Goal: Complete application form: Complete application form

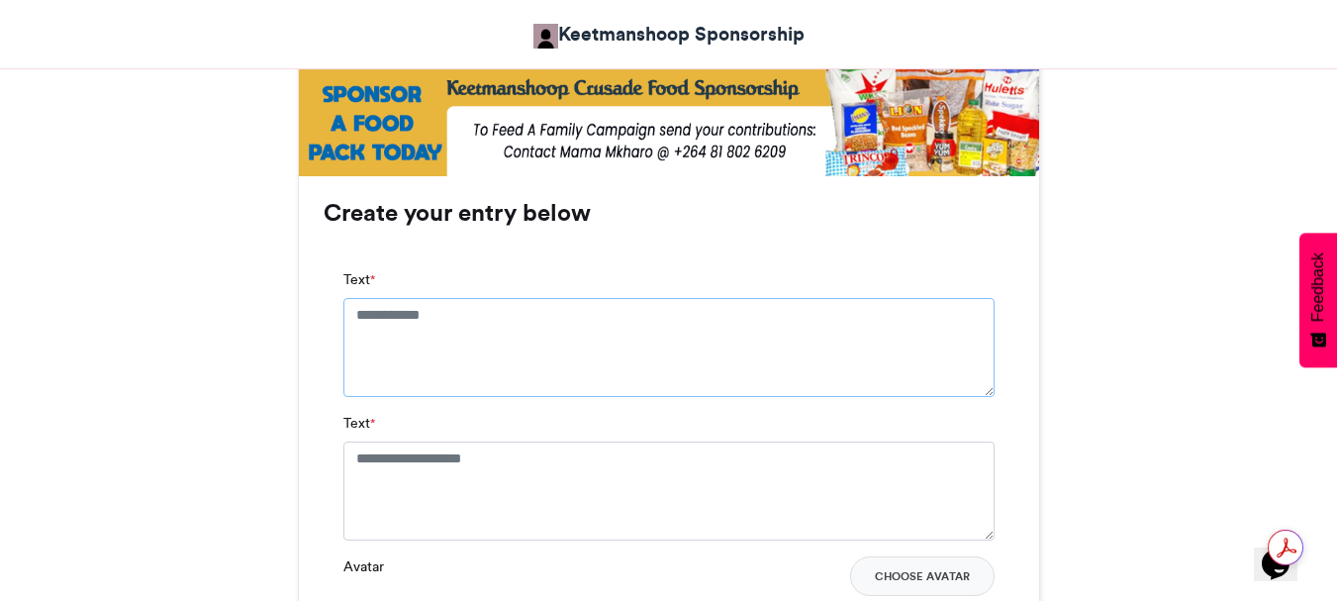
click at [453, 307] on textarea "Text *" at bounding box center [668, 347] width 651 height 99
click at [454, 310] on textarea "Text *" at bounding box center [668, 347] width 651 height 99
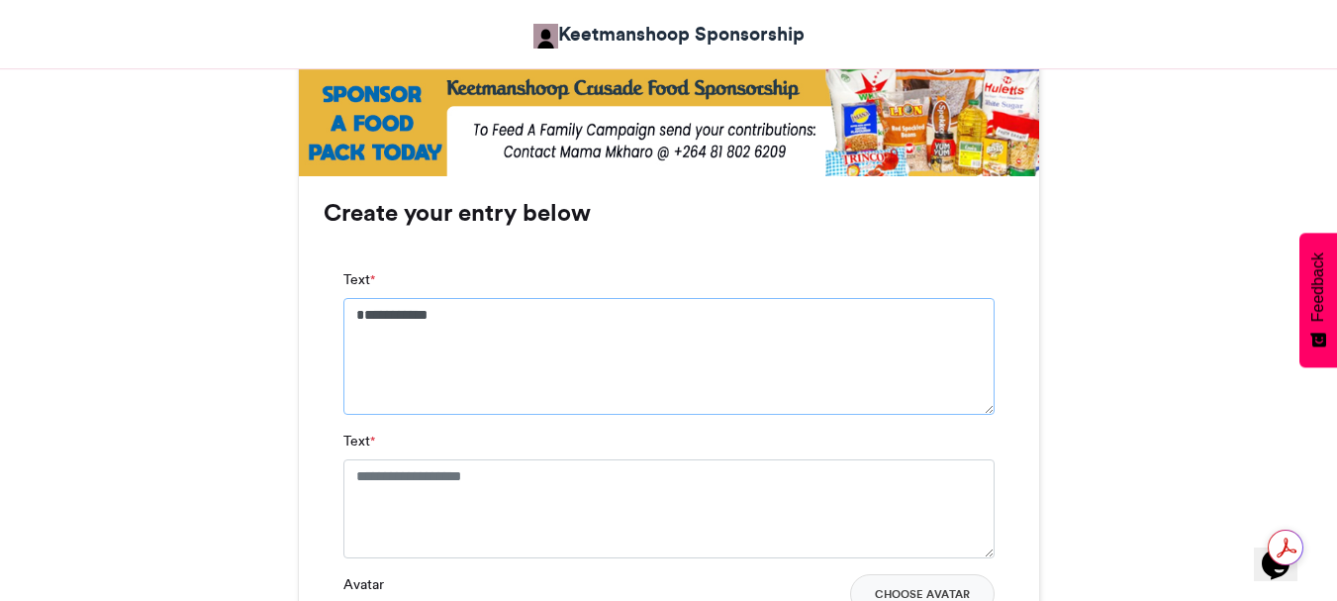
type textarea "**********"
click at [548, 481] on textarea "Text *" at bounding box center [668, 508] width 651 height 99
click at [533, 470] on textarea "Text *" at bounding box center [668, 508] width 651 height 99
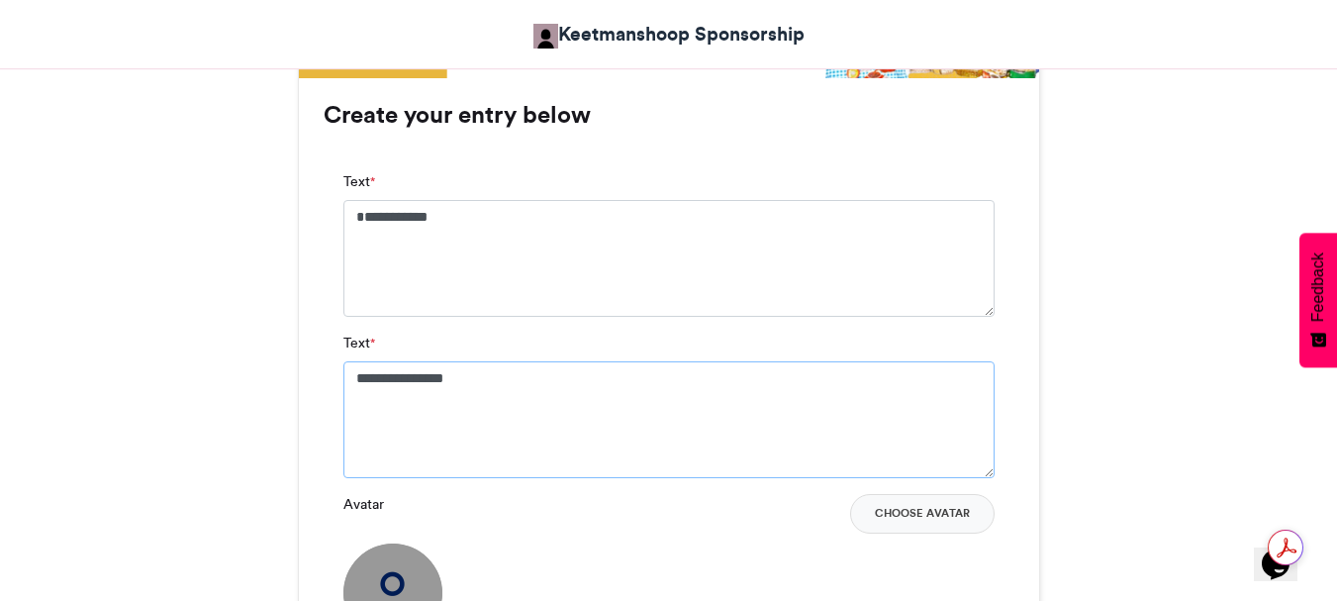
scroll to position [1286, 0]
click at [925, 510] on button "Choose Avatar" at bounding box center [922, 513] width 144 height 40
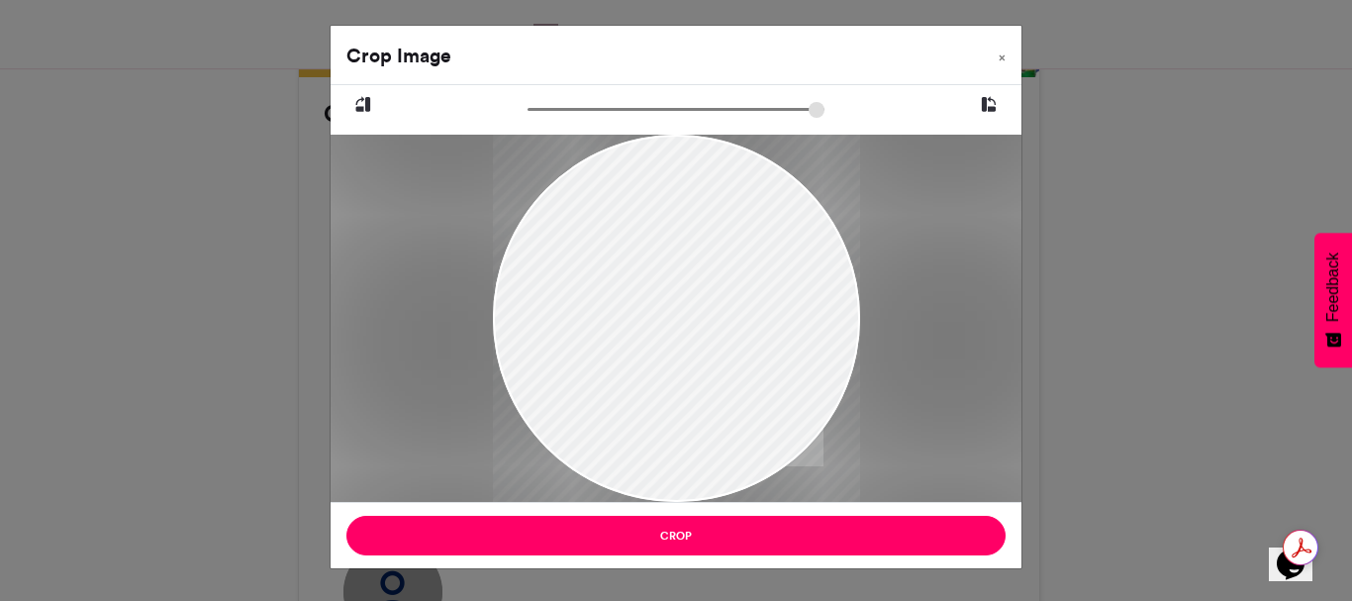
drag, startPoint x: 658, startPoint y: 238, endPoint x: 645, endPoint y: 269, distance: 33.3
click at [648, 262] on div at bounding box center [676, 324] width 367 height 507
click at [620, 324] on div at bounding box center [676, 361] width 367 height 507
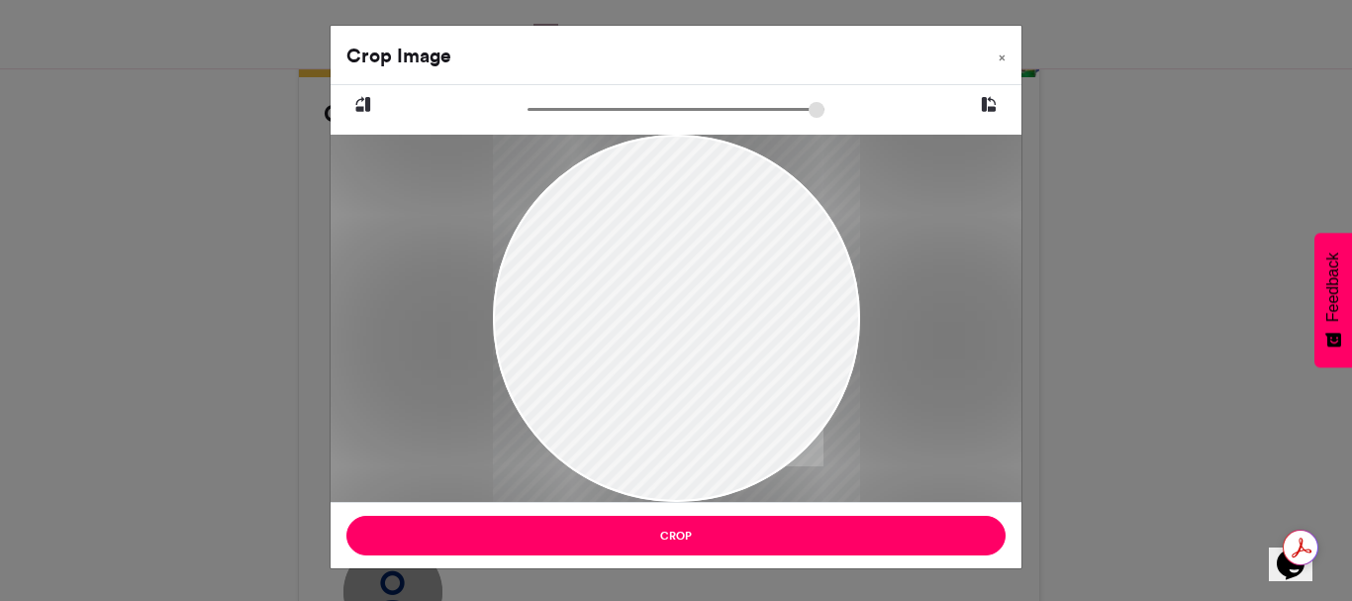
click at [709, 300] on div at bounding box center [676, 361] width 367 height 507
drag, startPoint x: 709, startPoint y: 300, endPoint x: 638, endPoint y: 300, distance: 71.2
click at [638, 300] on div at bounding box center [676, 361] width 367 height 507
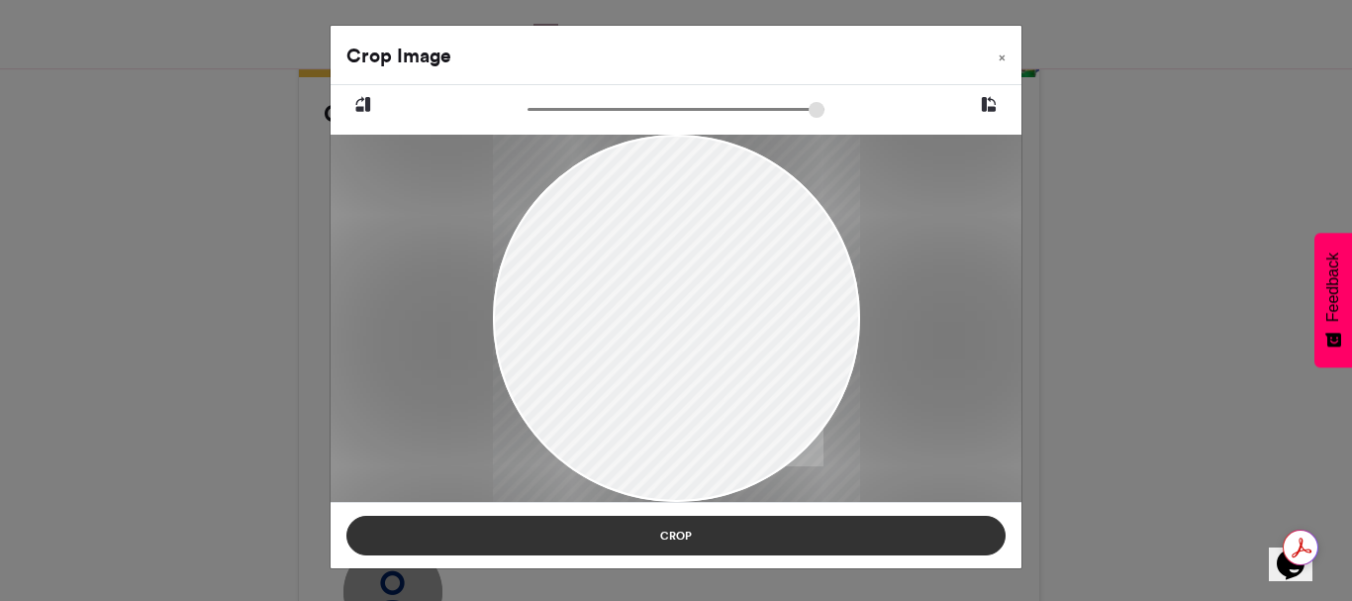
click at [678, 536] on button "Crop" at bounding box center [675, 535] width 659 height 40
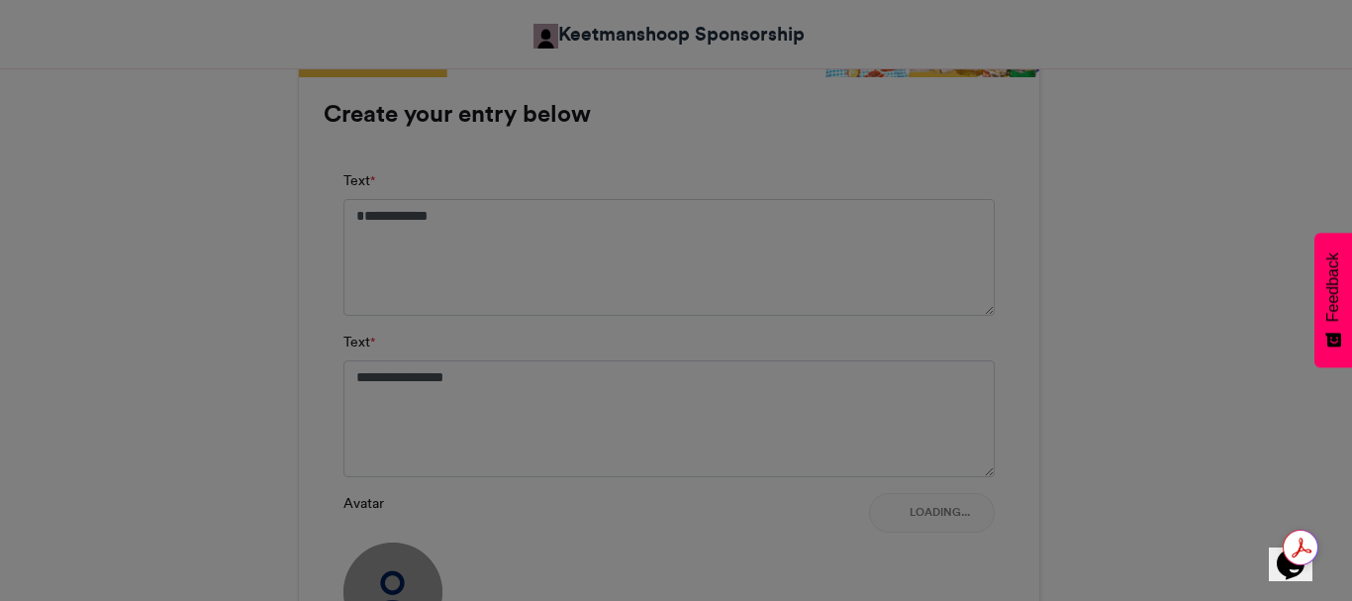
click at [678, 506] on button "Crop" at bounding box center [675, 486] width 659 height 40
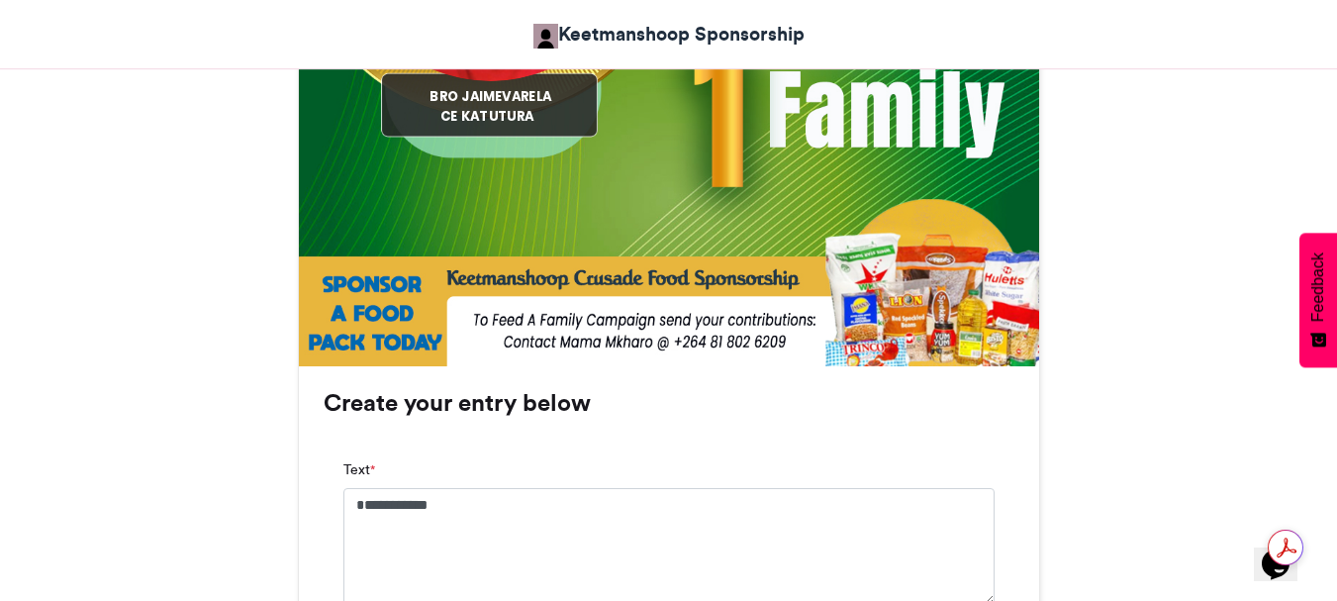
scroll to position [1088, 0]
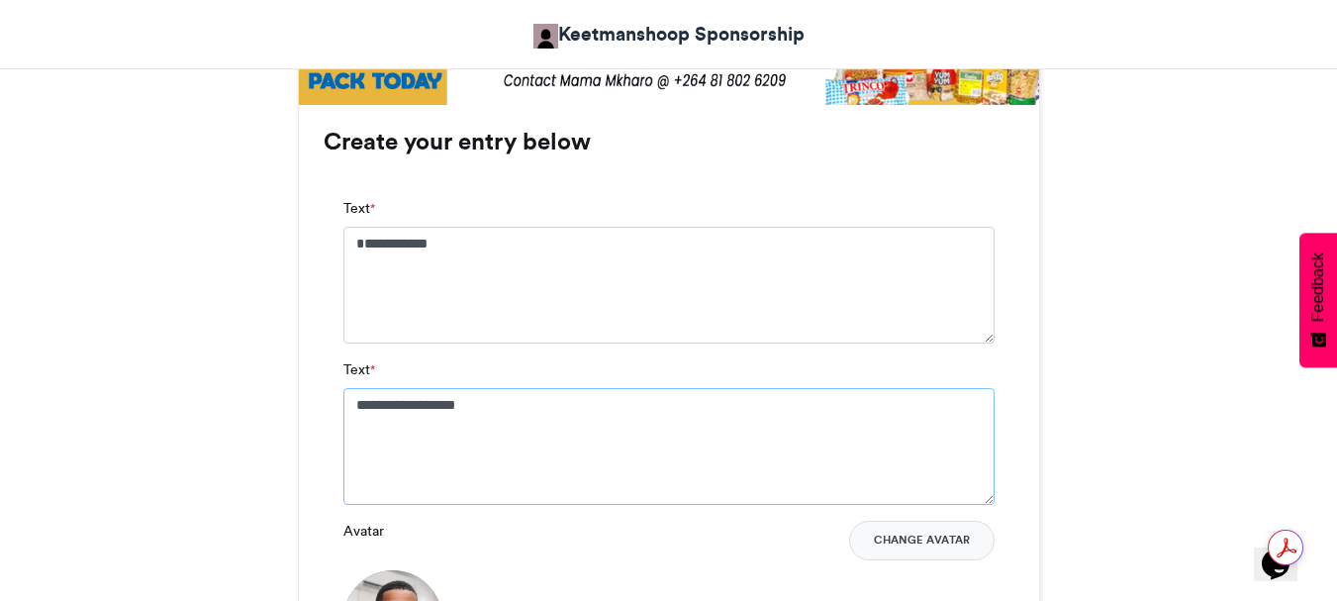
scroll to position [1286, 0]
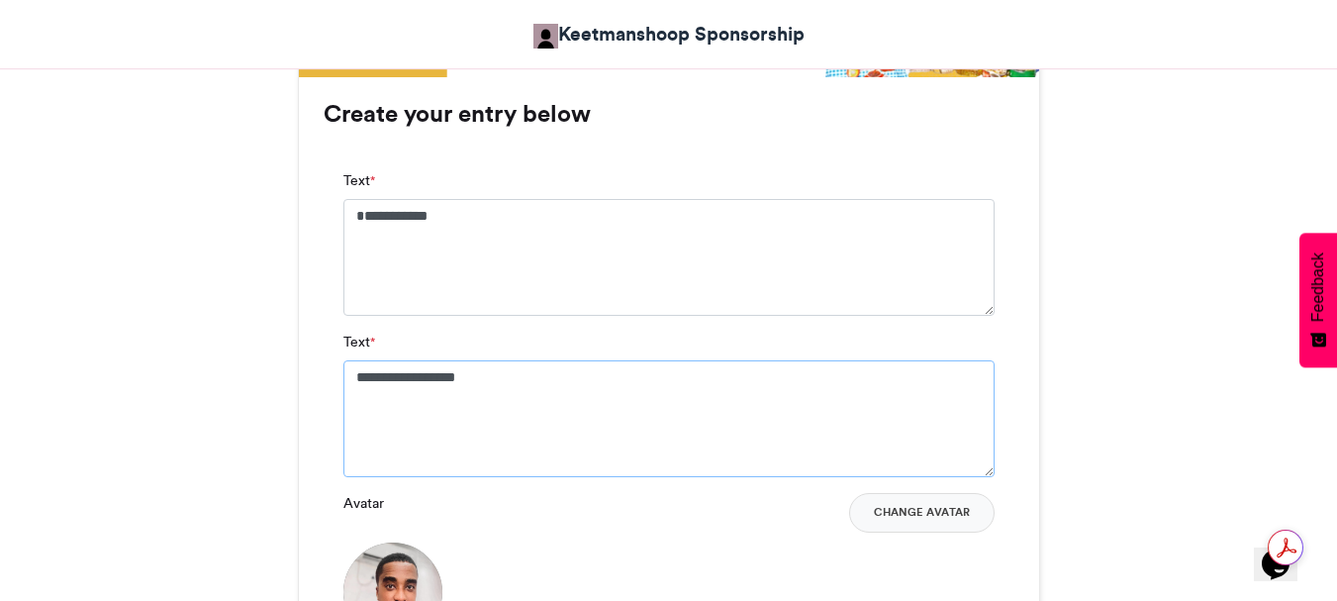
click at [433, 369] on textarea "**********" at bounding box center [668, 418] width 651 height 117
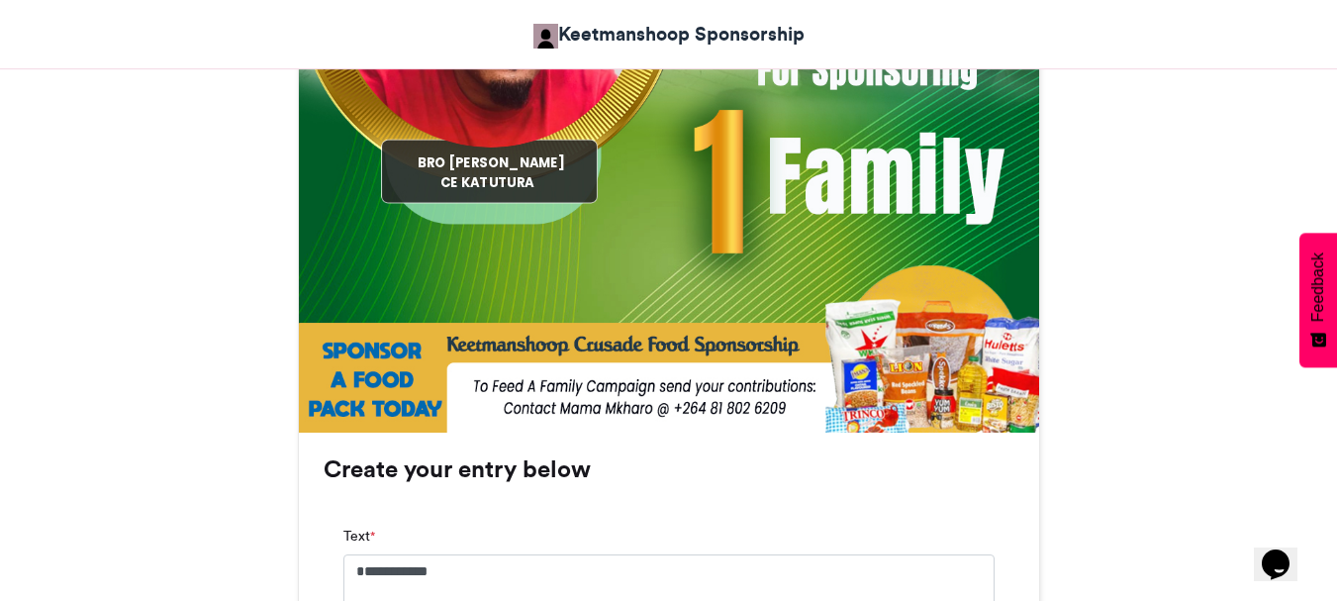
scroll to position [890, 0]
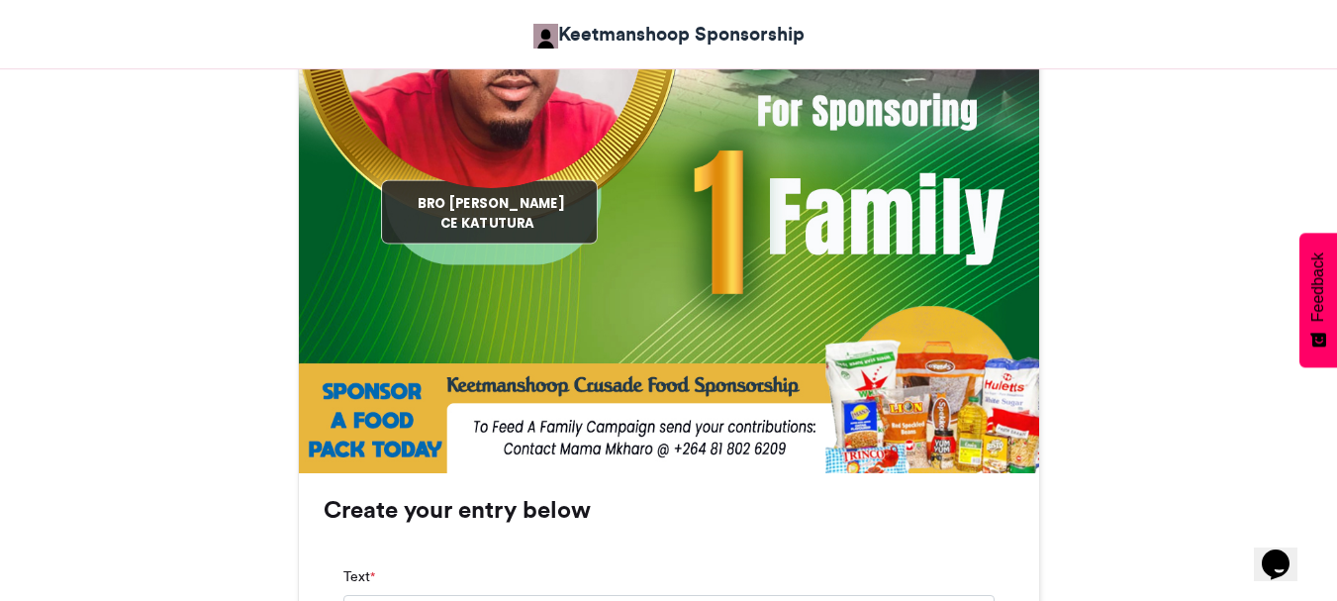
type textarea "**********"
click at [503, 203] on div "BRO JAIME VARELA" at bounding box center [491, 203] width 214 height 18
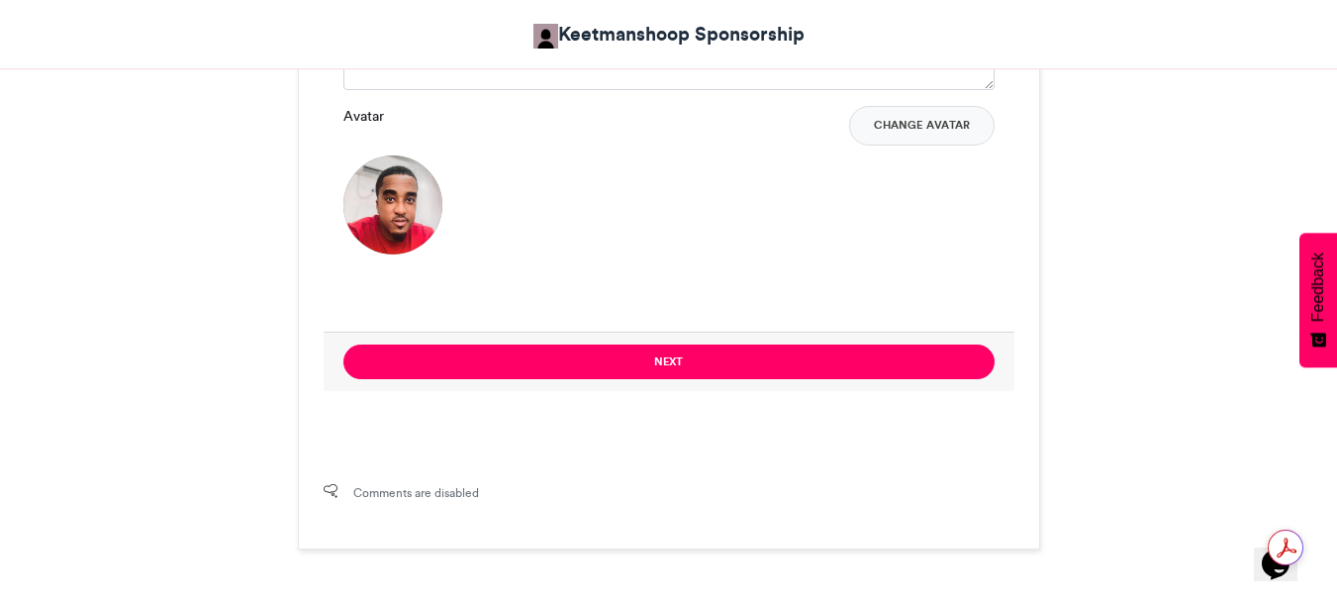
scroll to position [1682, 0]
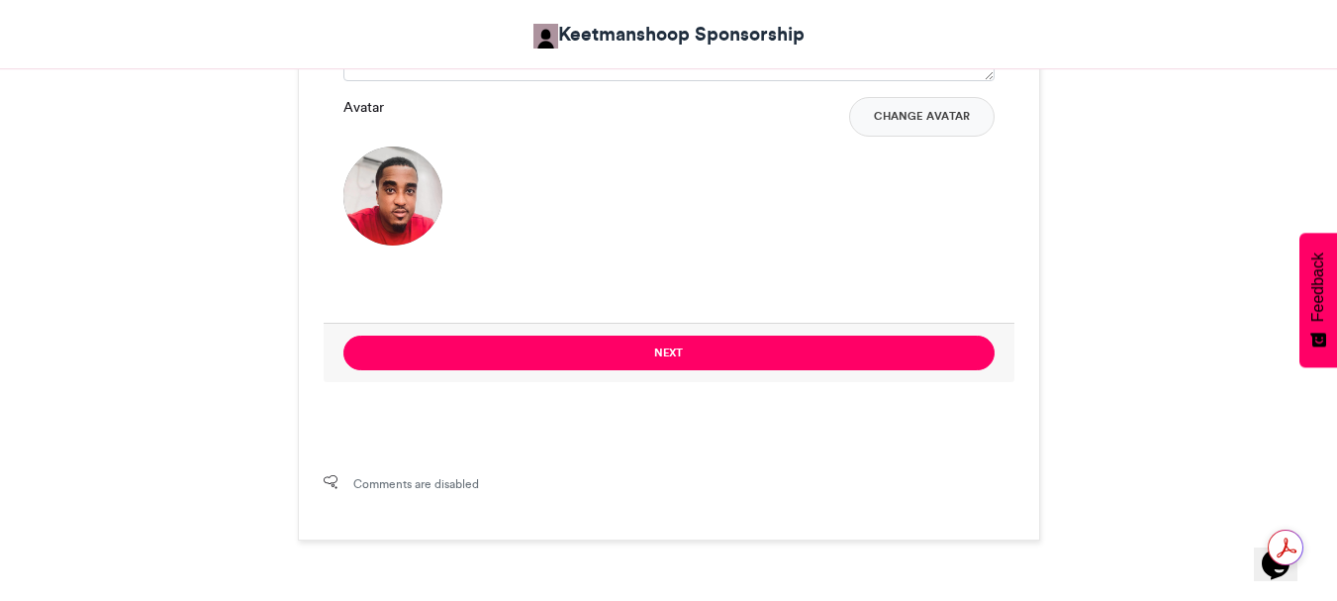
click at [689, 358] on button "Next" at bounding box center [668, 352] width 651 height 35
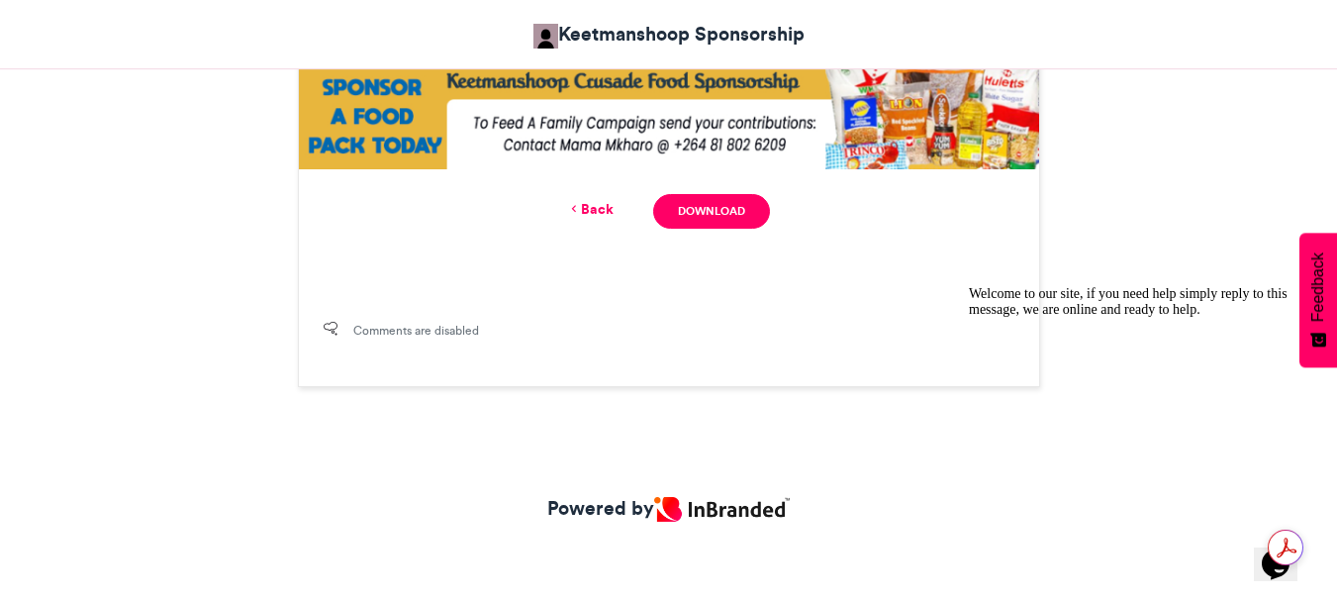
scroll to position [1195, 0]
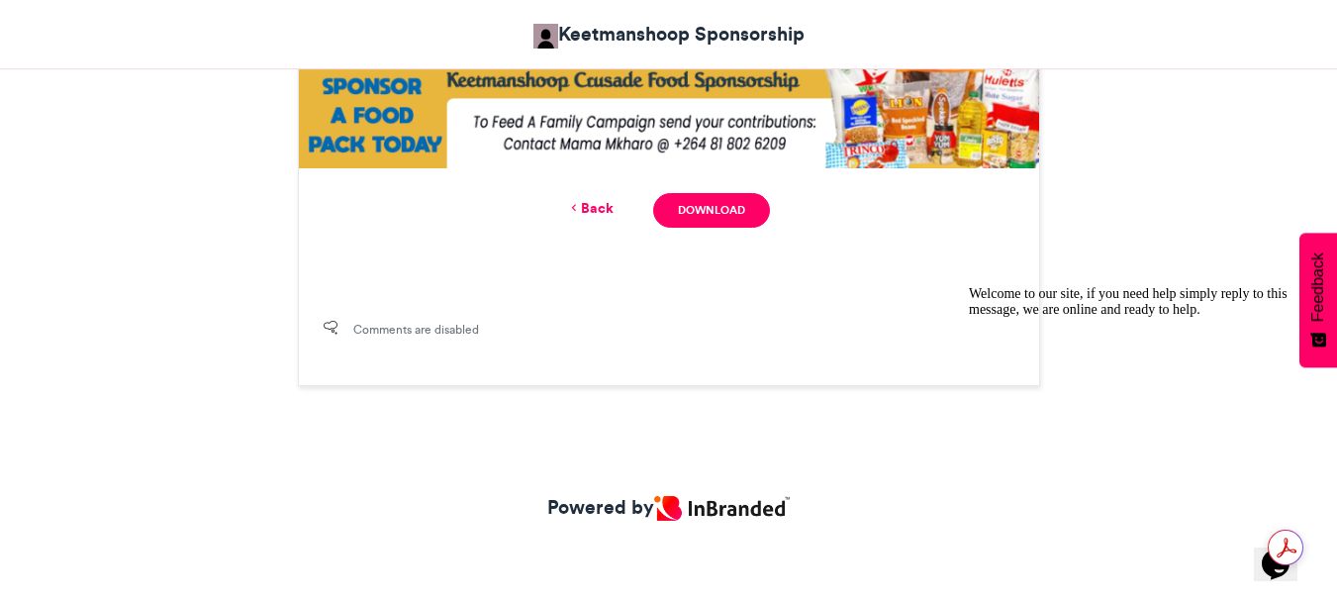
click at [581, 211] on link "Back" at bounding box center [590, 208] width 47 height 21
click at [0, 0] on button "Next" at bounding box center [0, 0] width 0 height 0
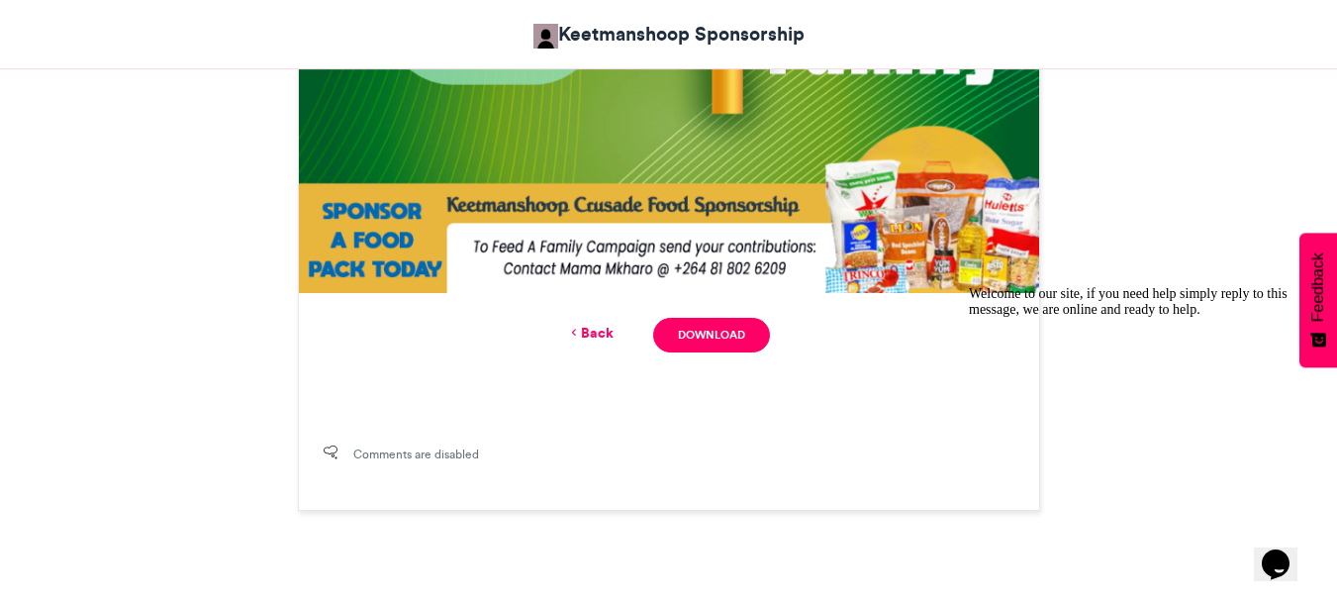
scroll to position [1096, 0]
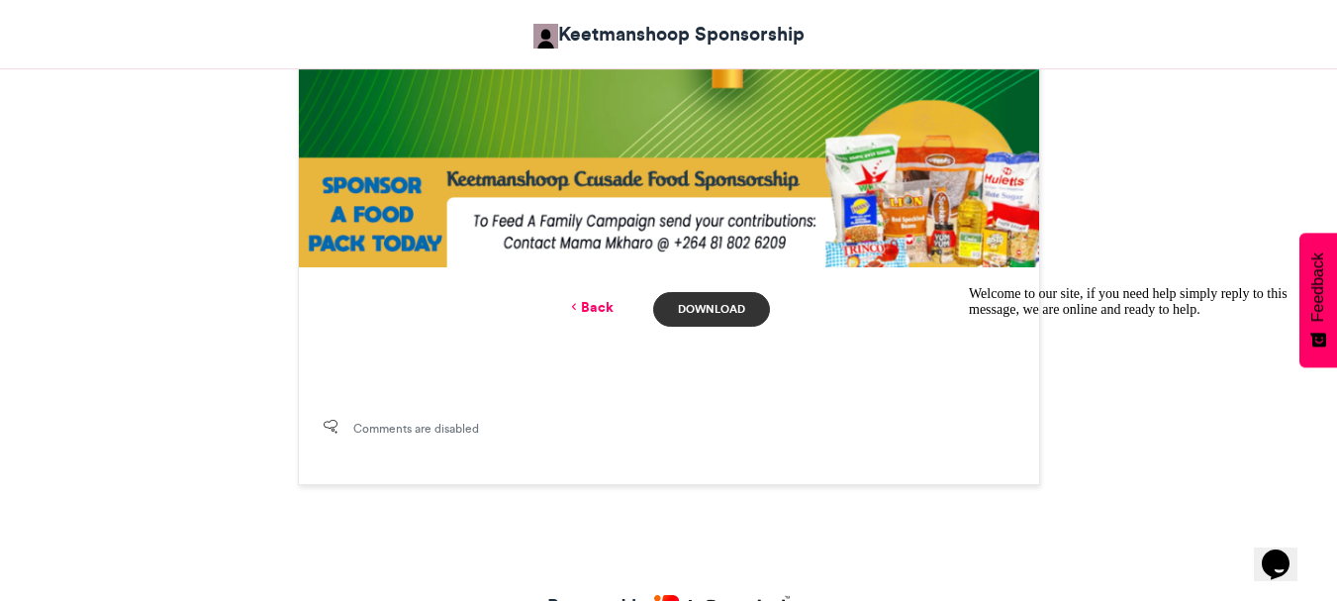
click at [695, 317] on link "Download" at bounding box center [711, 309] width 116 height 35
click at [597, 311] on link "Back" at bounding box center [590, 307] width 47 height 21
click at [0, 0] on h3 "Create your entry below" at bounding box center [0, 0] width 0 height 0
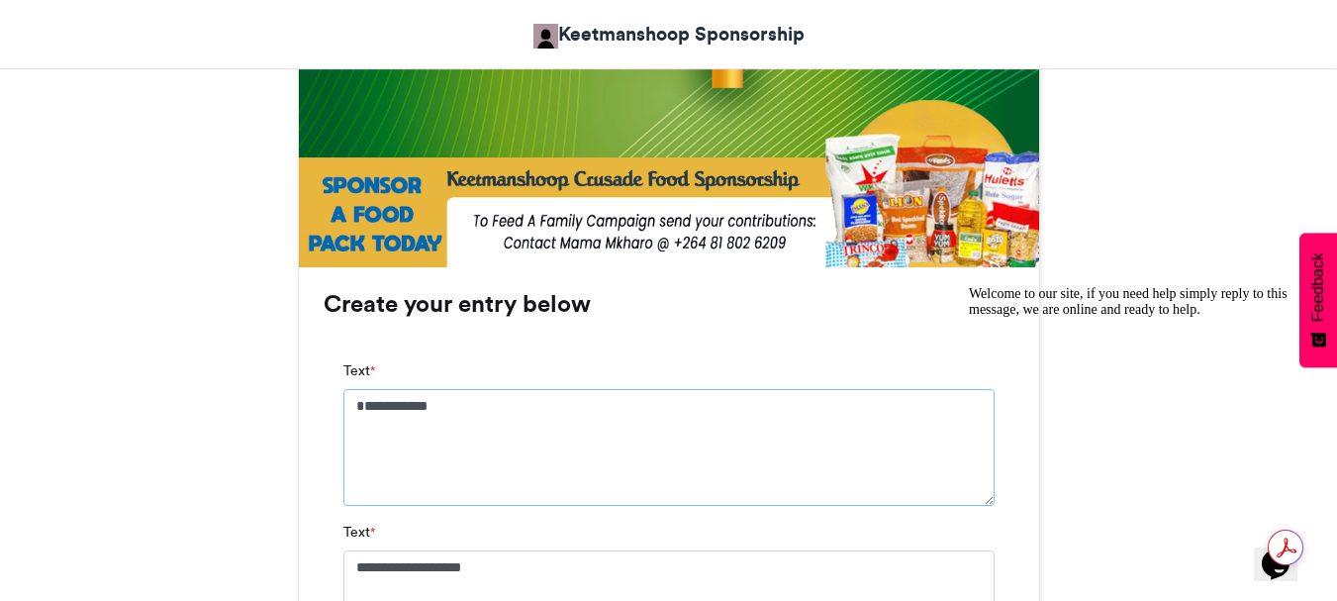
click at [464, 414] on textarea "**********" at bounding box center [668, 447] width 651 height 117
type textarea "*"
type textarea "**********"
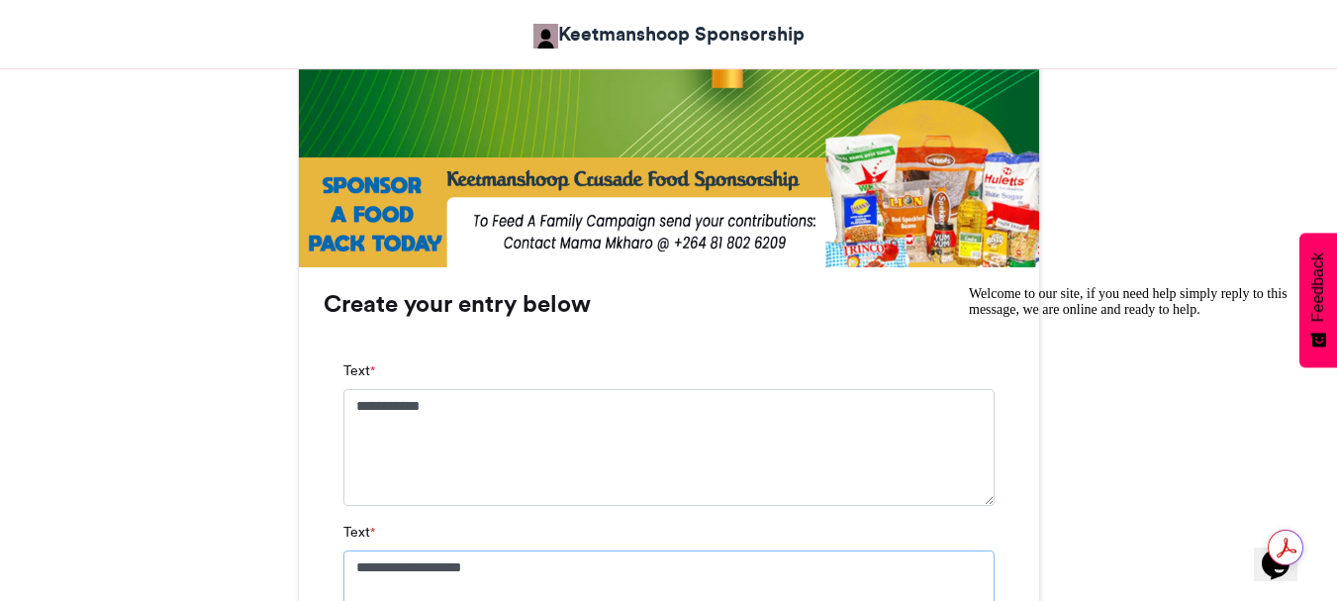
click at [523, 563] on textarea "**********" at bounding box center [668, 608] width 651 height 117
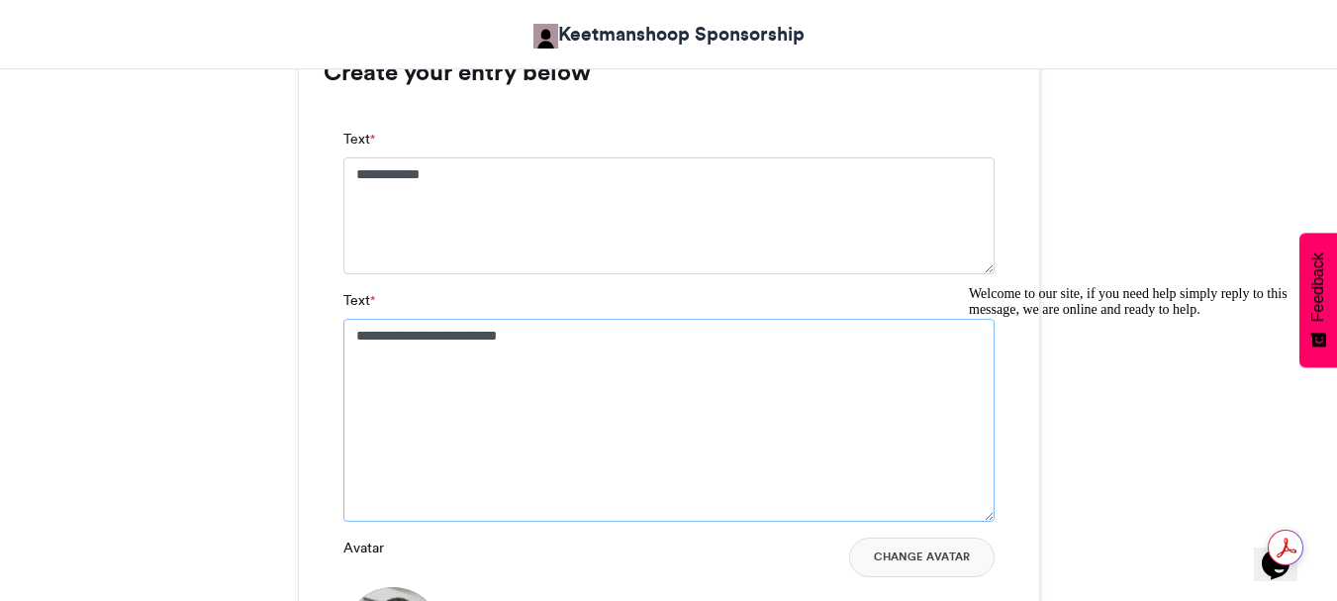
type textarea "*********"
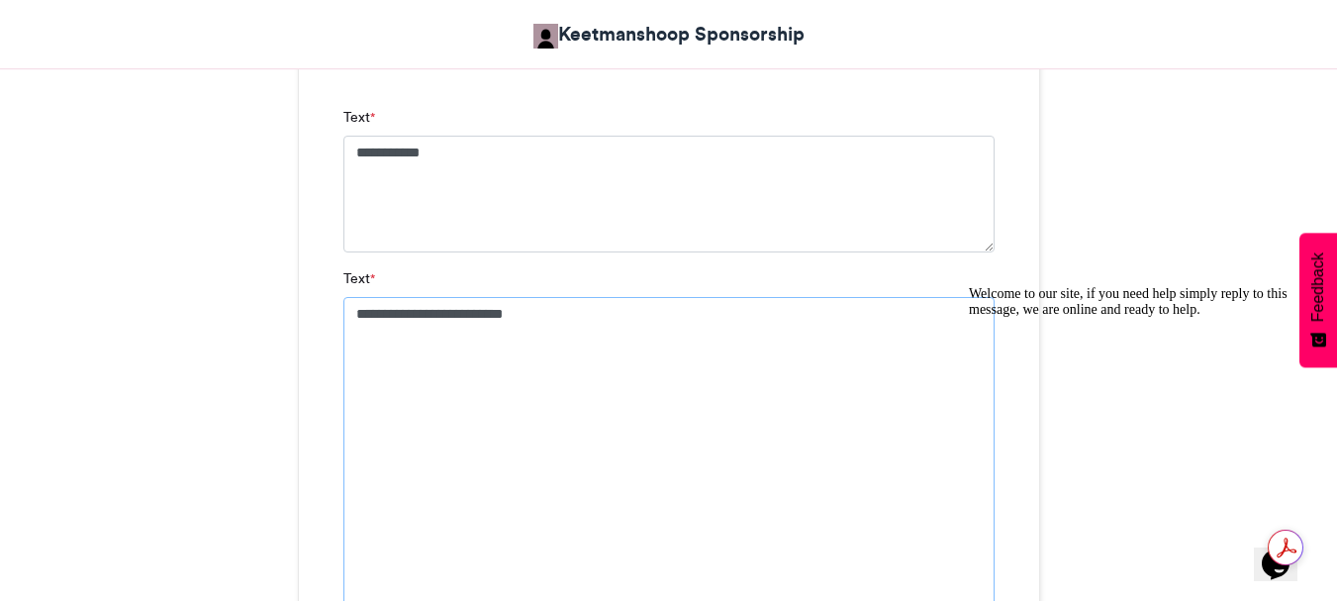
click at [438, 322] on textarea "*********" at bounding box center [668, 462] width 651 height 331
click at [438, 323] on textarea "*********" at bounding box center [668, 462] width 651 height 331
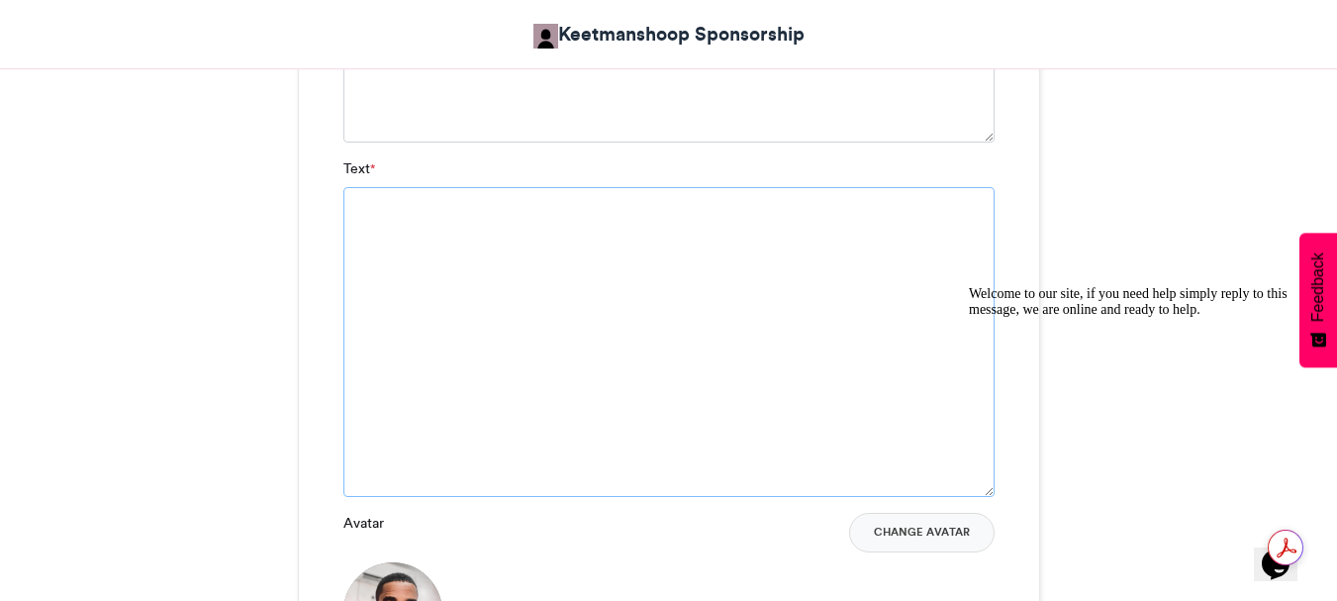
scroll to position [1449, 0]
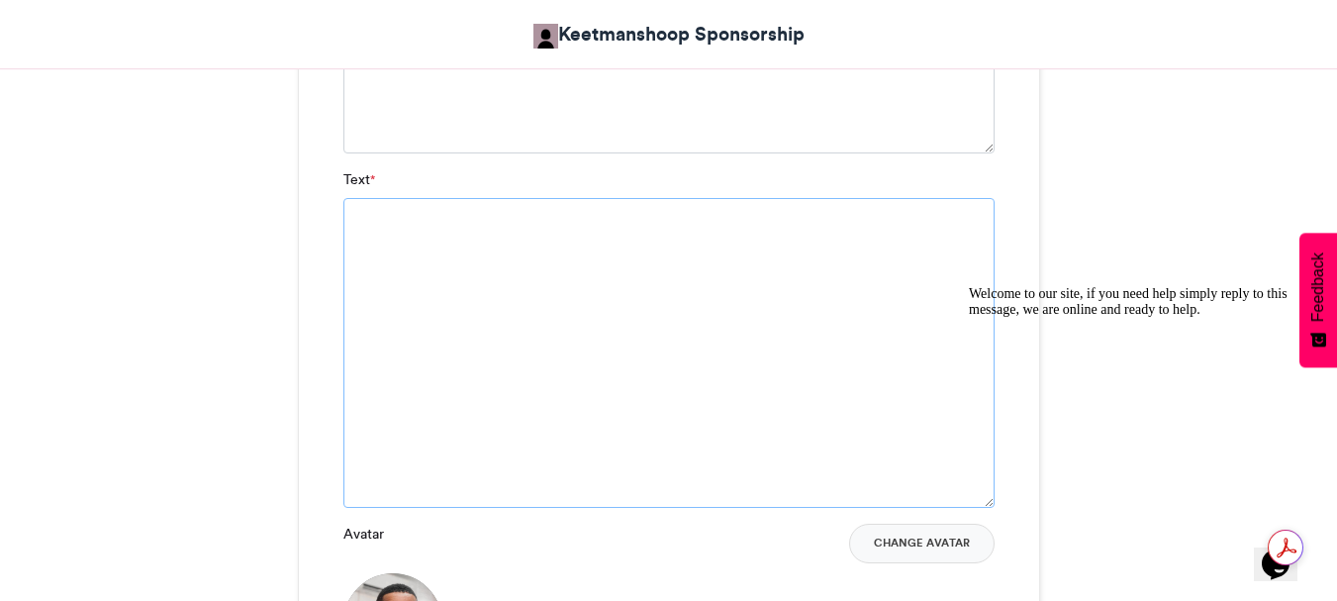
click at [523, 460] on textarea "Text *" at bounding box center [668, 353] width 651 height 310
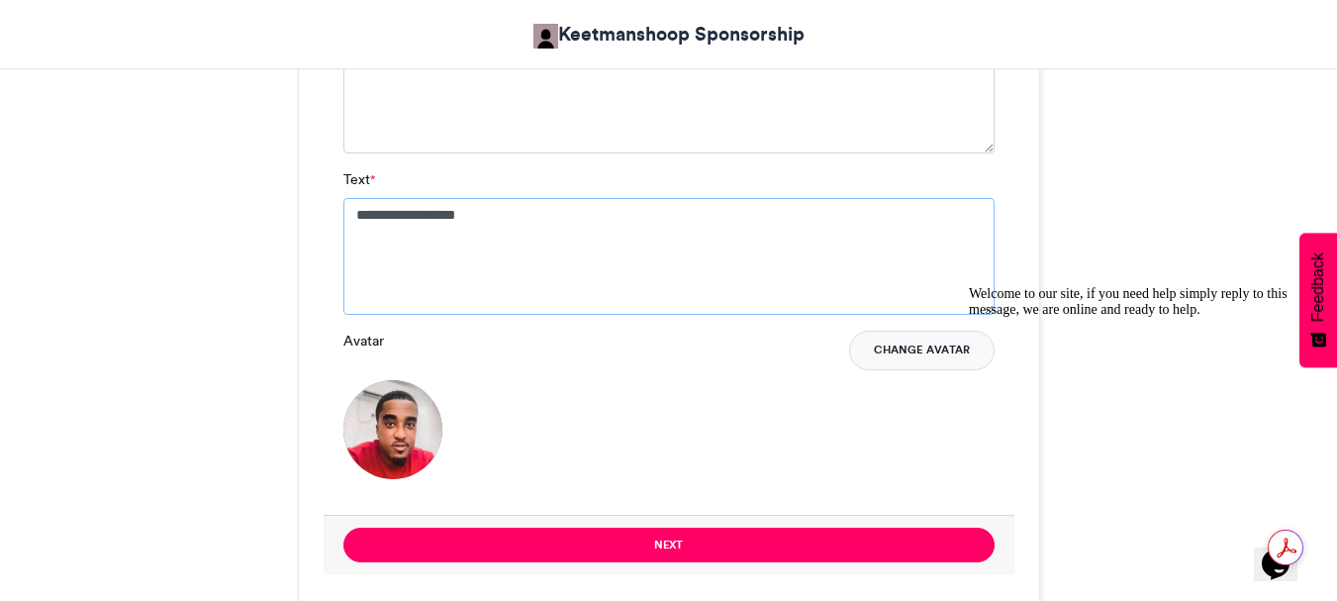
type textarea "**********"
click at [884, 353] on button "Change Avatar" at bounding box center [921, 350] width 145 height 40
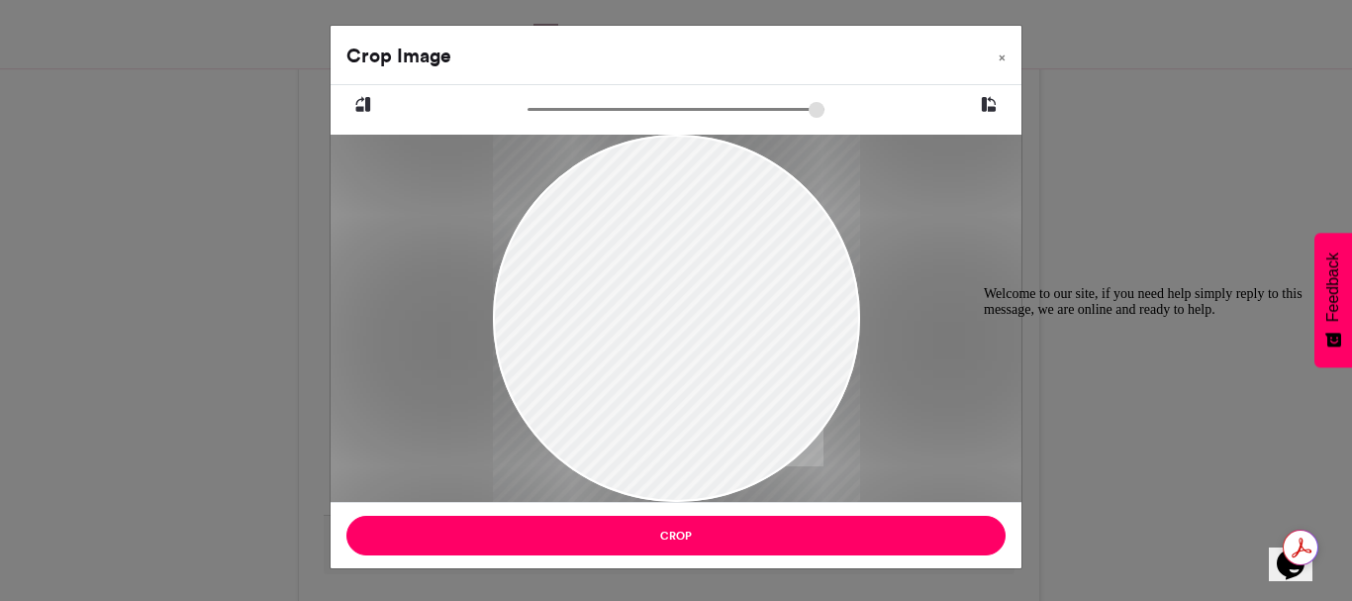
click at [710, 328] on div at bounding box center [676, 318] width 367 height 490
drag, startPoint x: 710, startPoint y: 328, endPoint x: 606, endPoint y: 319, distance: 105.3
click at [606, 319] on div at bounding box center [676, 300] width 367 height 490
click at [601, 322] on div at bounding box center [676, 309] width 367 height 490
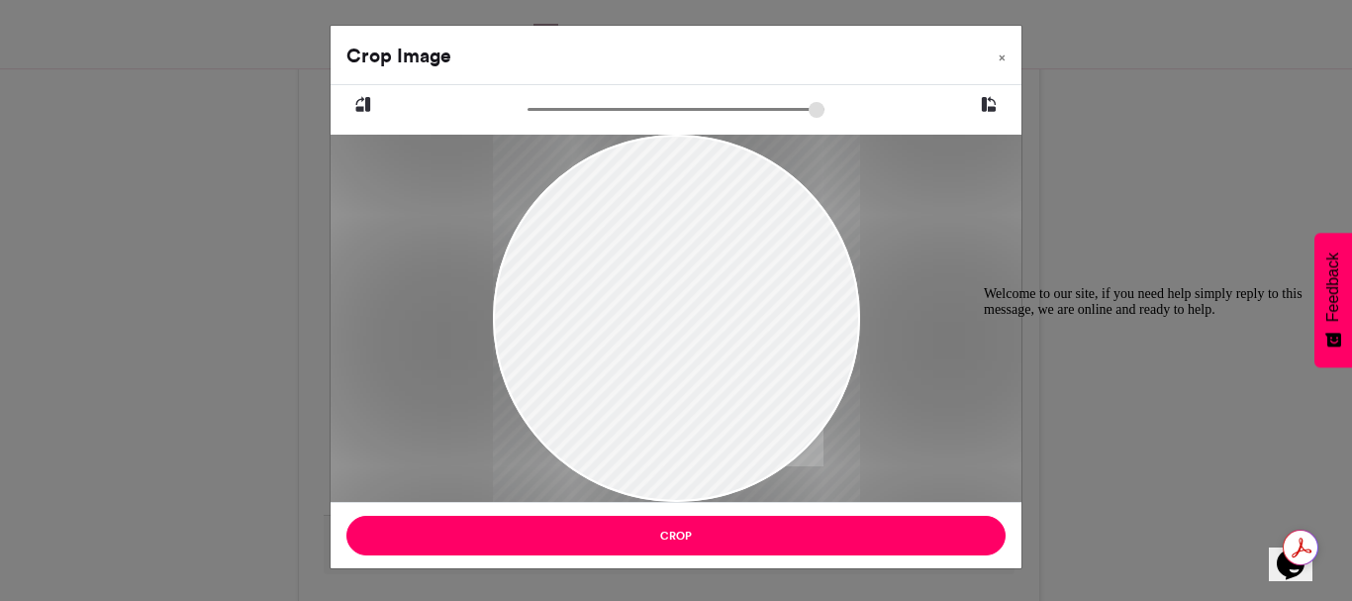
click at [600, 323] on div at bounding box center [676, 313] width 367 height 490
click at [607, 323] on div at bounding box center [676, 313] width 367 height 490
drag, startPoint x: 784, startPoint y: 361, endPoint x: 856, endPoint y: 368, distance: 72.6
click at [818, 366] on div at bounding box center [676, 313] width 367 height 490
click at [752, 310] on div at bounding box center [676, 354] width 367 height 490
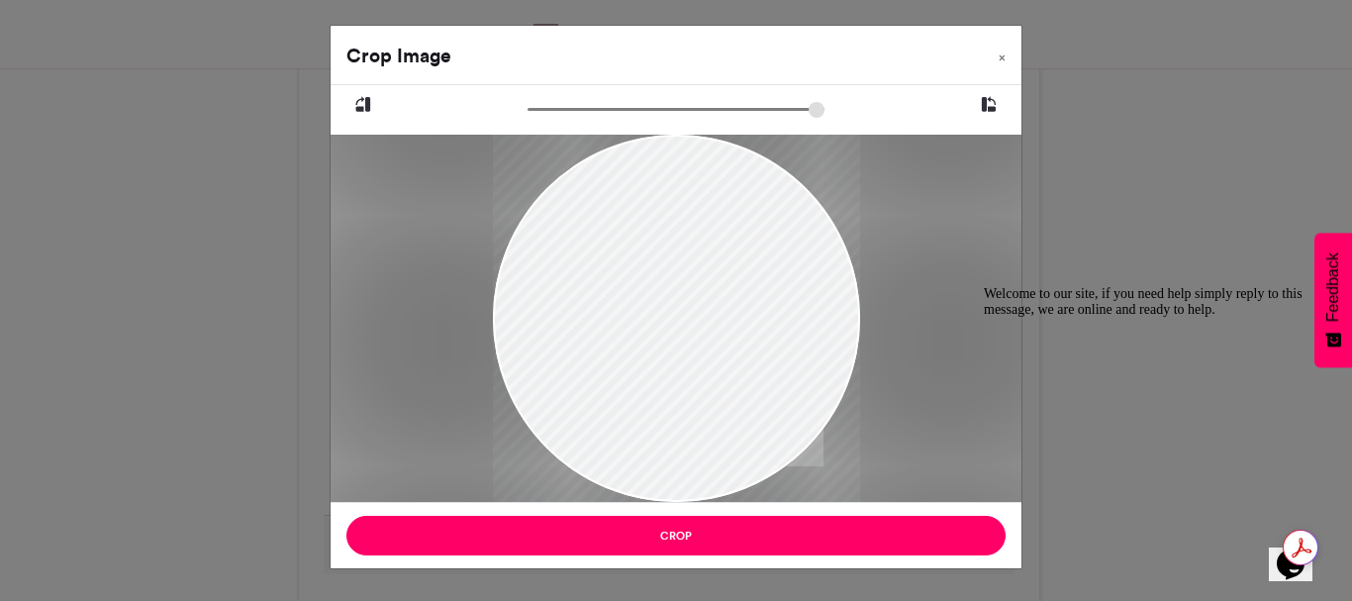
click at [750, 310] on div at bounding box center [676, 354] width 367 height 490
drag, startPoint x: 750, startPoint y: 310, endPoint x: 609, endPoint y: 261, distance: 149.6
click at [609, 261] on div at bounding box center [676, 305] width 367 height 490
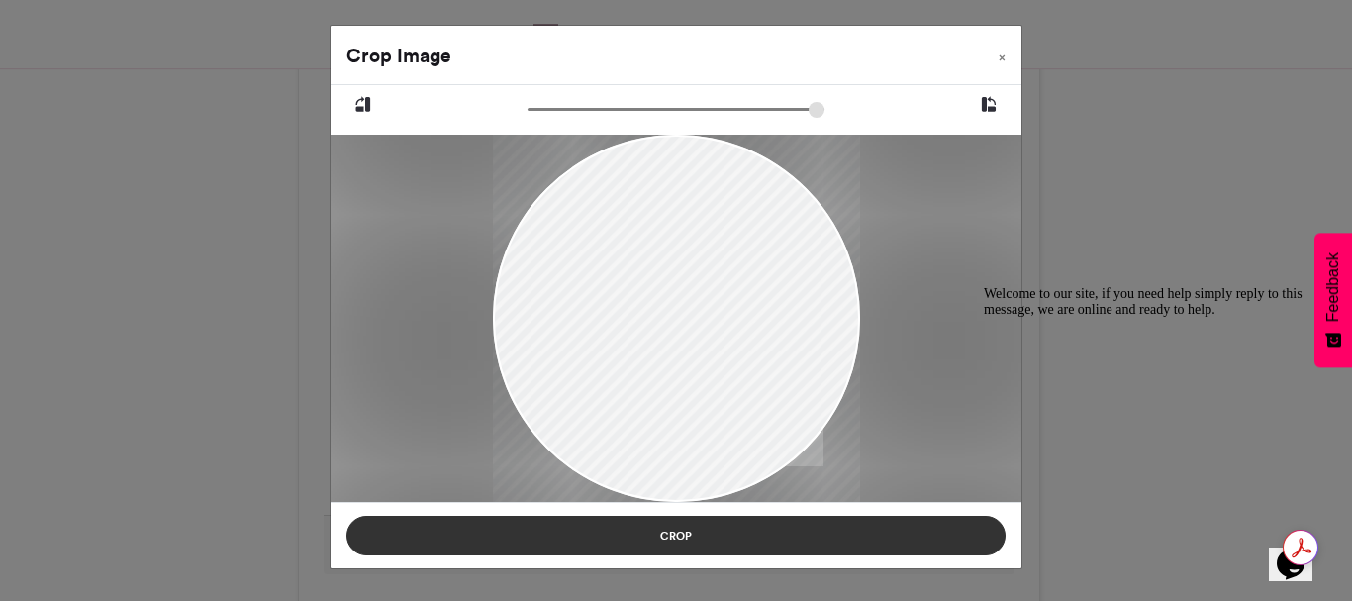
click at [666, 533] on button "Crop" at bounding box center [675, 535] width 659 height 40
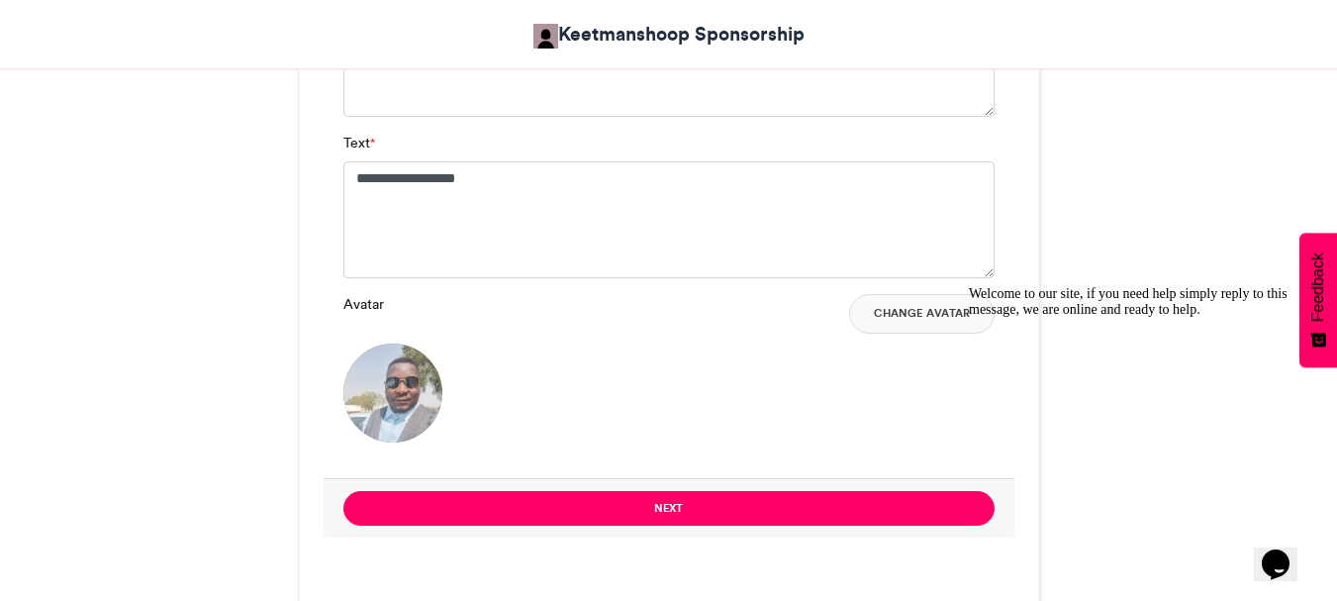
scroll to position [1646, 0]
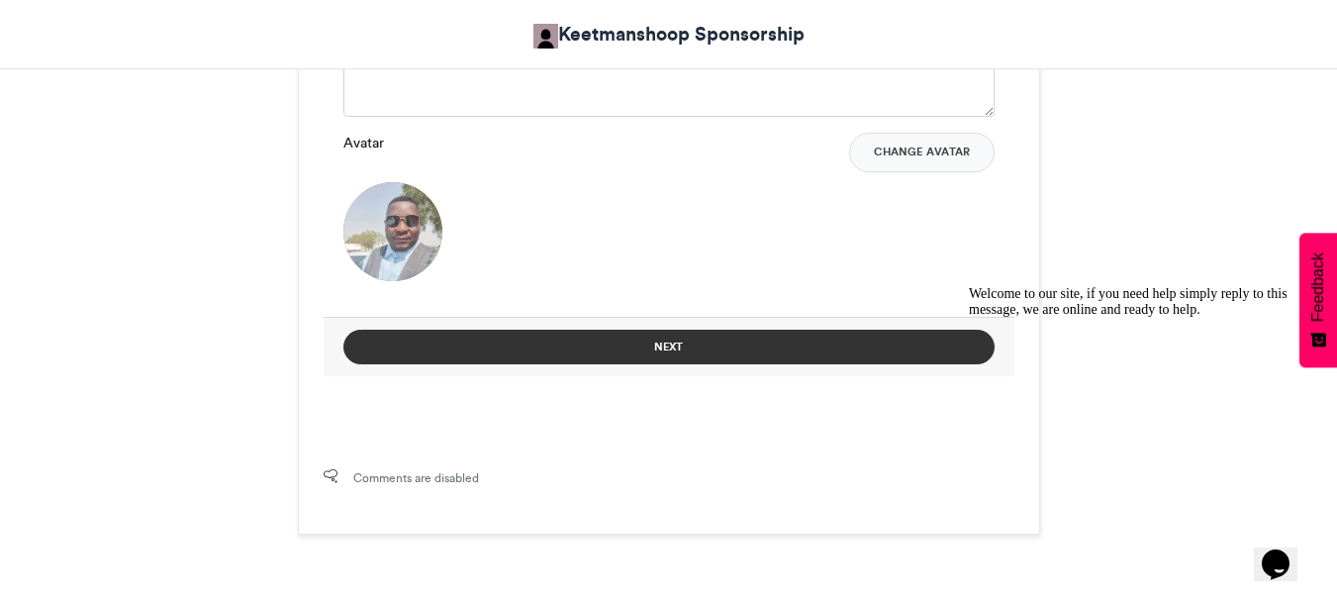
click at [672, 345] on button "Next" at bounding box center [668, 346] width 651 height 35
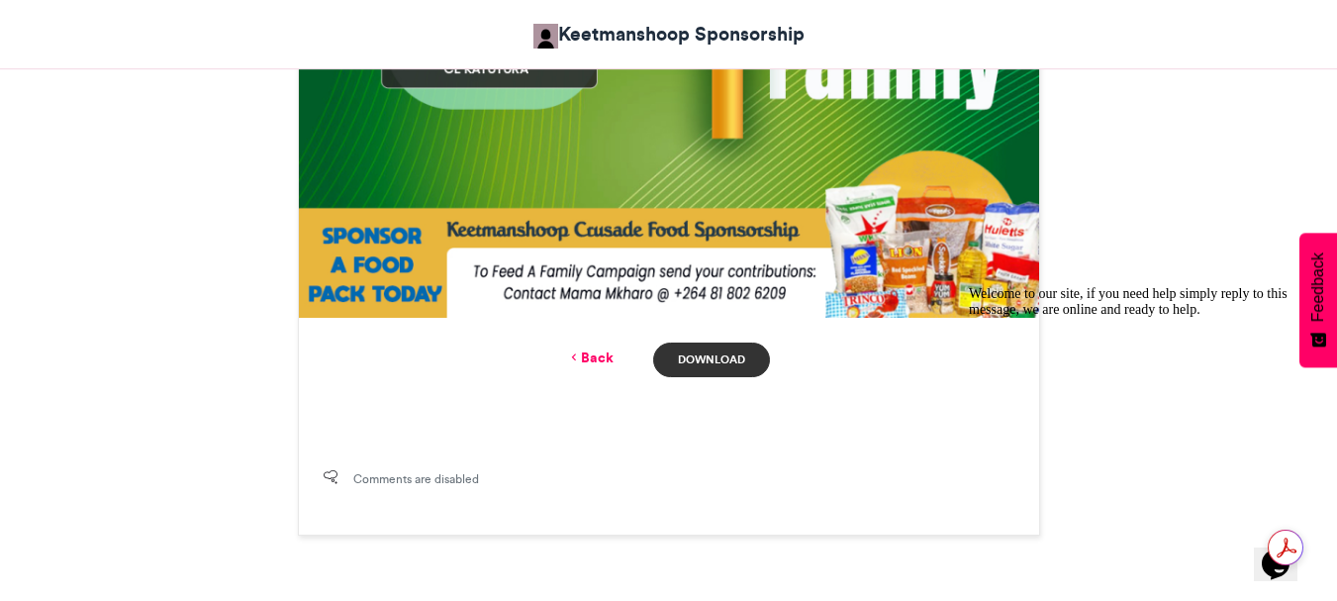
scroll to position [1047, 0]
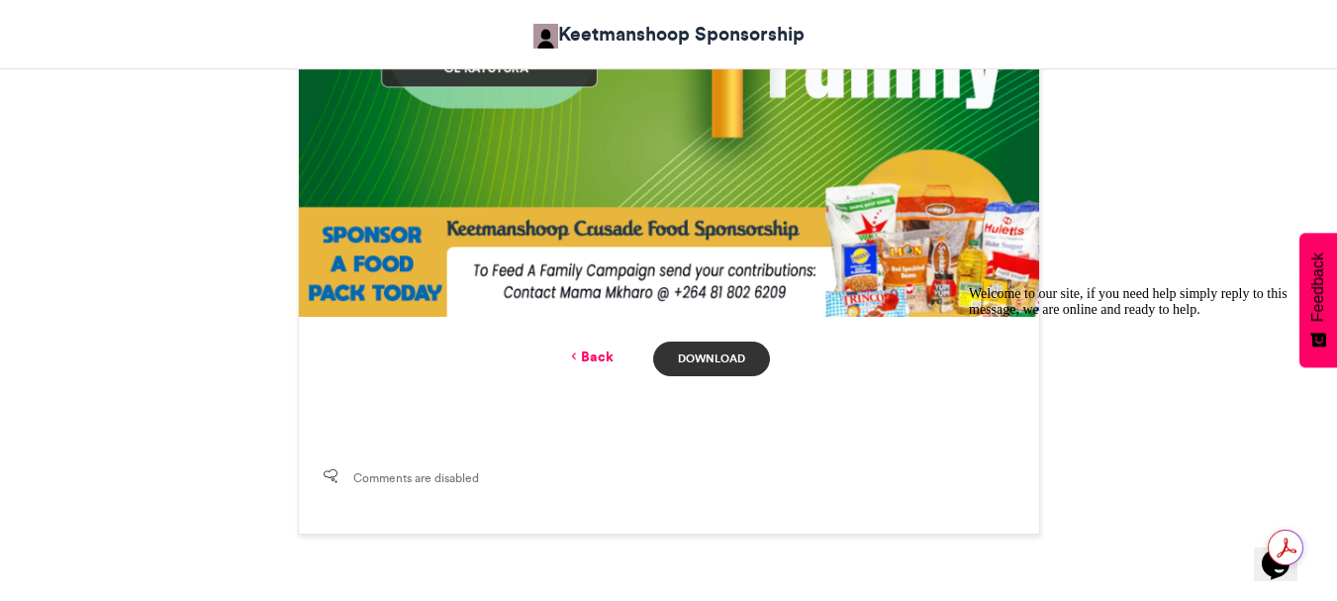
click at [695, 358] on link "Download" at bounding box center [711, 358] width 116 height 35
click at [606, 361] on link "Back" at bounding box center [590, 356] width 47 height 21
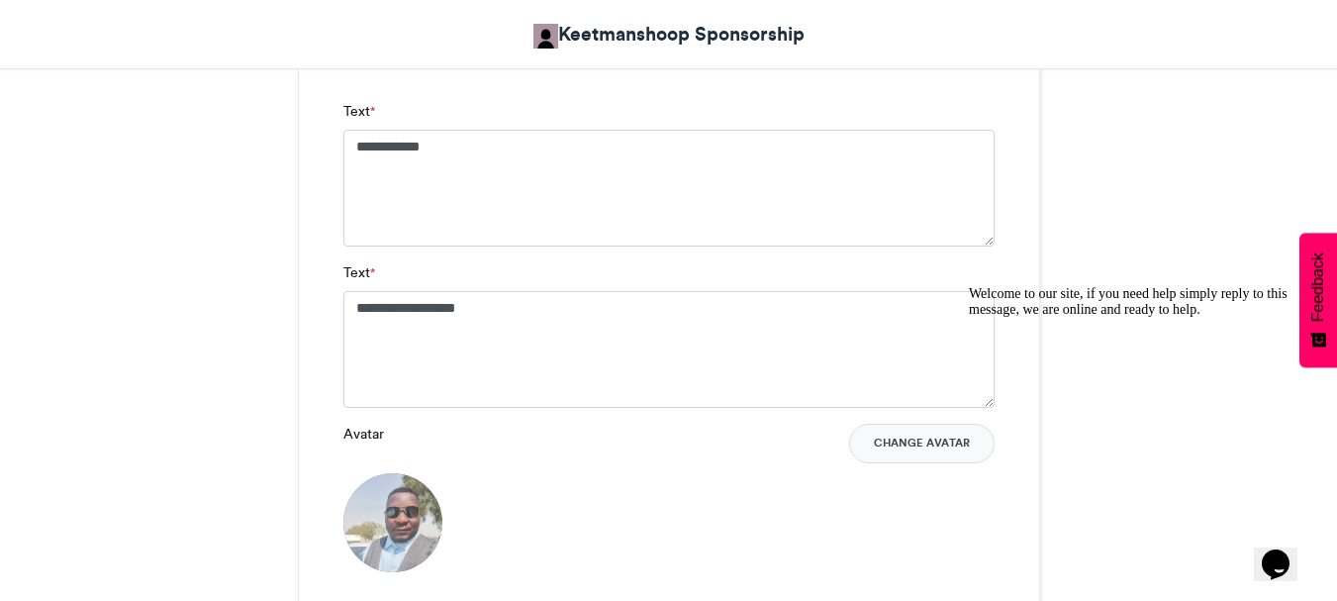
scroll to position [1152, 0]
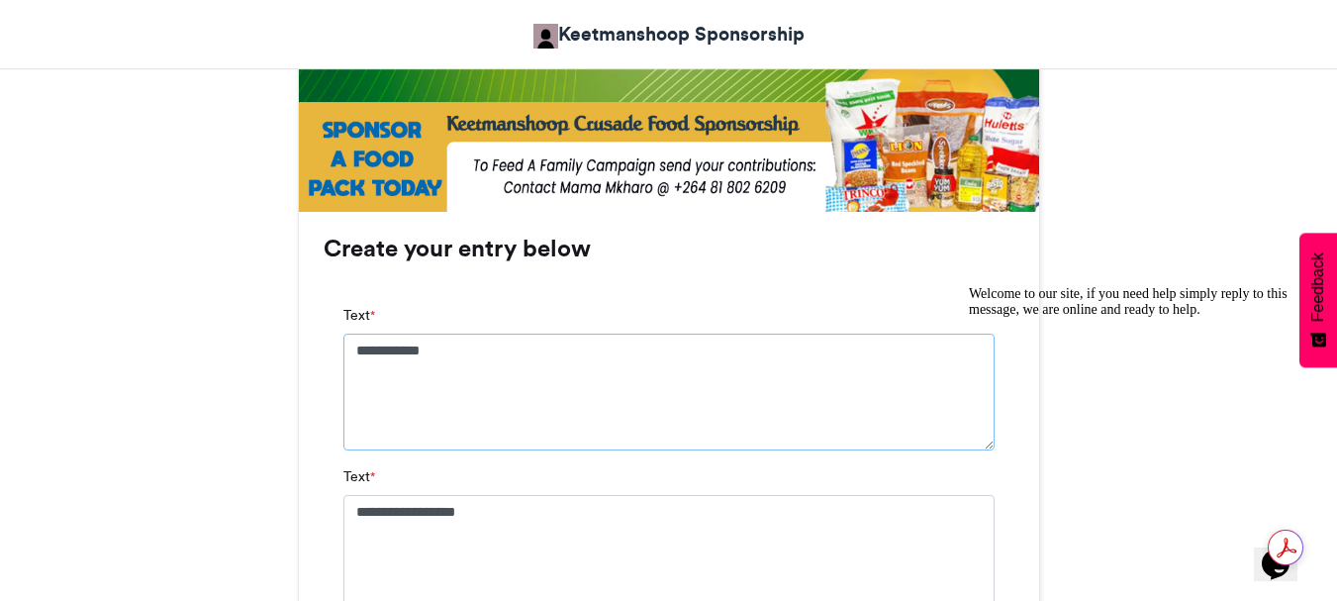
click at [476, 357] on textarea "**********" at bounding box center [668, 391] width 651 height 117
type textarea "*"
type textarea "**********"
click at [517, 509] on textarea "**********" at bounding box center [668, 553] width 651 height 117
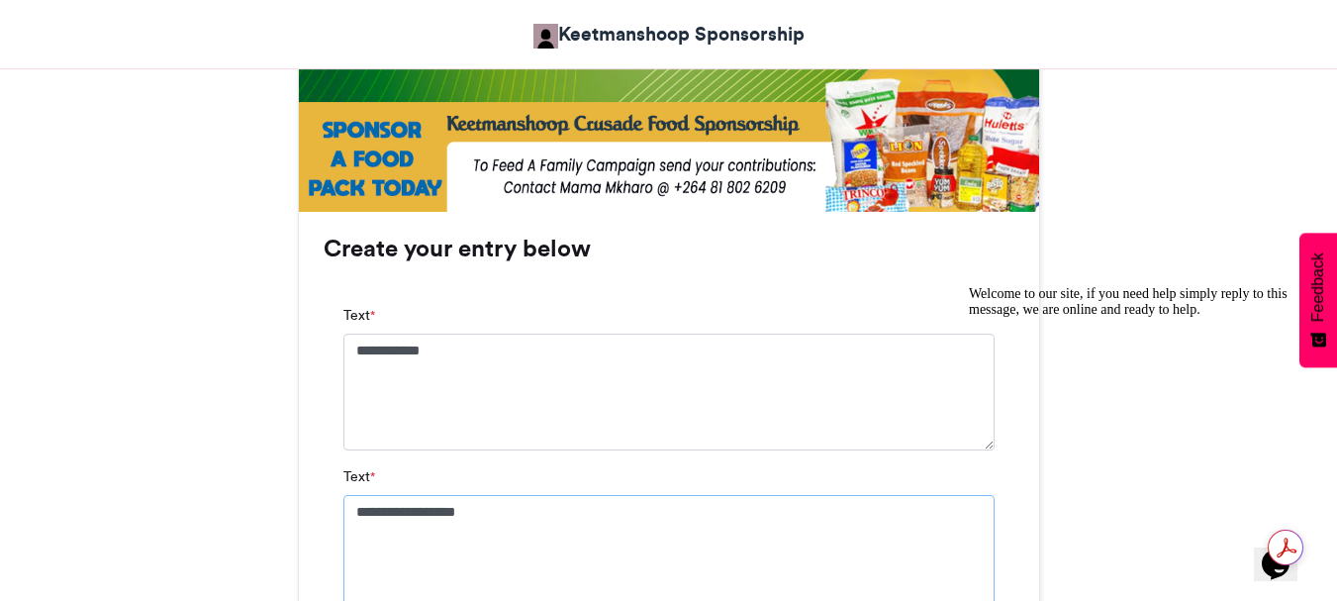
click at [517, 509] on textarea "**********" at bounding box center [668, 553] width 651 height 117
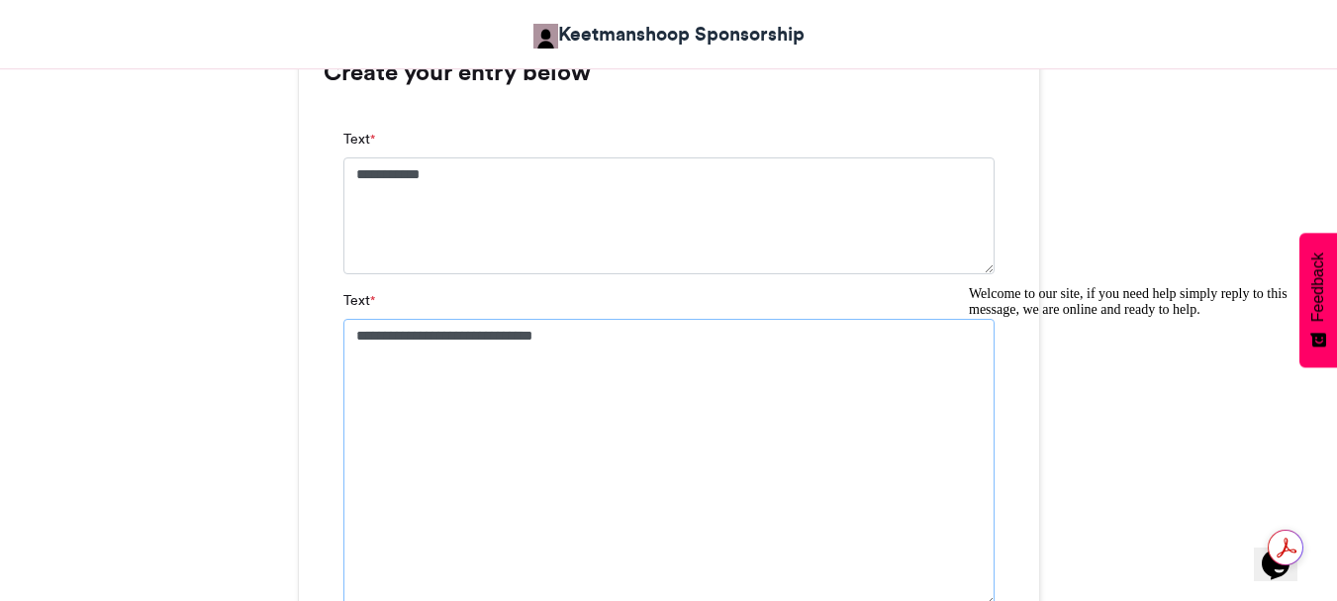
scroll to position [1371, 0]
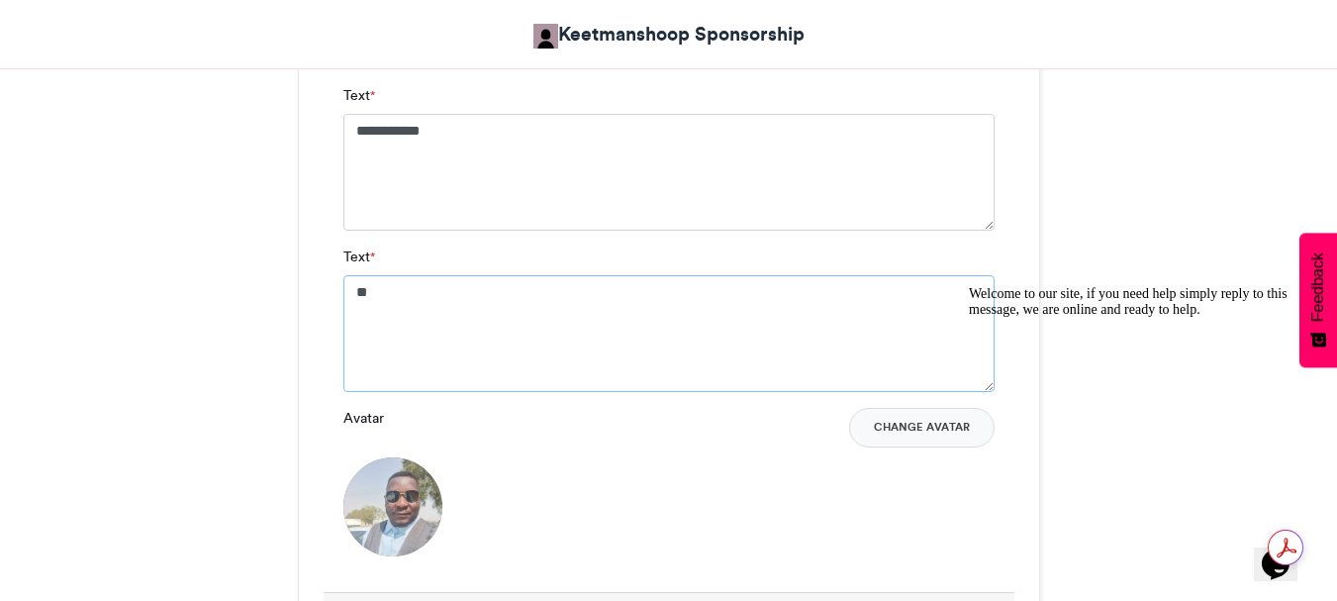
type textarea "*"
type textarea "**********"
click at [925, 429] on button "Change Avatar" at bounding box center [921, 428] width 145 height 40
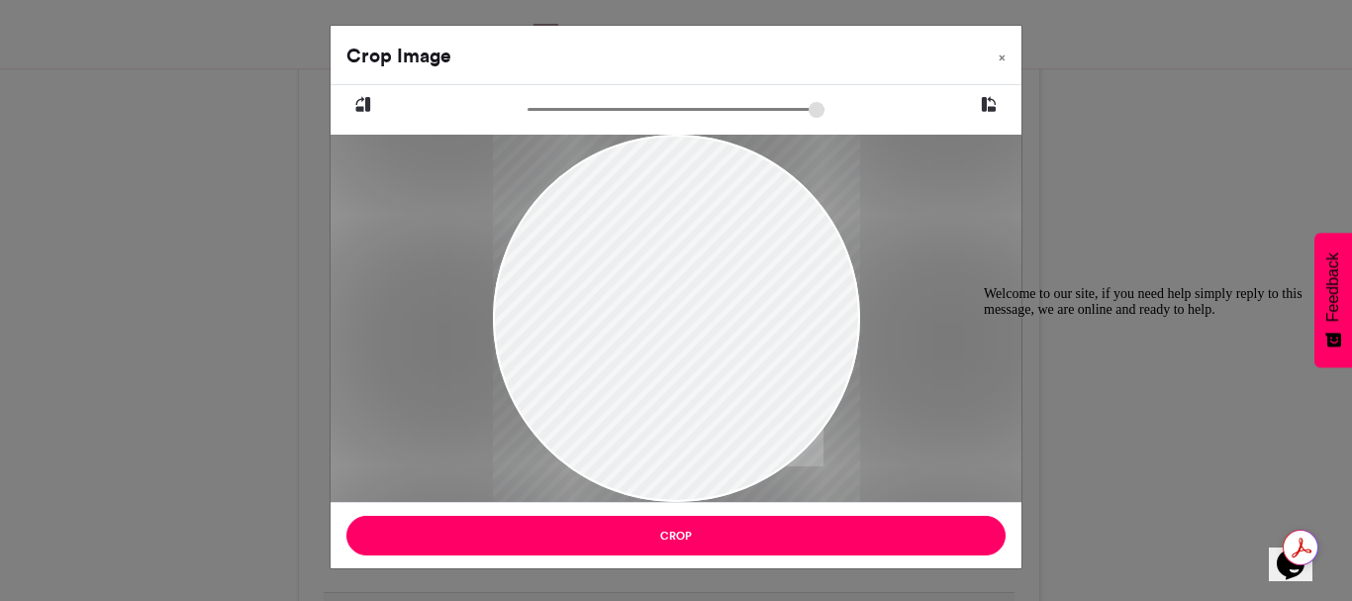
click at [697, 210] on div at bounding box center [676, 318] width 367 height 551
drag, startPoint x: 697, startPoint y: 210, endPoint x: 672, endPoint y: 296, distance: 89.6
click at [672, 296] on div at bounding box center [676, 404] width 367 height 551
drag, startPoint x: 671, startPoint y: 300, endPoint x: 666, endPoint y: 314, distance: 14.7
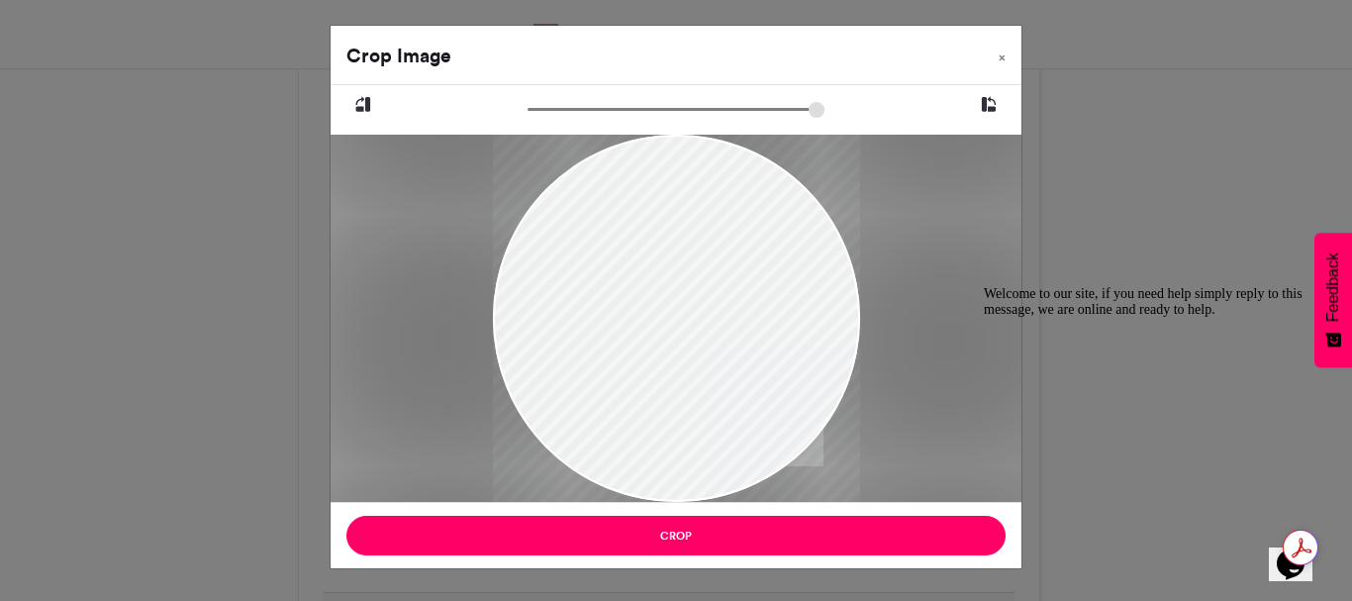
click at [666, 314] on div at bounding box center [676, 409] width 367 height 551
drag, startPoint x: 666, startPoint y: 314, endPoint x: 622, endPoint y: 320, distance: 43.9
click at [622, 320] on div at bounding box center [676, 409] width 367 height 551
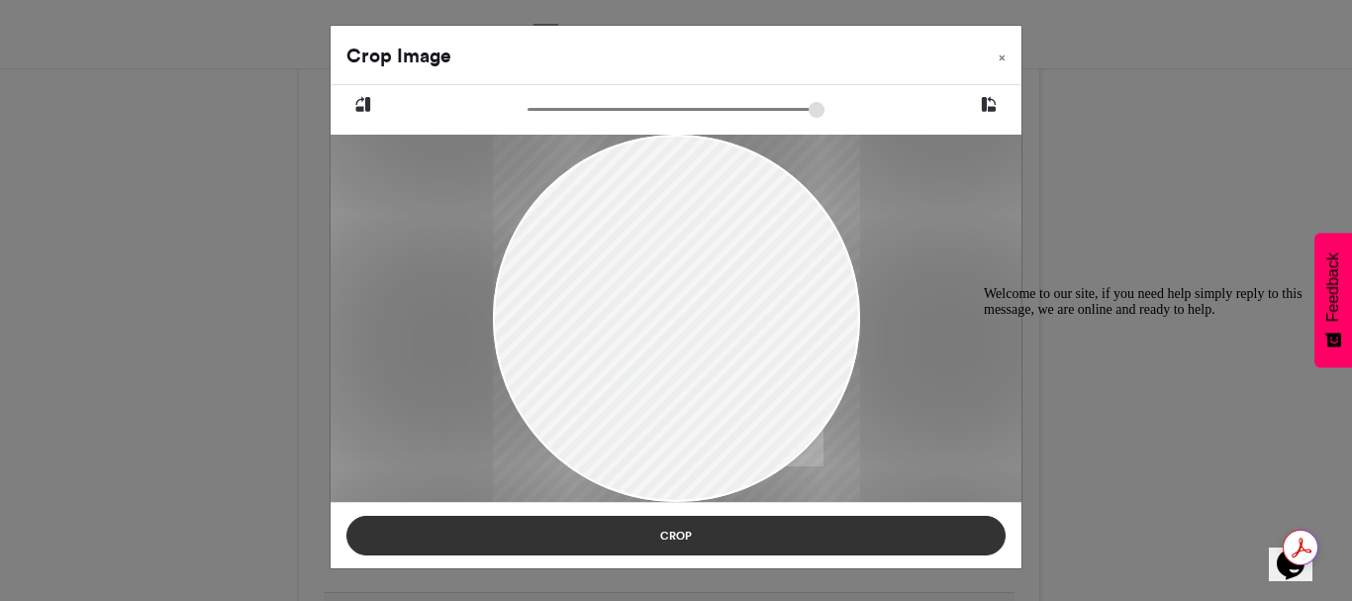
click at [672, 532] on button "Crop" at bounding box center [675, 535] width 659 height 40
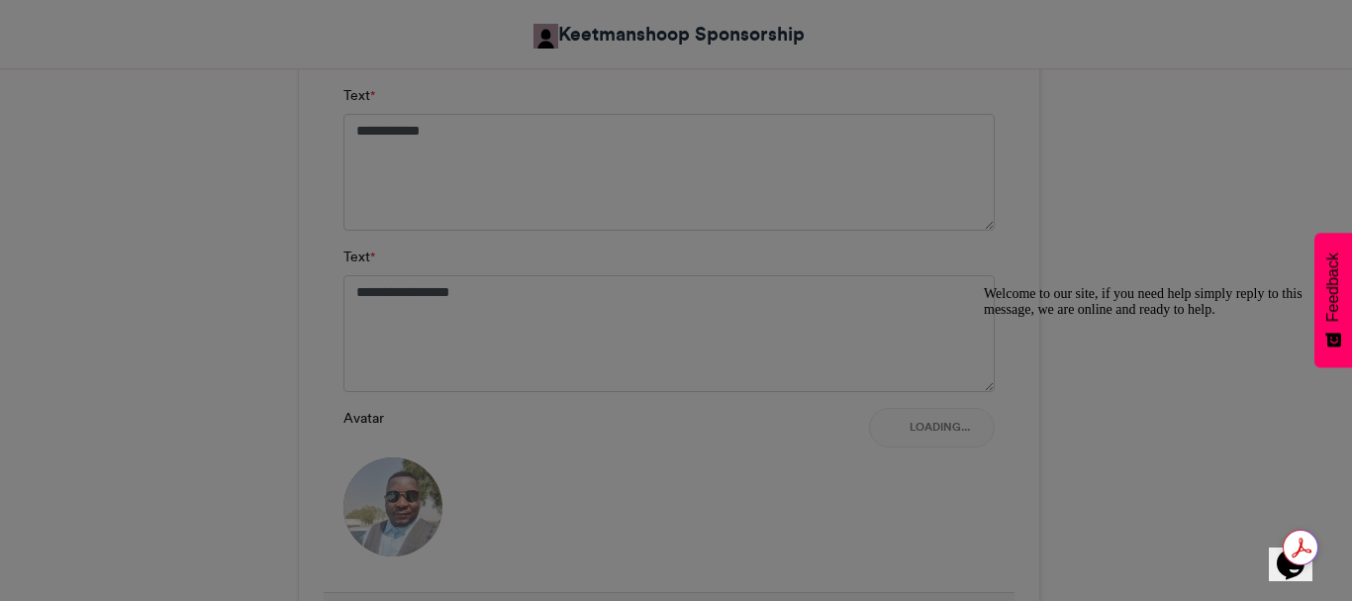
click at [672, 506] on button "Crop" at bounding box center [675, 486] width 659 height 40
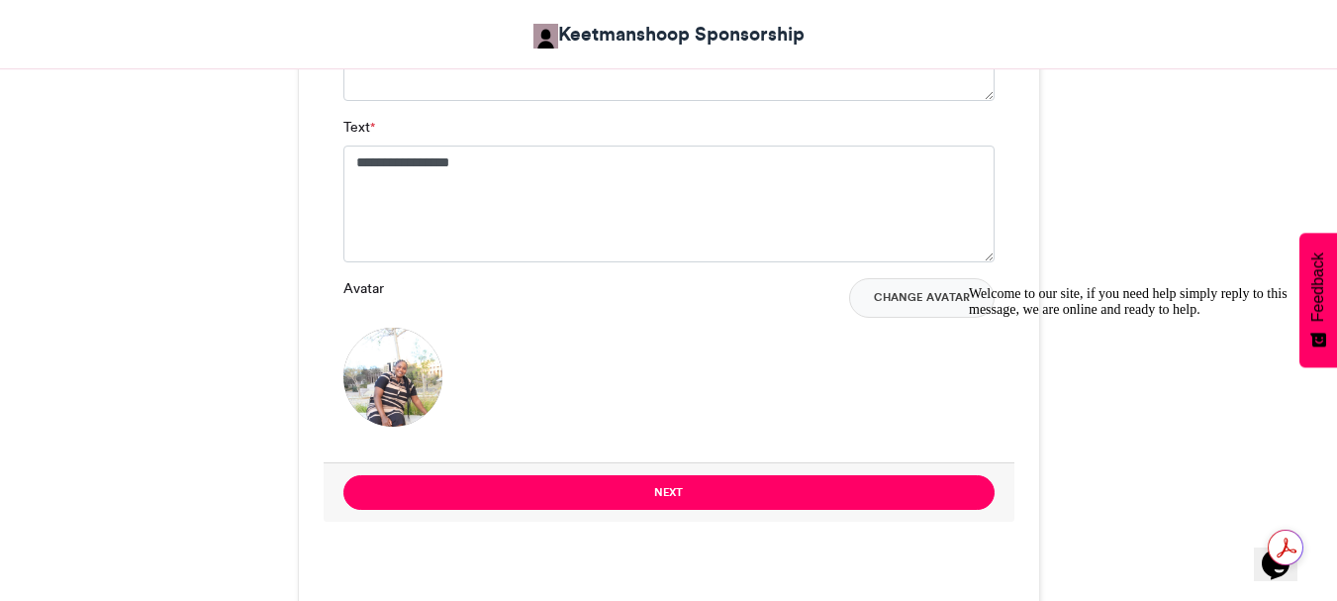
scroll to position [1668, 0]
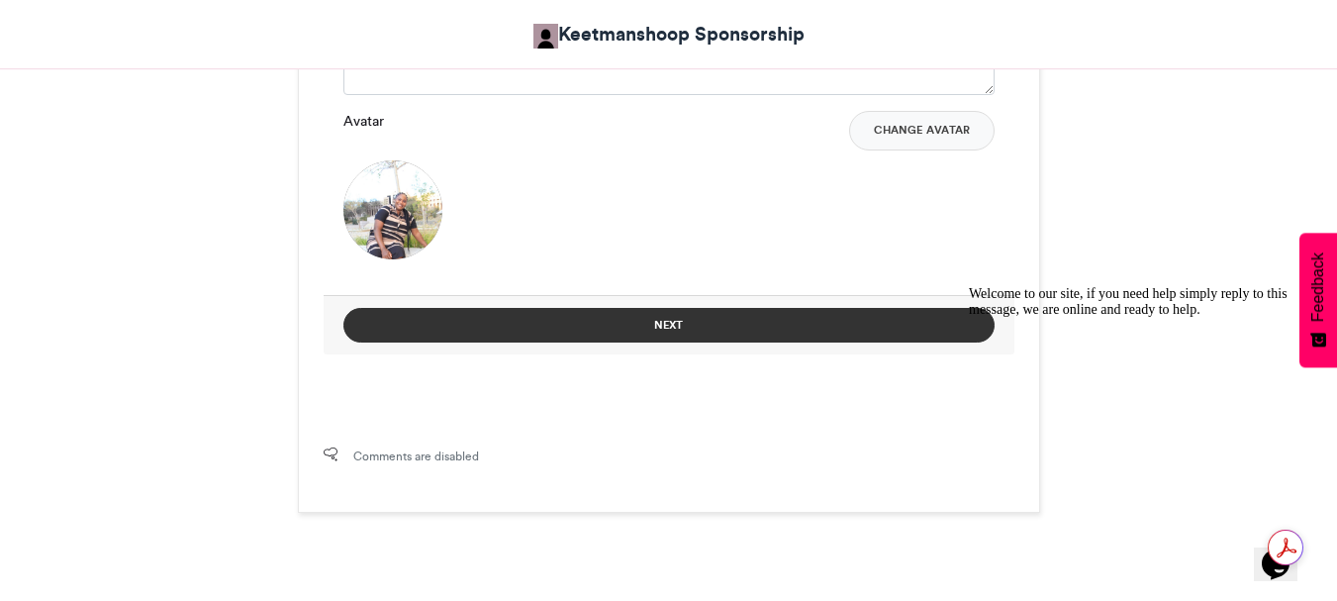
click at [664, 329] on button "Next" at bounding box center [668, 325] width 651 height 35
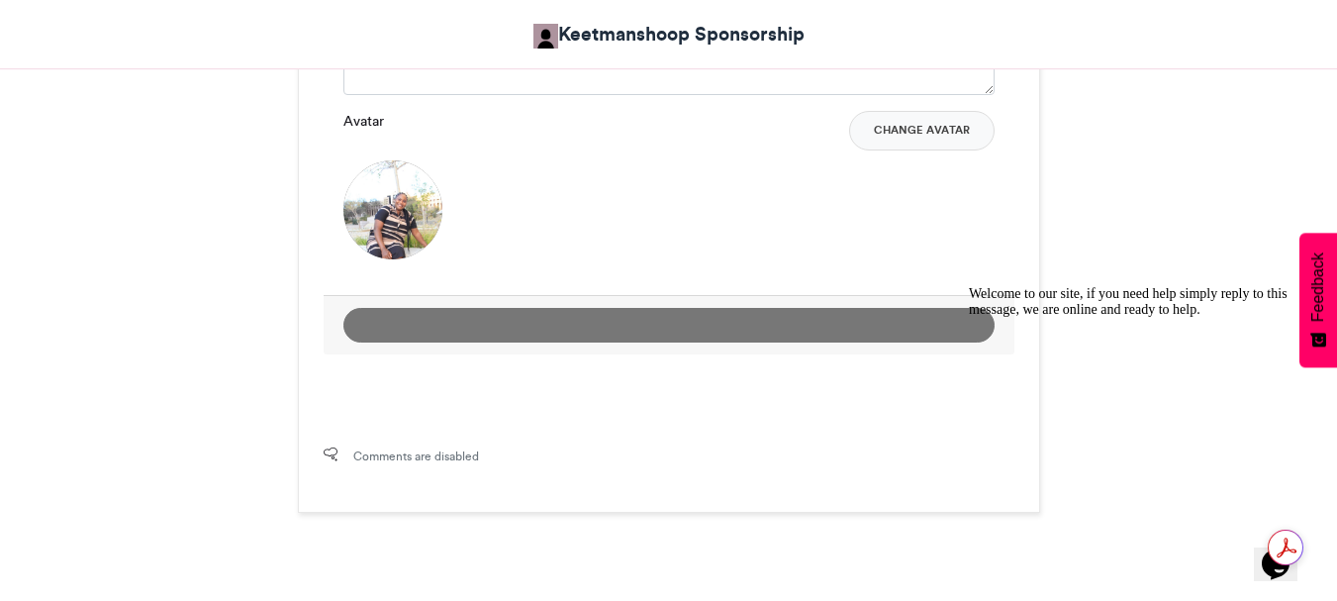
scroll to position [1069, 0]
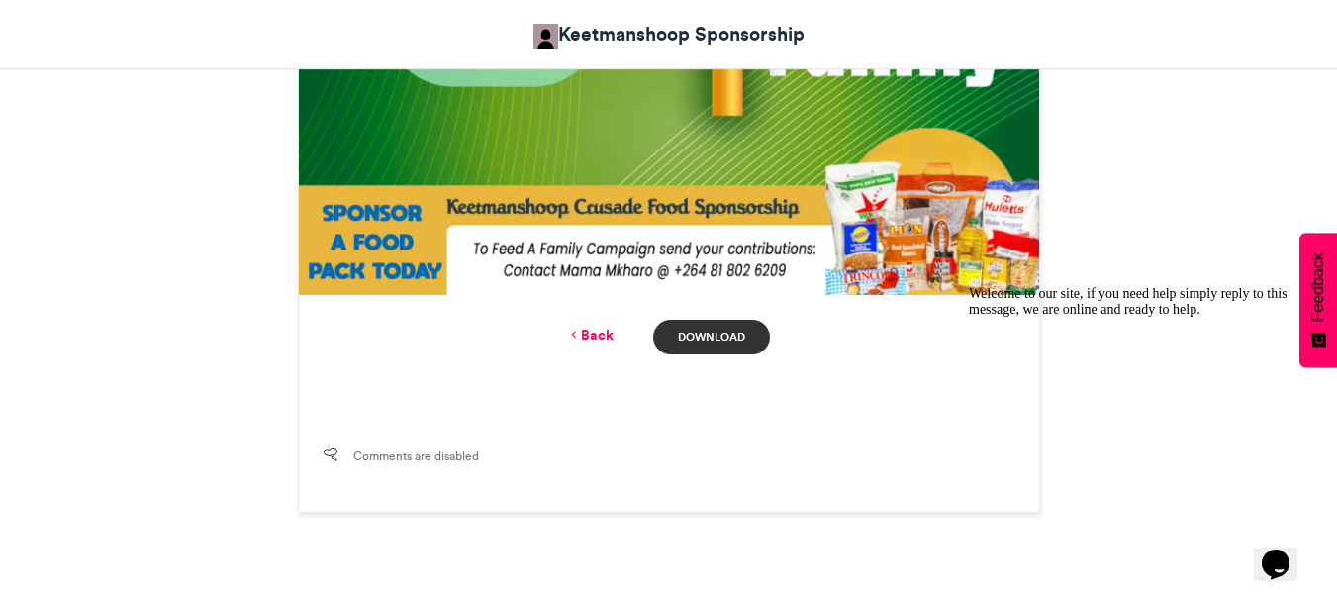
click at [725, 334] on link "Download" at bounding box center [711, 337] width 116 height 35
click at [589, 336] on link "Back" at bounding box center [590, 335] width 47 height 21
click at [0, 0] on button "Next" at bounding box center [0, 0] width 0 height 0
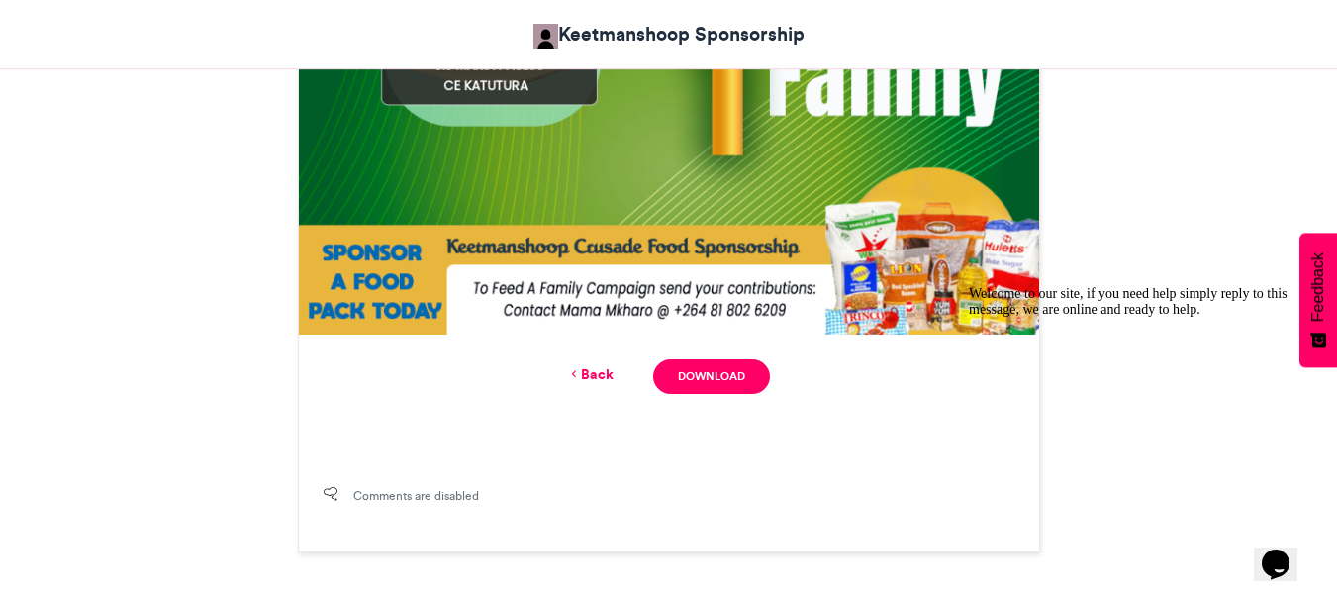
scroll to position [1096, 0]
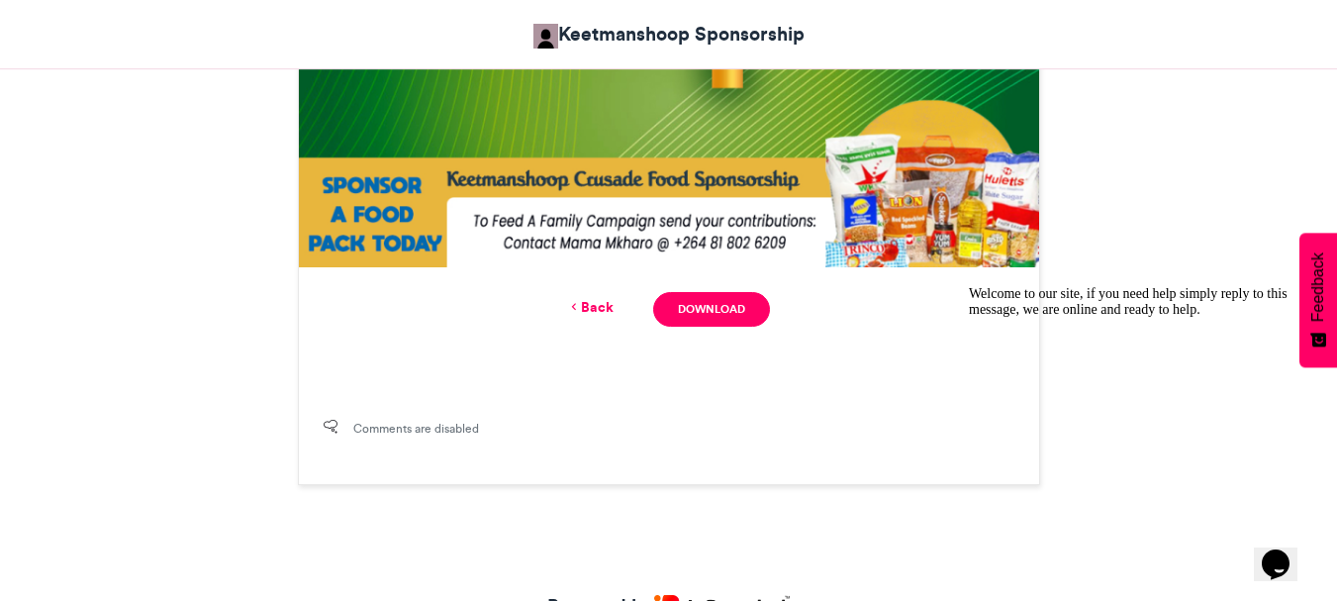
click at [594, 304] on link "Back" at bounding box center [590, 307] width 47 height 21
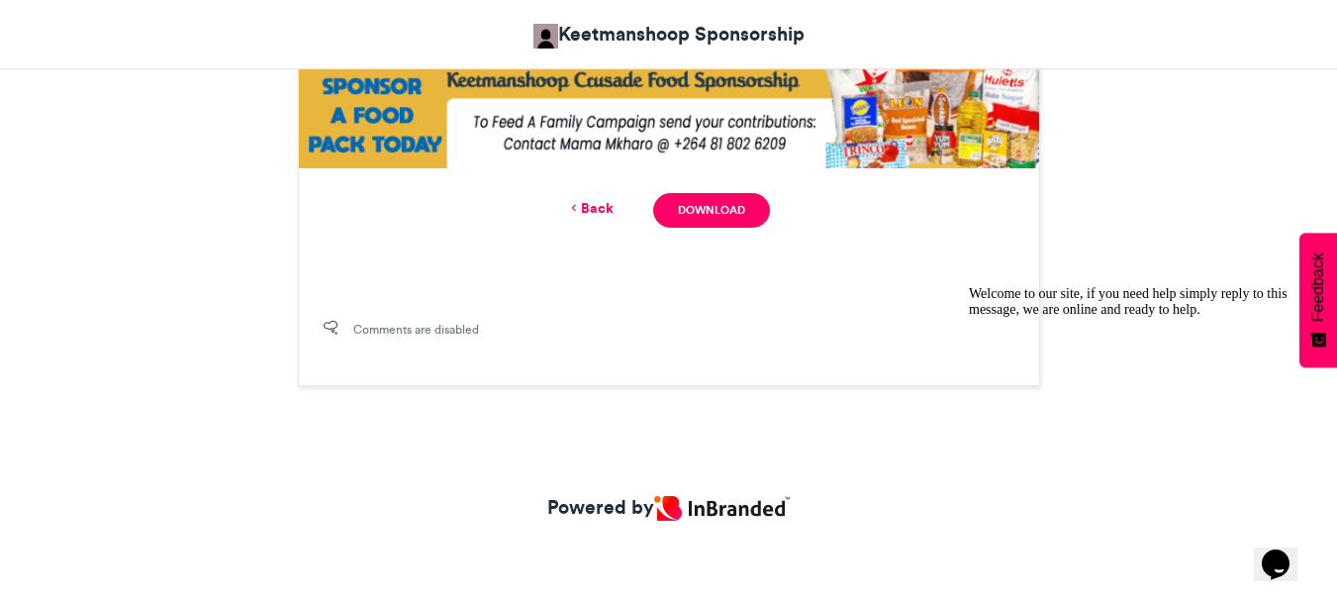
click at [0, 0] on button "Next" at bounding box center [0, 0] width 0 height 0
click at [612, 211] on link "Back" at bounding box center [590, 208] width 47 height 21
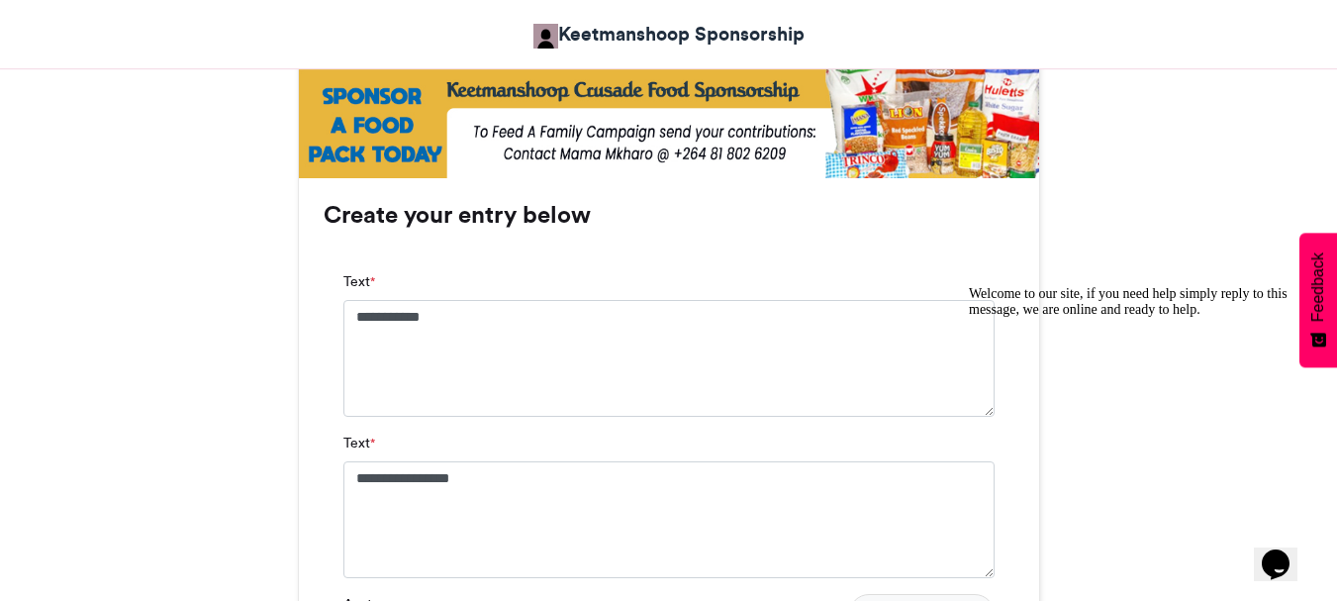
scroll to position [1201, 0]
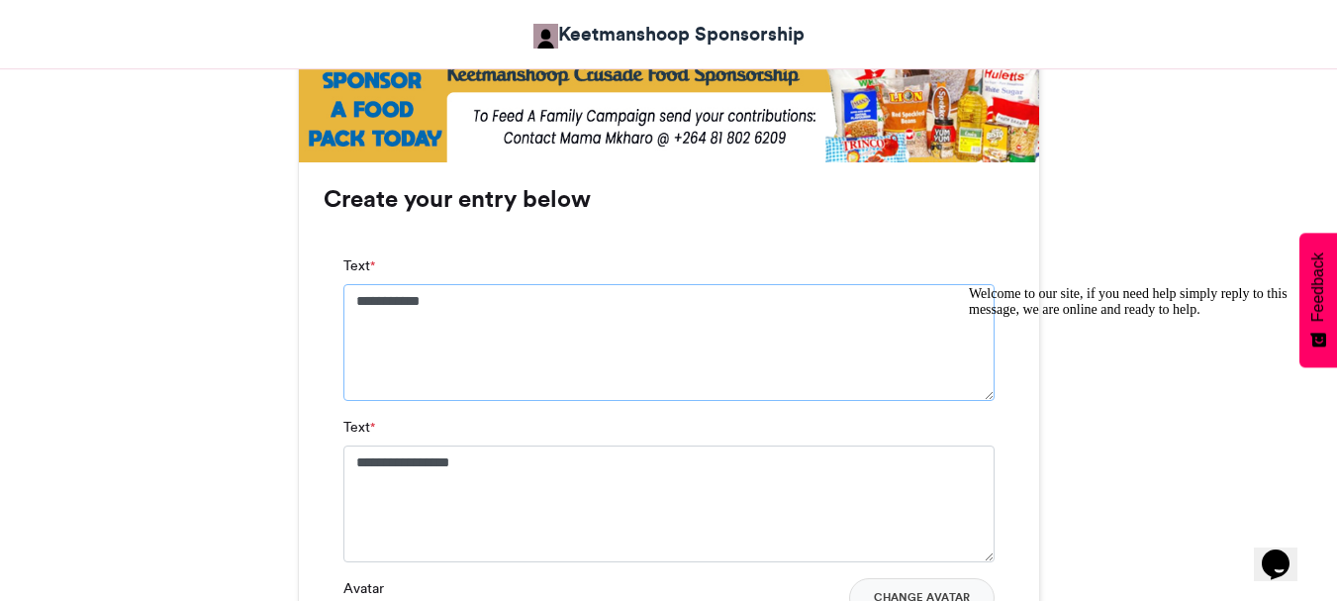
click at [466, 301] on textarea "**********" at bounding box center [668, 342] width 651 height 117
click at [466, 302] on textarea "**********" at bounding box center [668, 342] width 651 height 117
type textarea "*"
type textarea "**********"
click at [493, 463] on textarea "**********" at bounding box center [668, 503] width 651 height 117
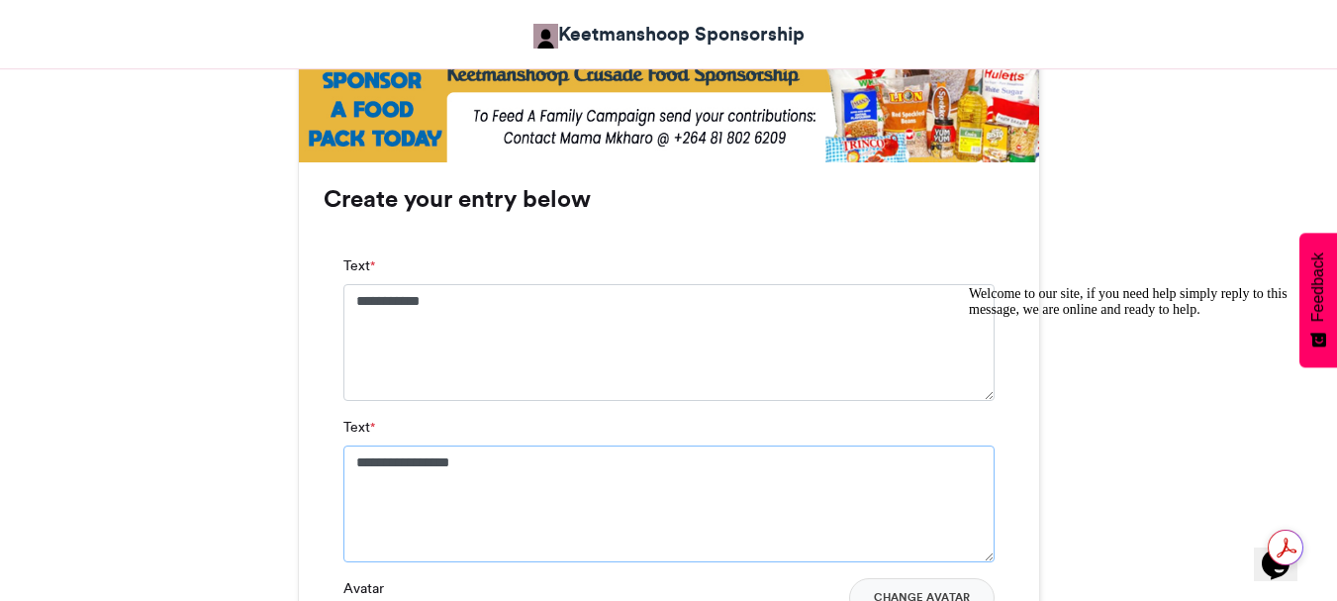
click at [492, 463] on textarea "**********" at bounding box center [668, 503] width 651 height 117
type textarea "*"
type textarea "**********"
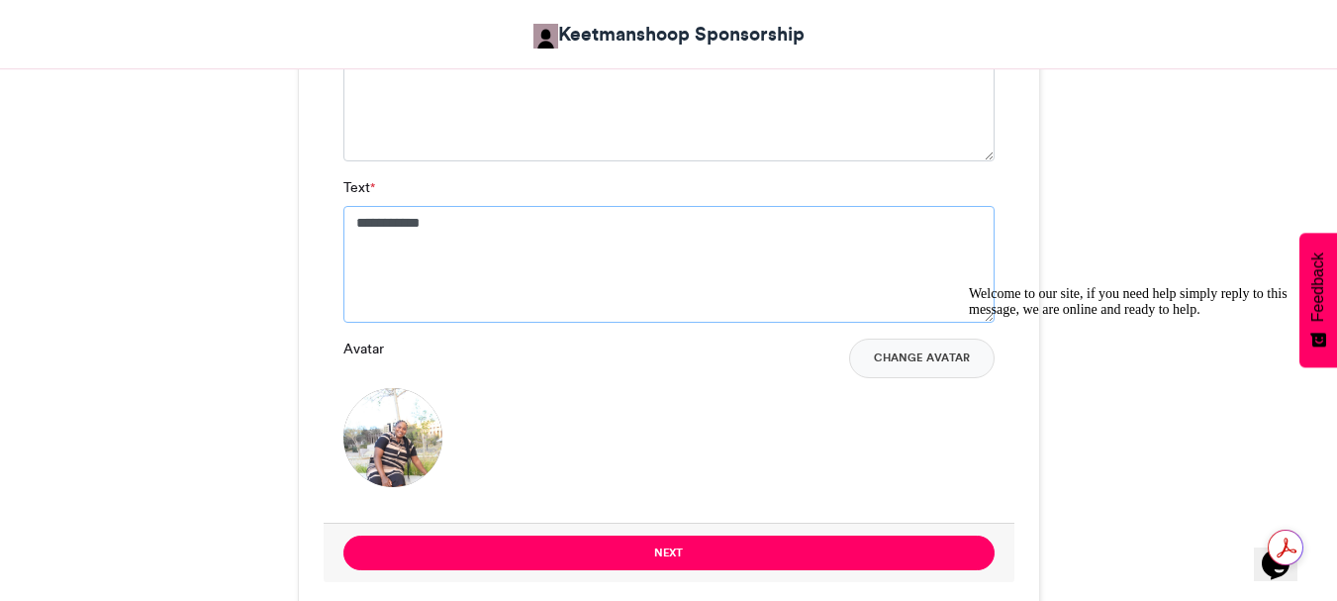
scroll to position [1498, 0]
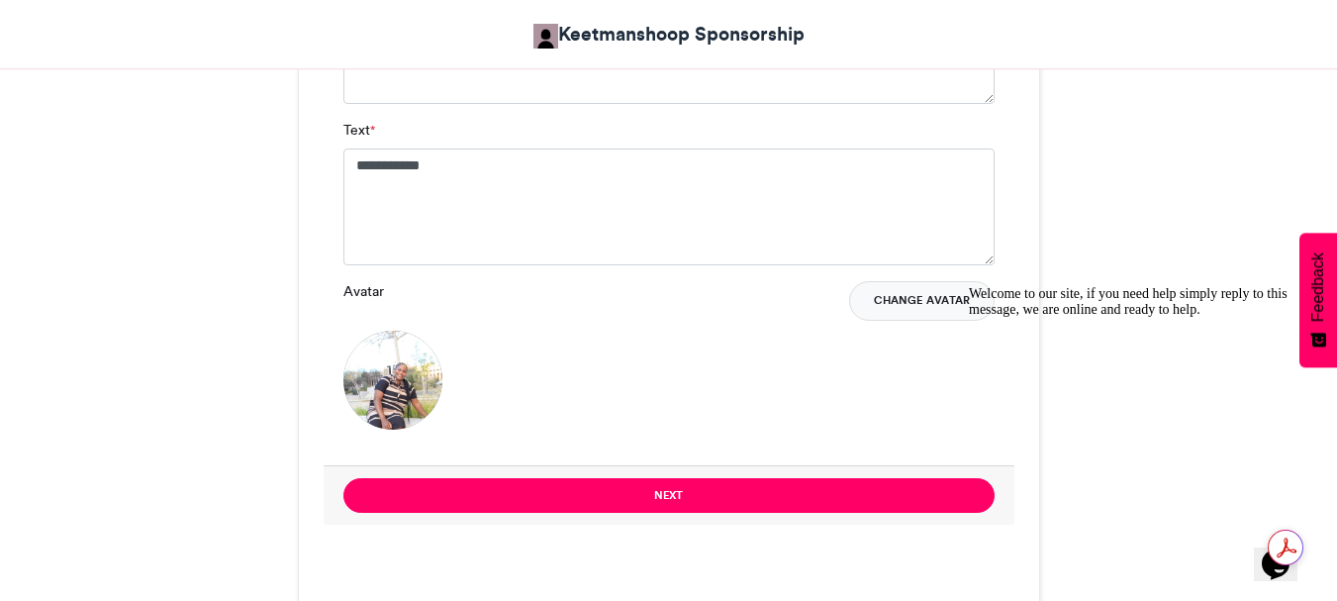
click at [922, 305] on button "Change Avatar" at bounding box center [921, 301] width 145 height 40
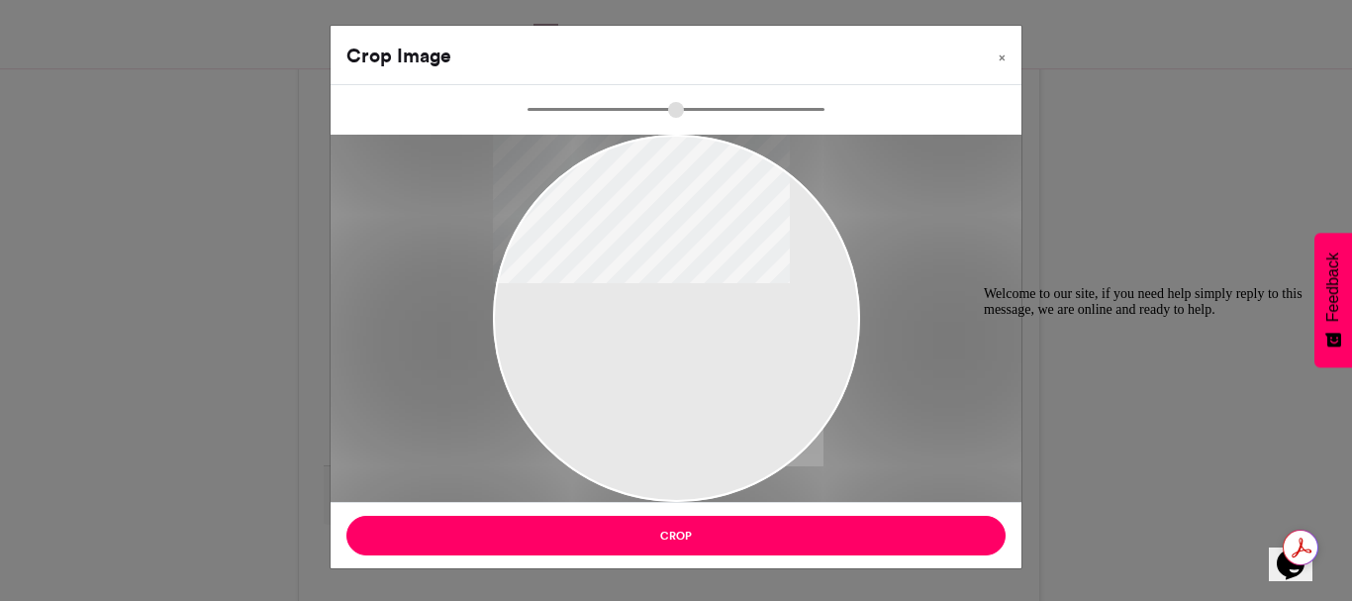
type input "*****"
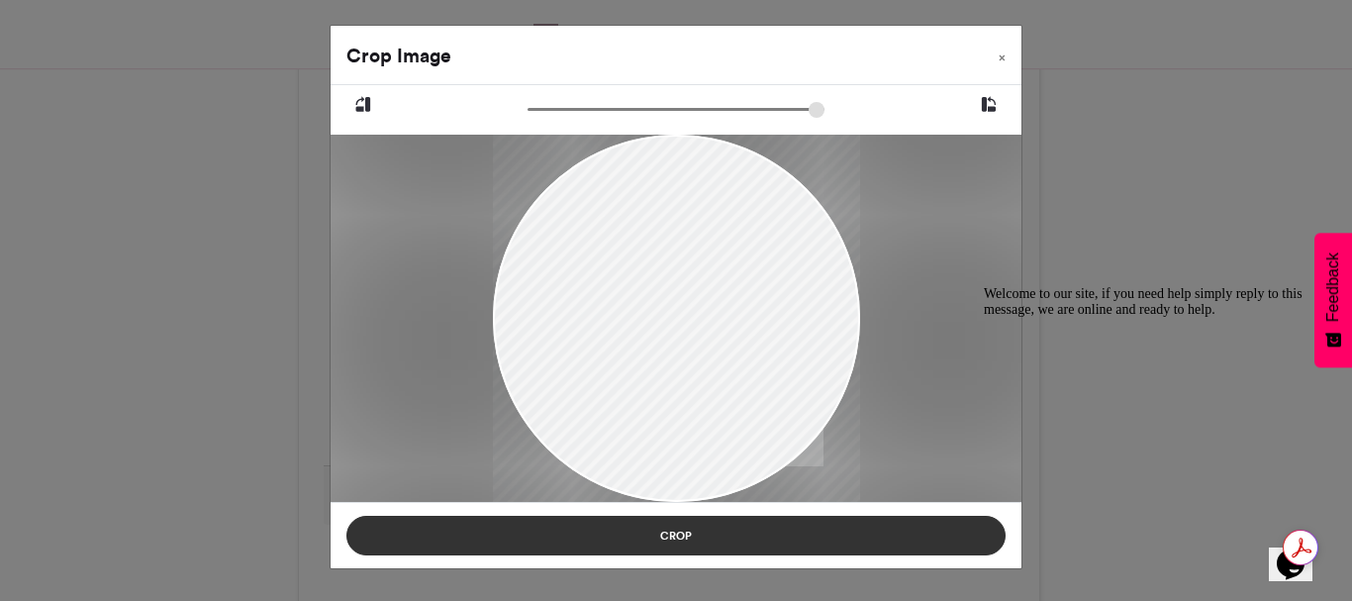
click at [674, 527] on button "Crop" at bounding box center [675, 535] width 659 height 40
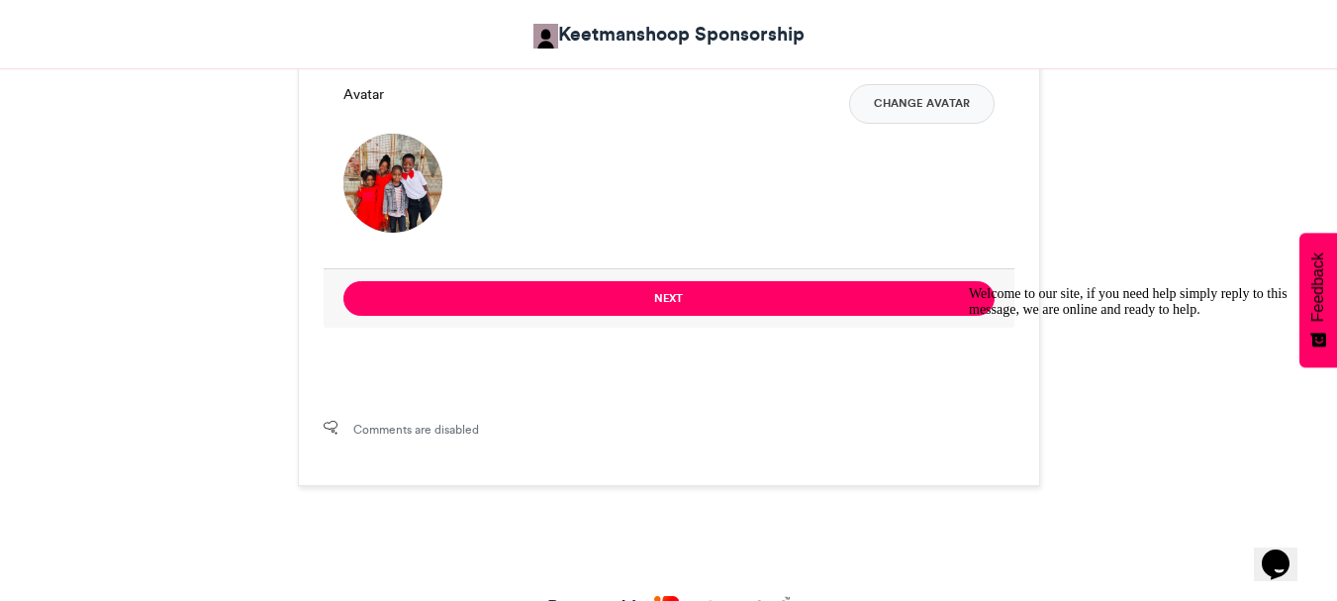
scroll to position [1696, 0]
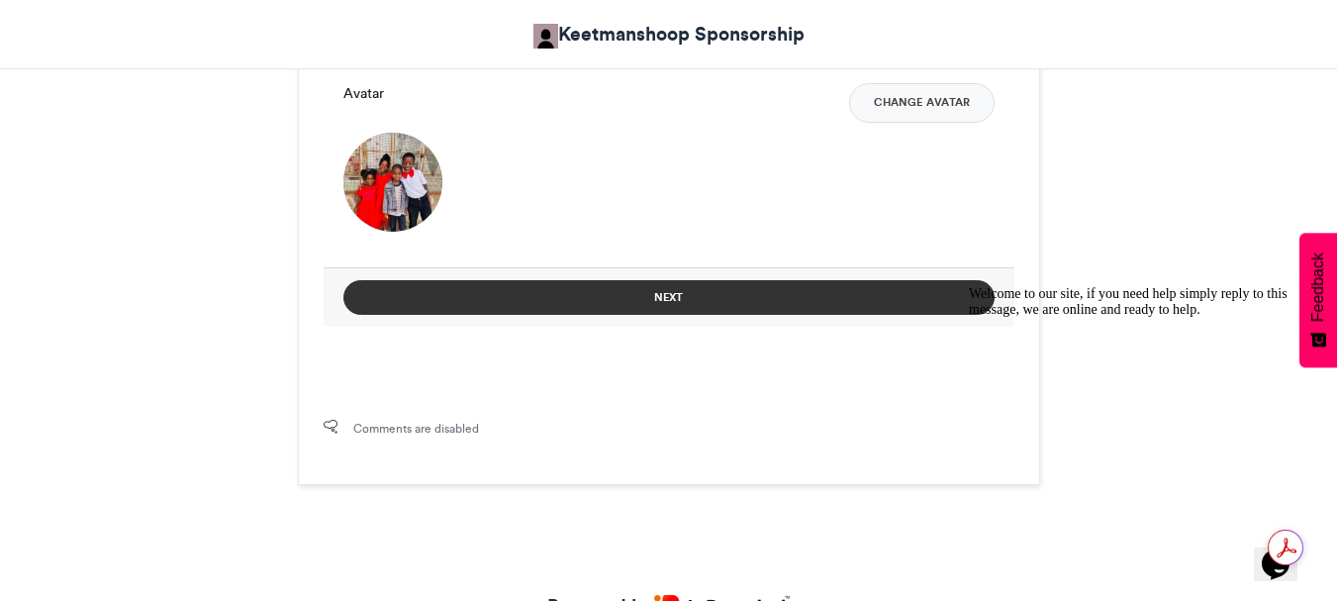
click at [660, 293] on button "Next" at bounding box center [668, 297] width 651 height 35
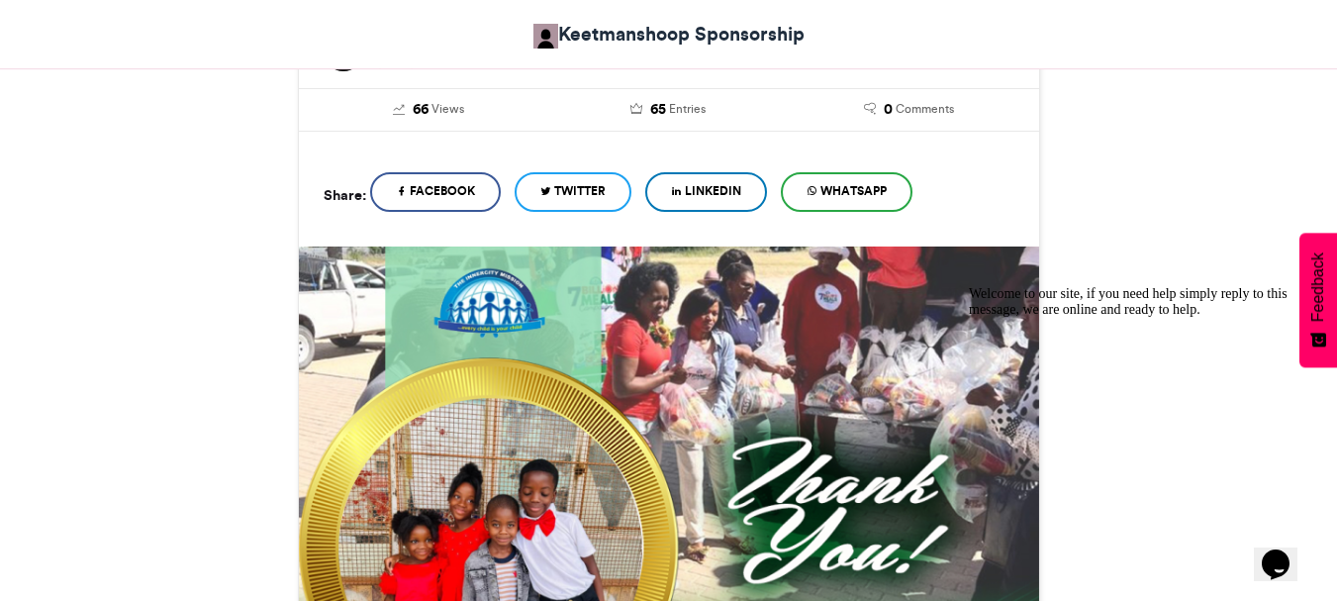
scroll to position [1096, 0]
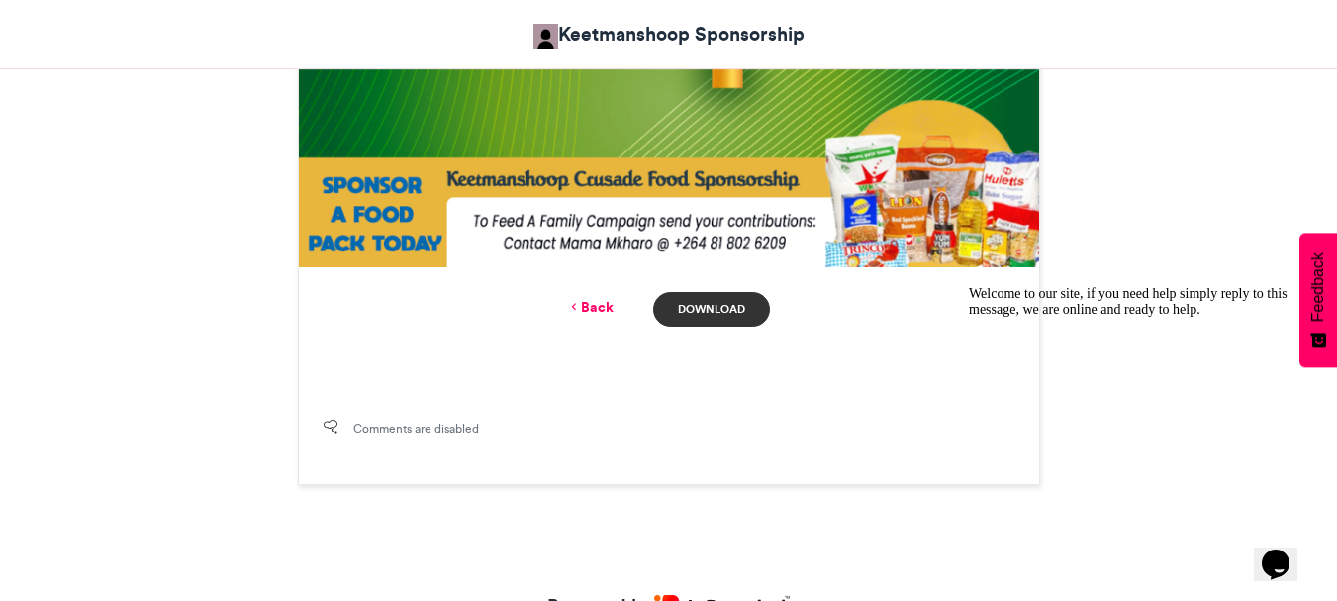
click at [735, 305] on link "Download" at bounding box center [711, 309] width 116 height 35
click at [590, 309] on link "Back" at bounding box center [590, 307] width 47 height 21
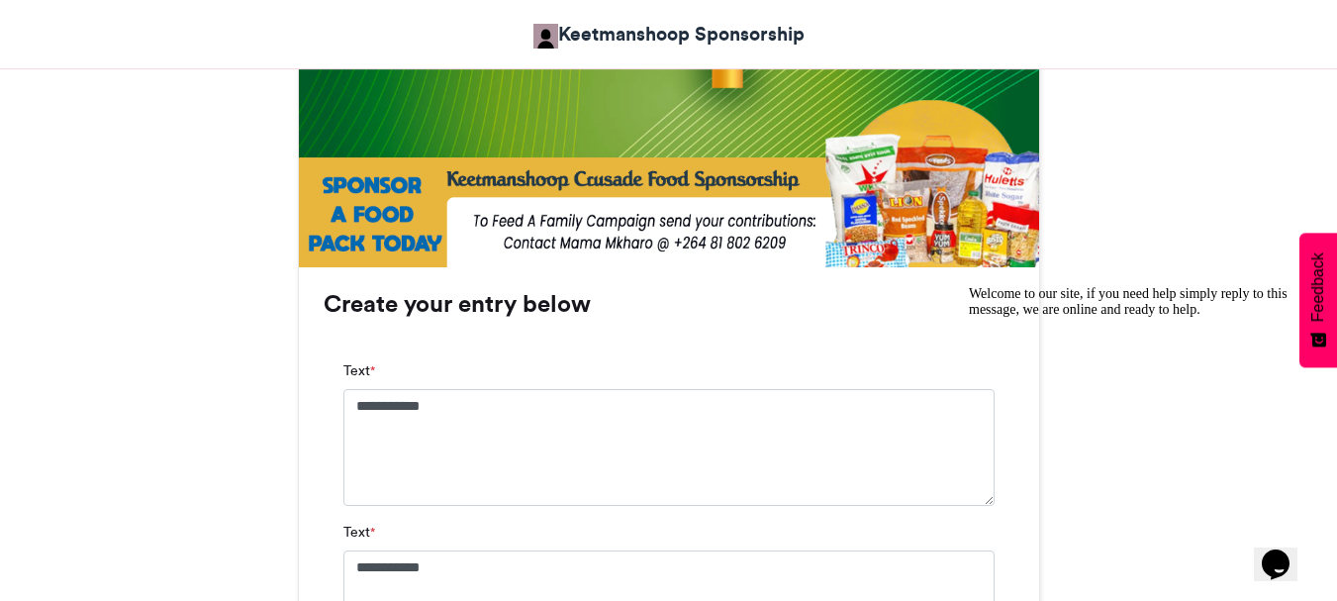
scroll to position [1696, 0]
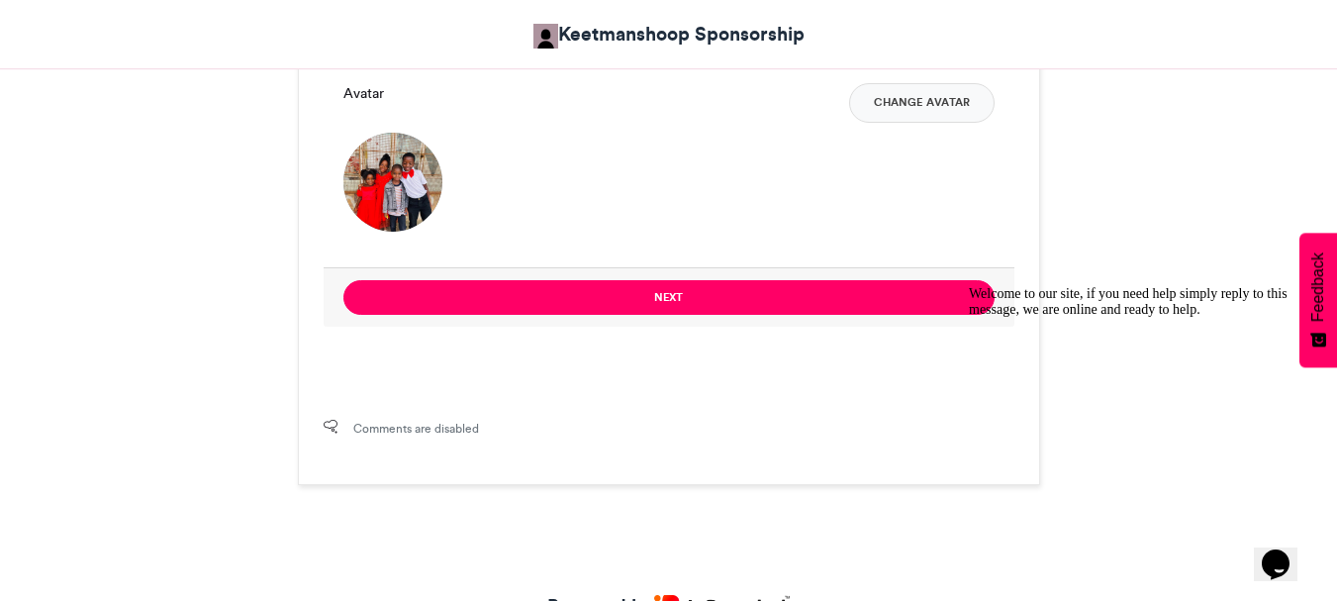
click at [590, 309] on button "Next" at bounding box center [668, 297] width 651 height 35
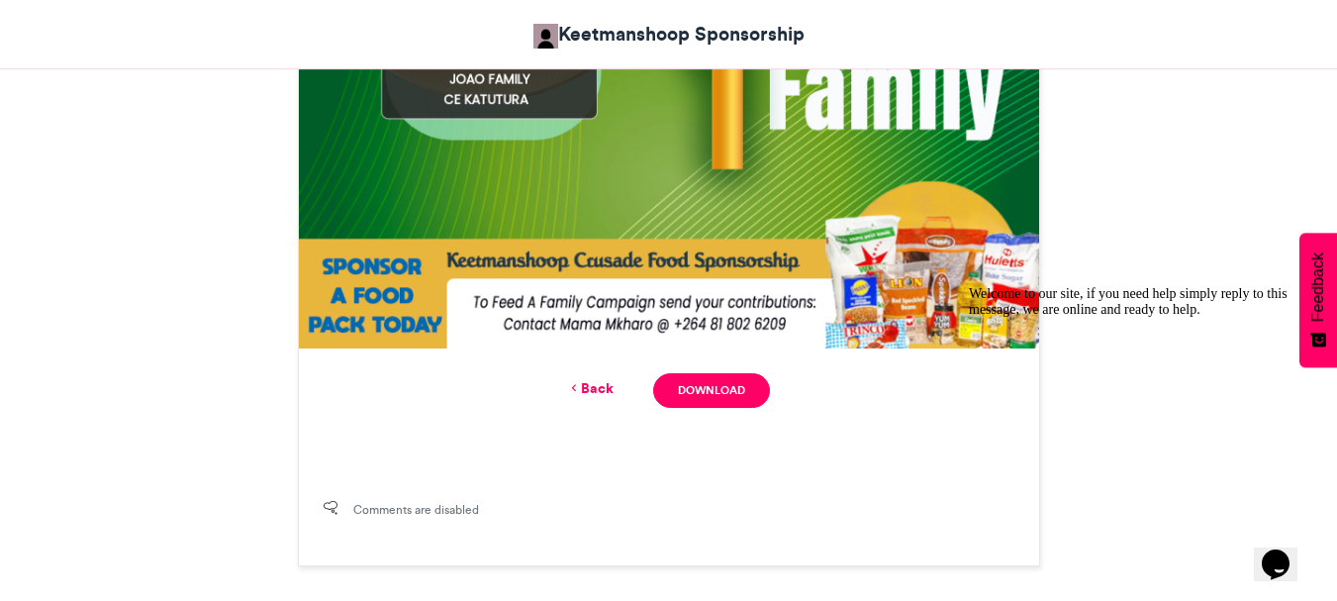
scroll to position [1195, 0]
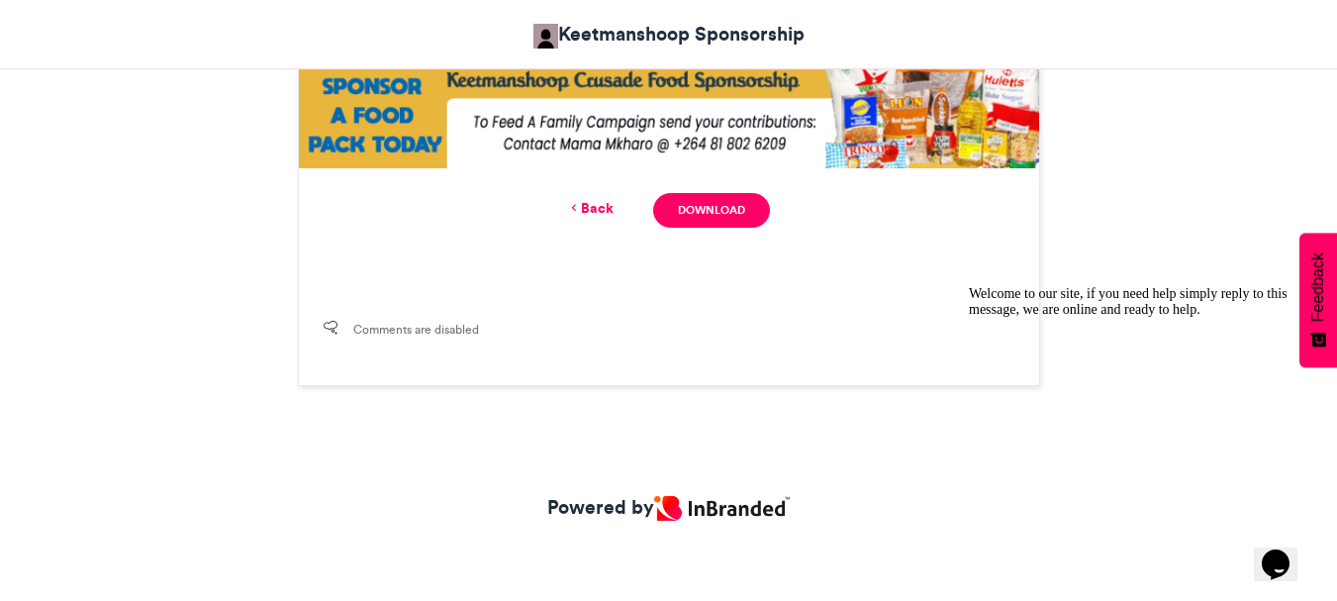
click at [594, 209] on link "Back" at bounding box center [590, 208] width 47 height 21
click at [0, 0] on button "Next" at bounding box center [0, 0] width 0 height 0
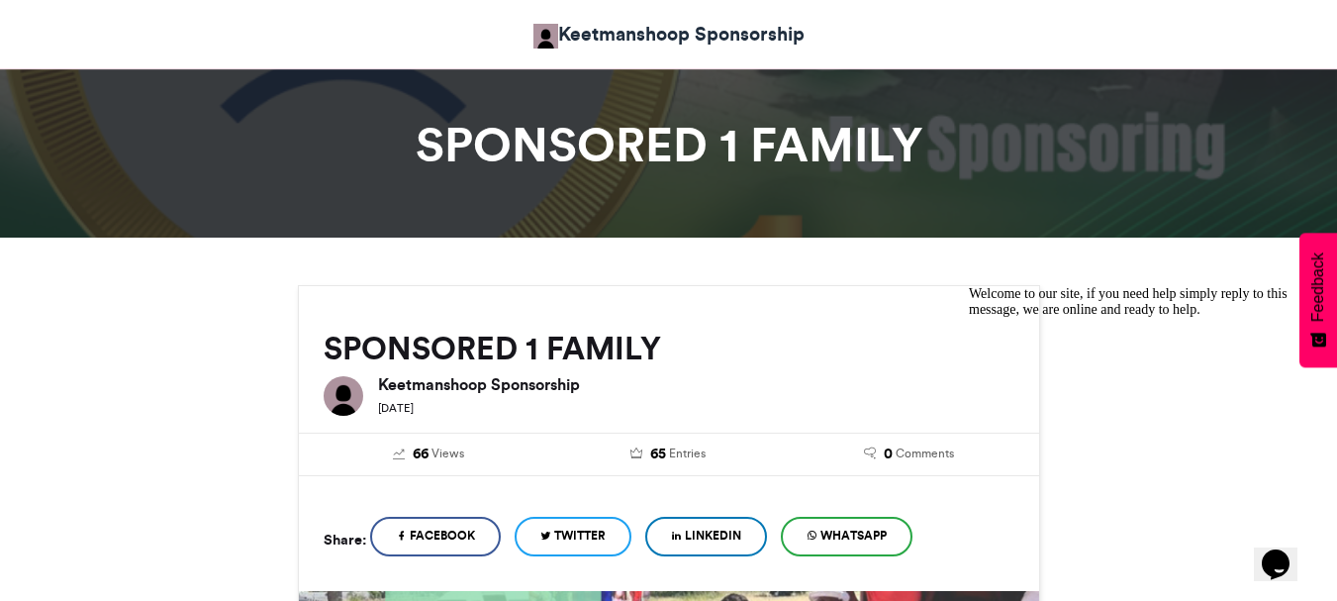
scroll to position [8, 0]
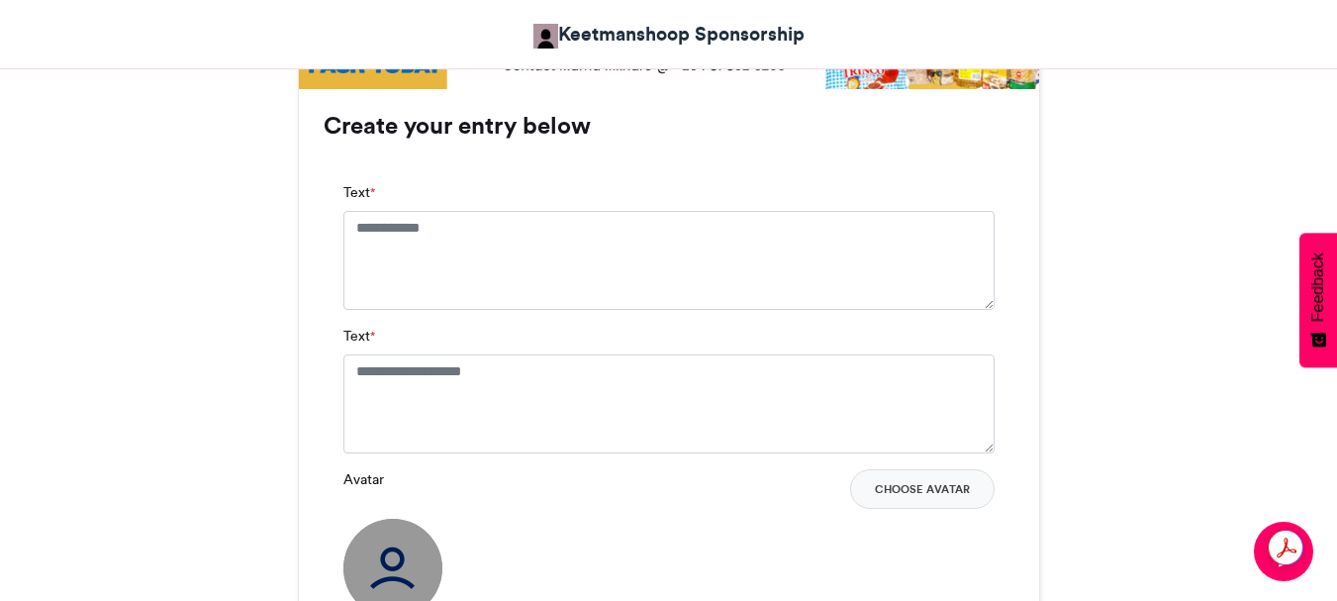
scroll to position [1286, 0]
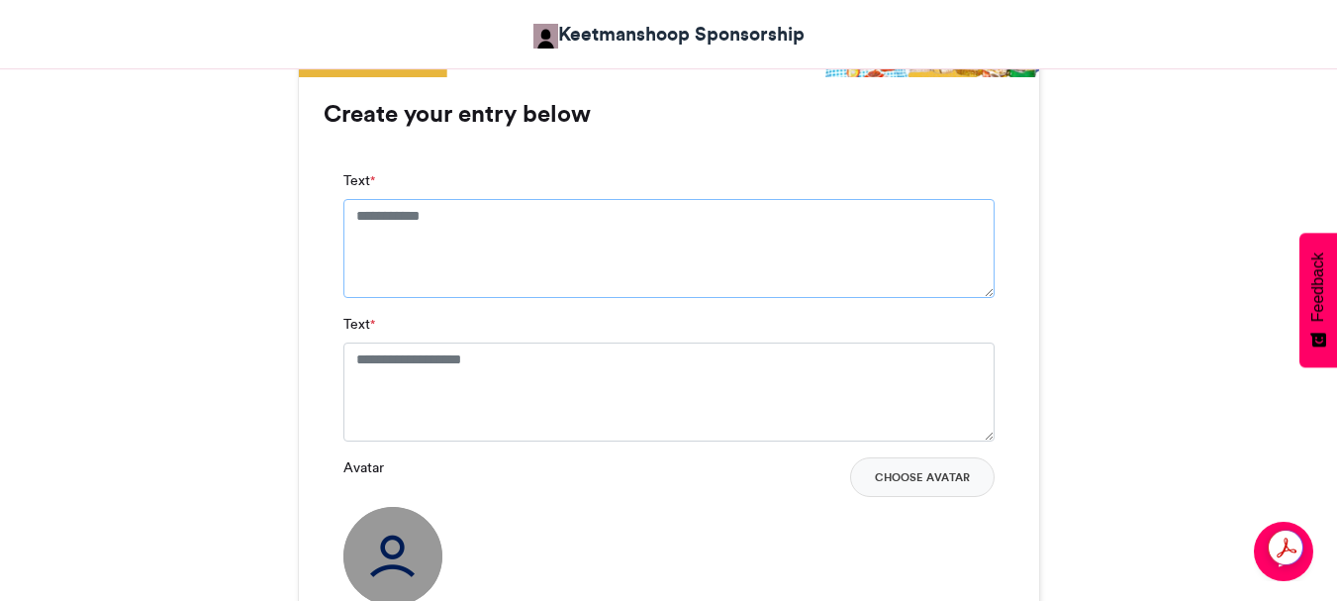
click at [466, 211] on textarea "Text *" at bounding box center [668, 248] width 651 height 99
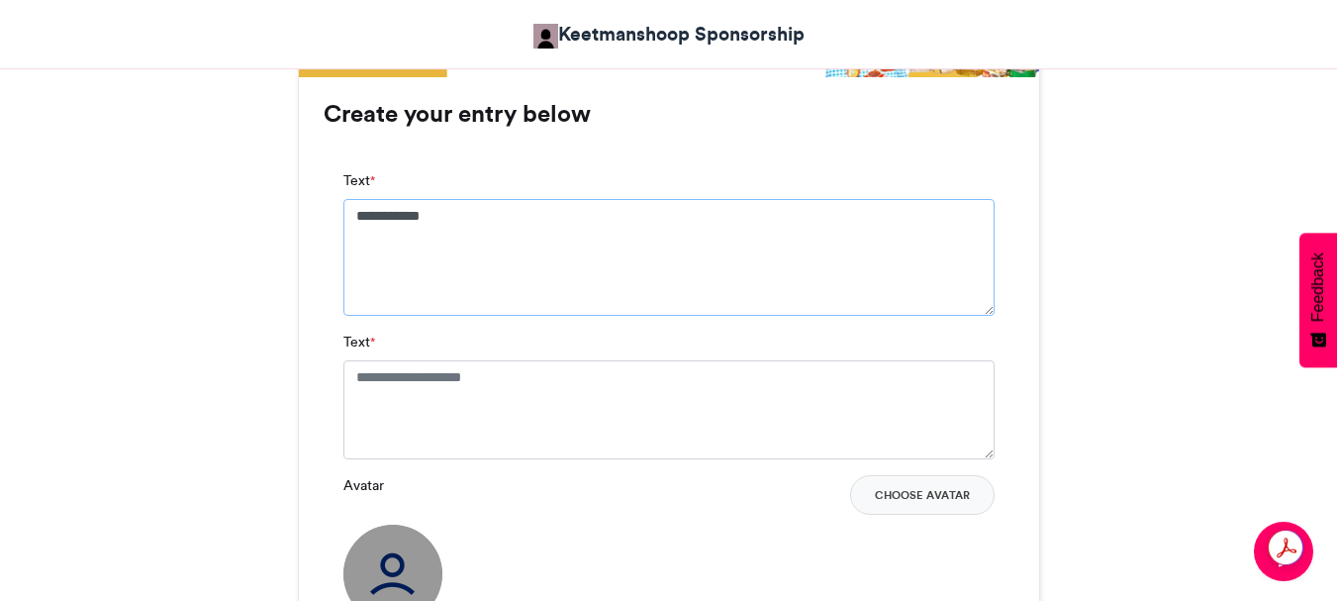
type textarea "**********"
click at [515, 376] on textarea "Text *" at bounding box center [668, 409] width 651 height 99
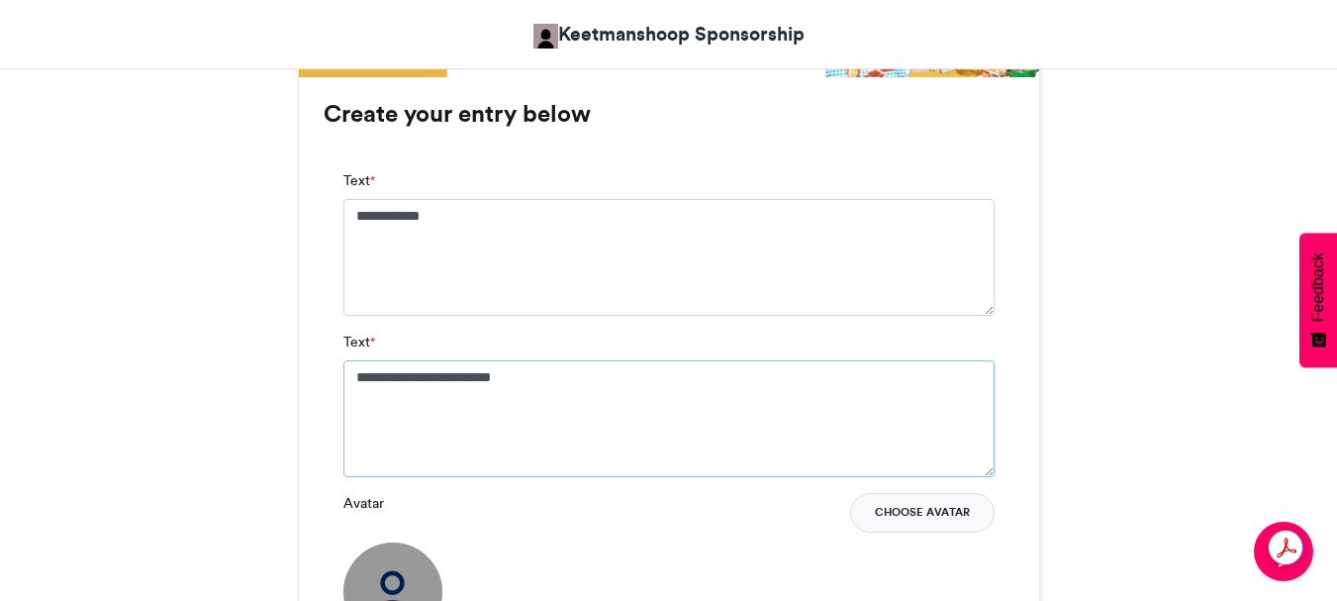
type textarea "**********"
click at [895, 515] on button "Choose Avatar" at bounding box center [922, 513] width 144 height 40
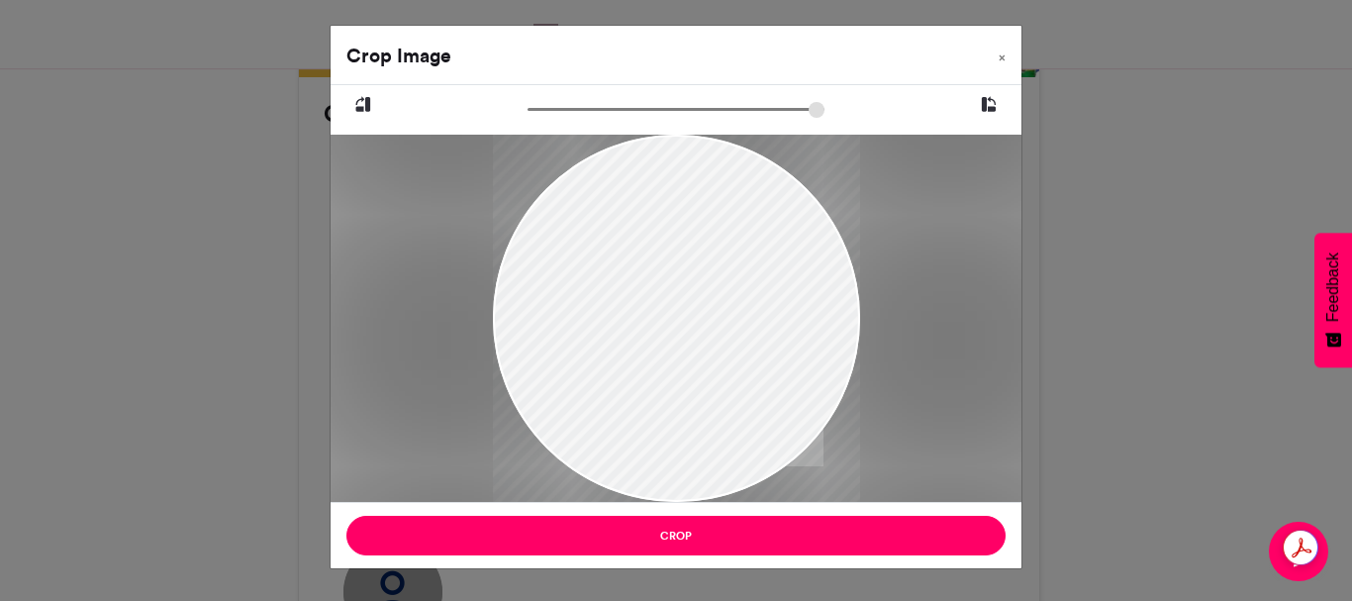
click at [671, 185] on div at bounding box center [676, 318] width 367 height 490
drag, startPoint x: 671, startPoint y: 185, endPoint x: 679, endPoint y: 268, distance: 83.5
click at [679, 268] on div at bounding box center [676, 379] width 367 height 490
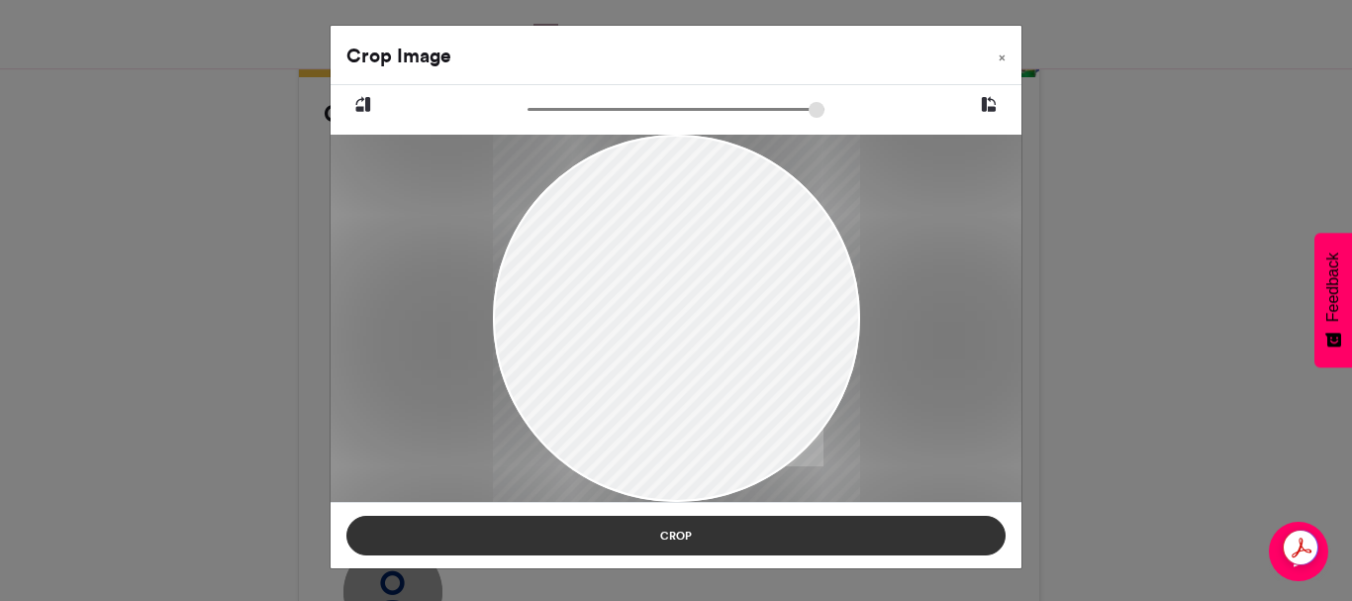
click at [685, 529] on button "Crop" at bounding box center [675, 535] width 659 height 40
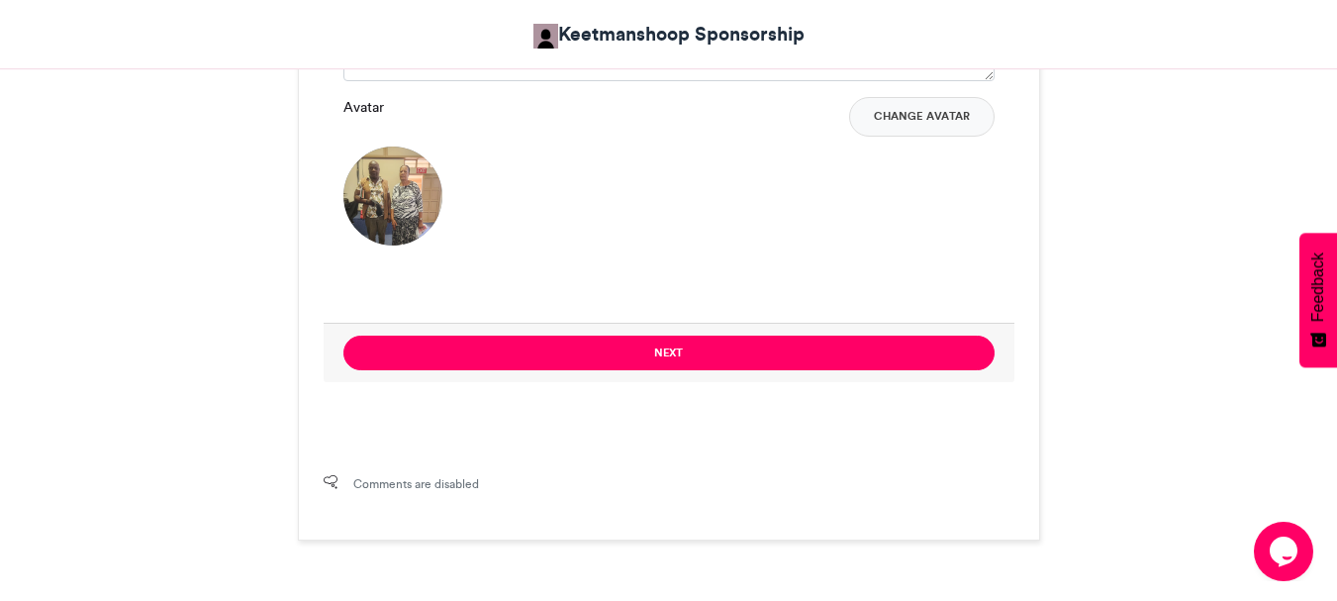
scroll to position [1781, 0]
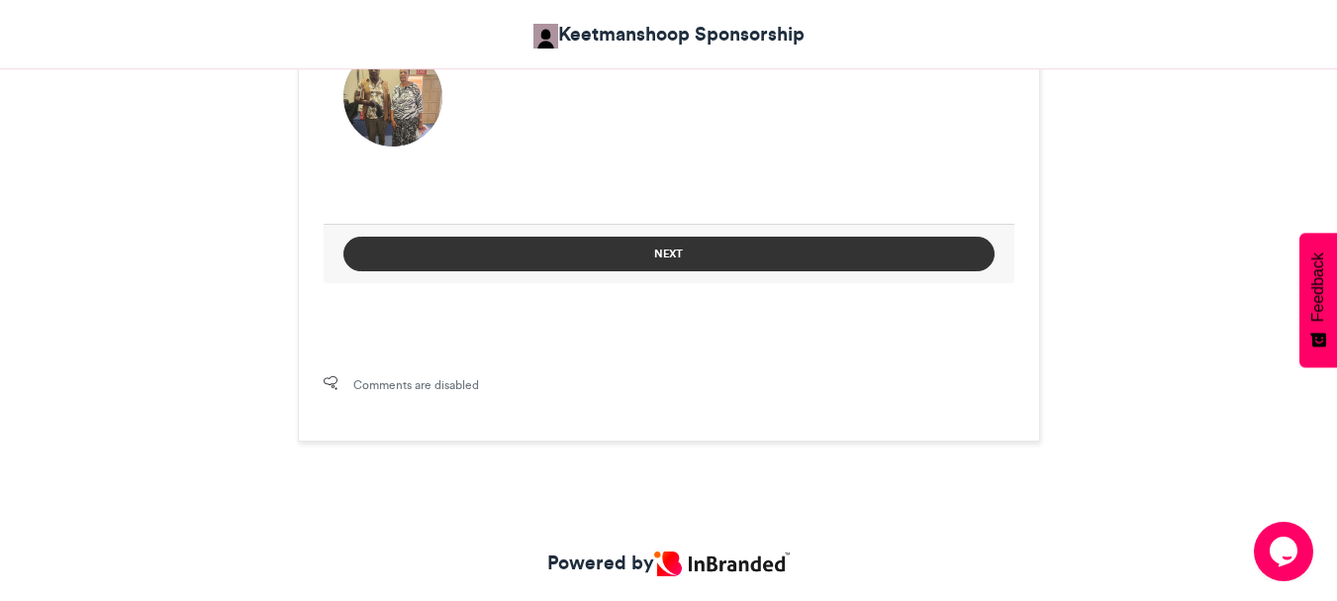
click at [663, 256] on button "Next" at bounding box center [668, 253] width 651 height 35
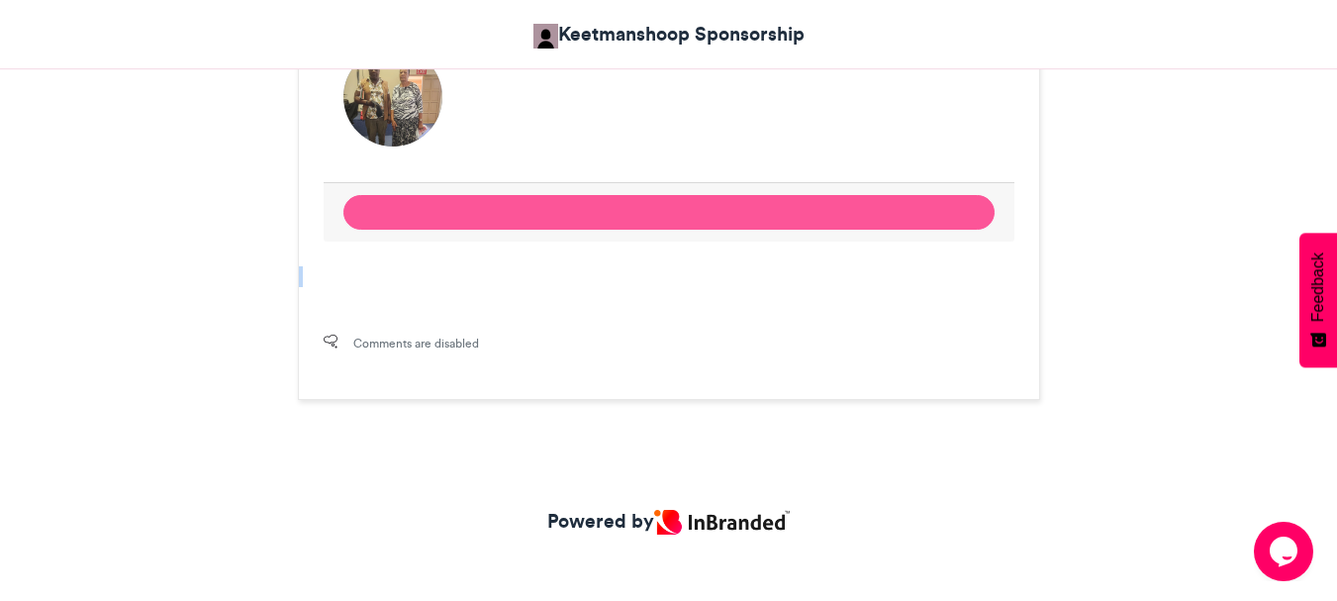
scroll to position [1181, 0]
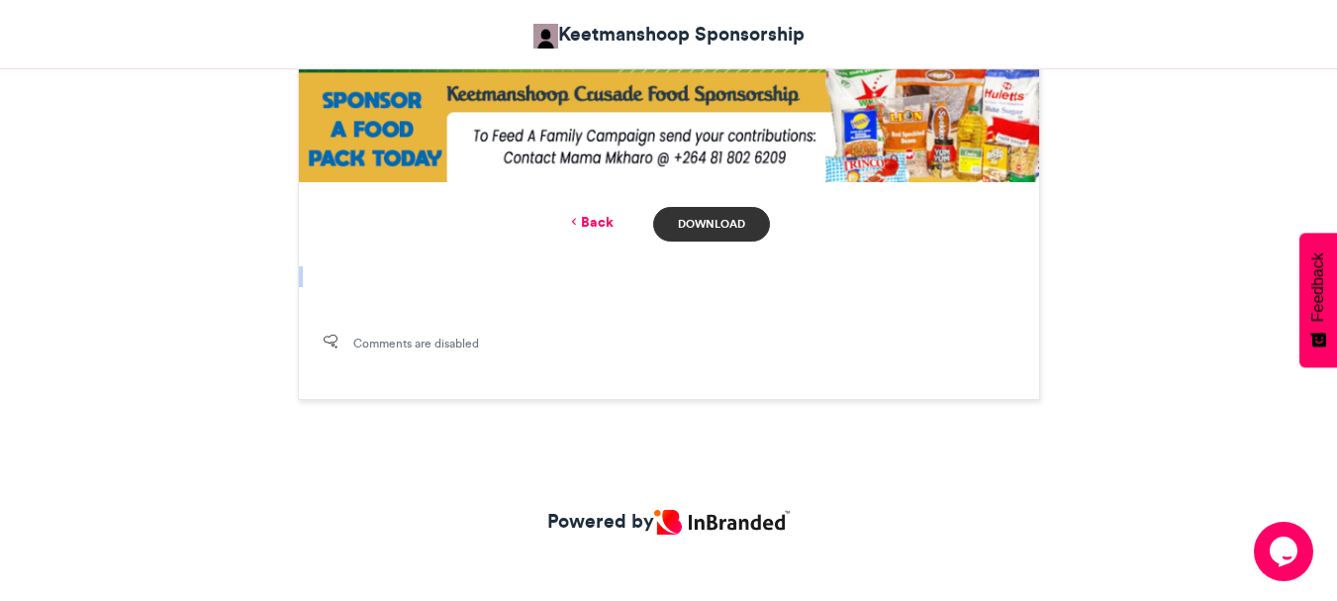
click at [696, 221] on link "Download" at bounding box center [711, 224] width 116 height 35
click at [603, 220] on link "Back" at bounding box center [590, 222] width 47 height 21
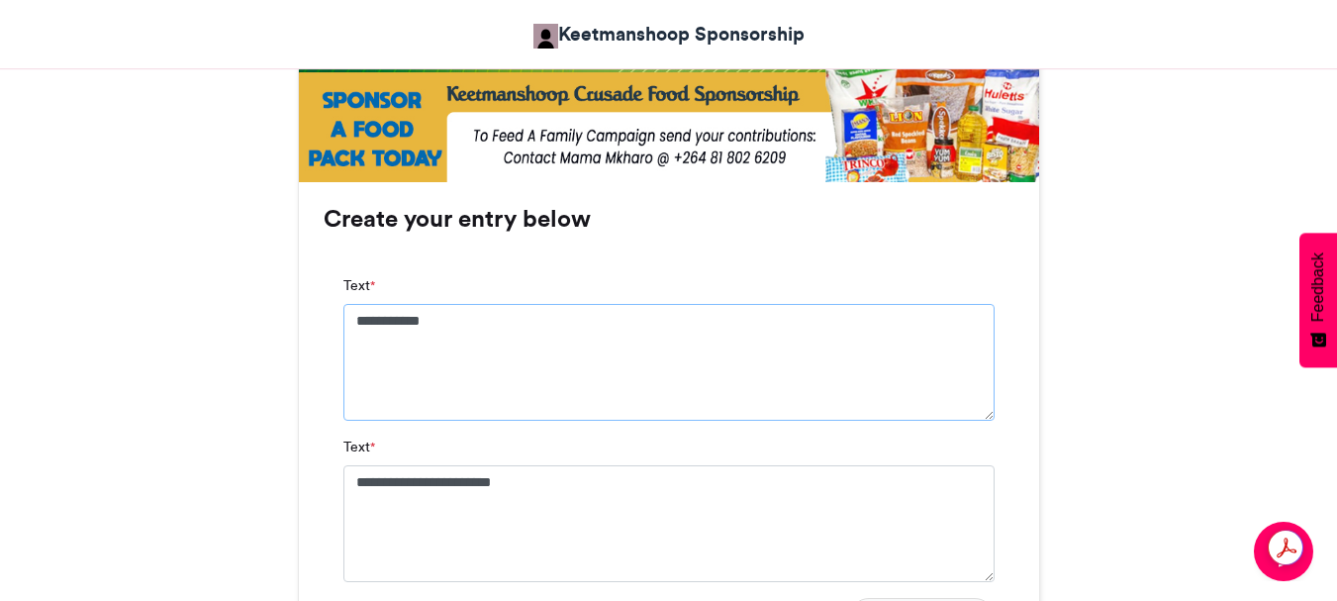
click at [461, 312] on textarea "**********" at bounding box center [668, 362] width 651 height 117
type textarea "*"
type textarea "**********"
click at [561, 483] on textarea "**********" at bounding box center [668, 523] width 651 height 117
type textarea "*"
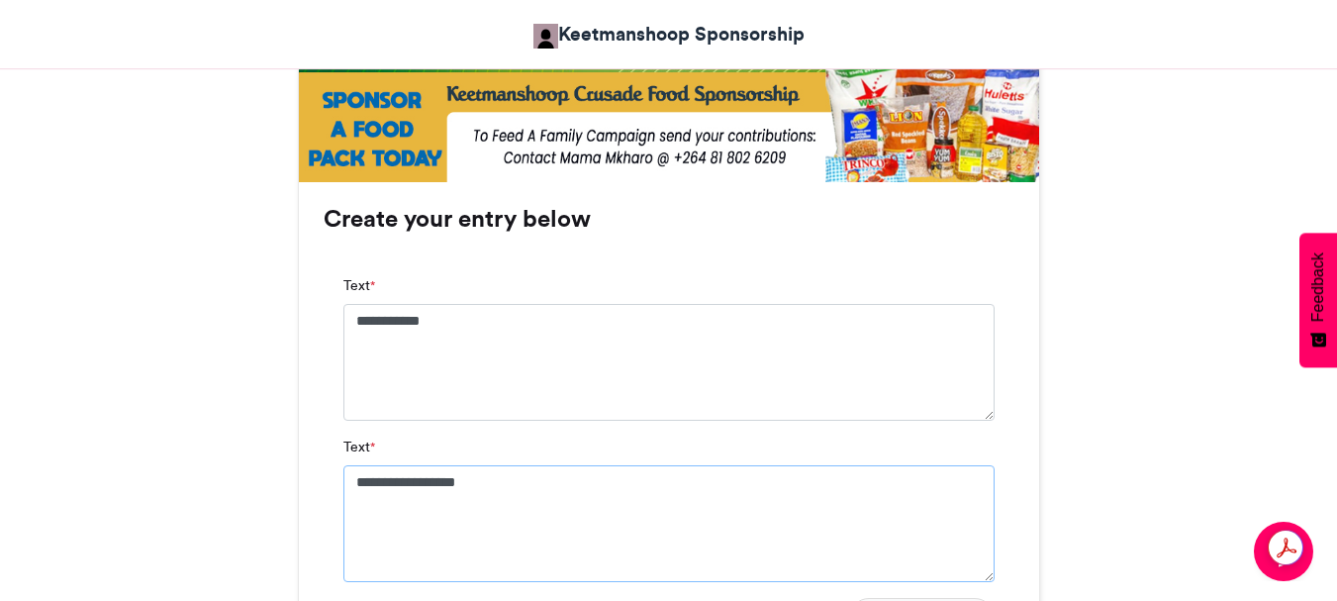
type textarea "**********"
click at [475, 317] on textarea "**********" at bounding box center [668, 362] width 651 height 117
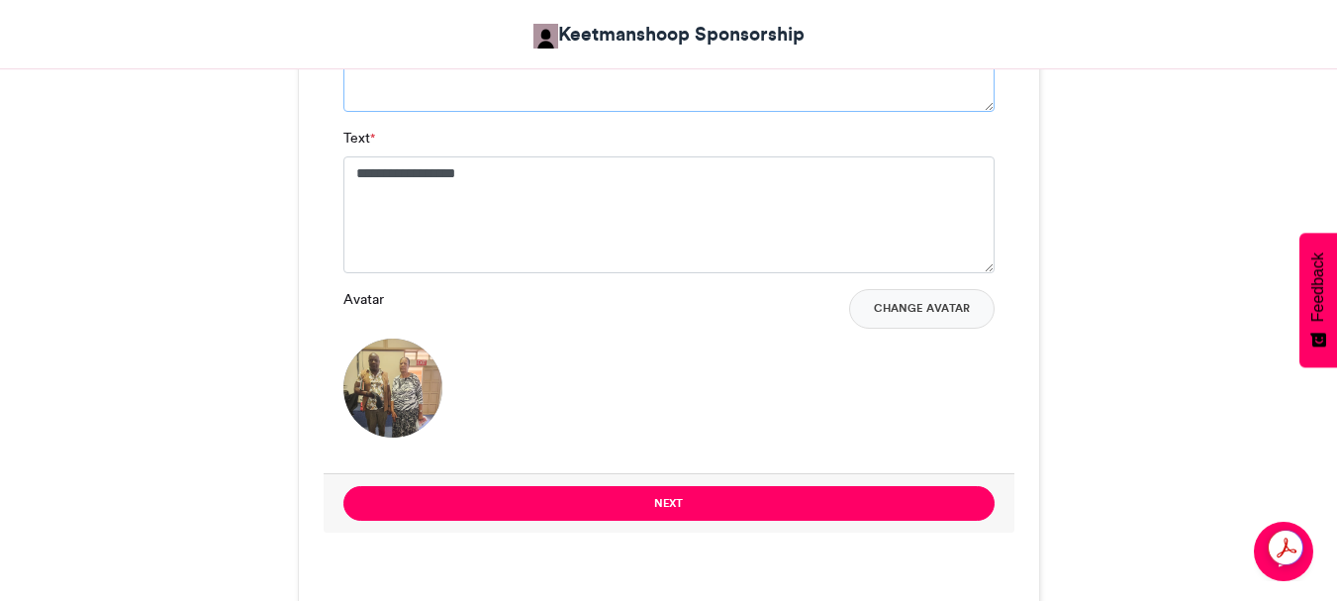
scroll to position [1577, 0]
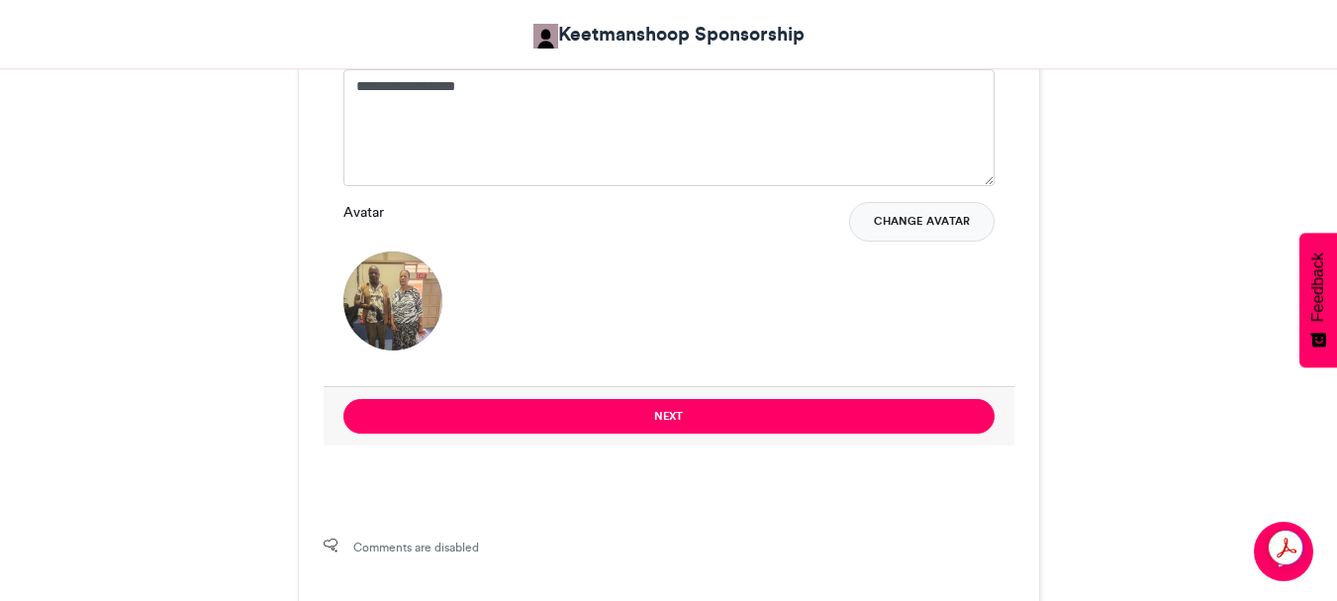
type textarea "*******"
click at [910, 221] on button "Change Avatar" at bounding box center [921, 222] width 145 height 40
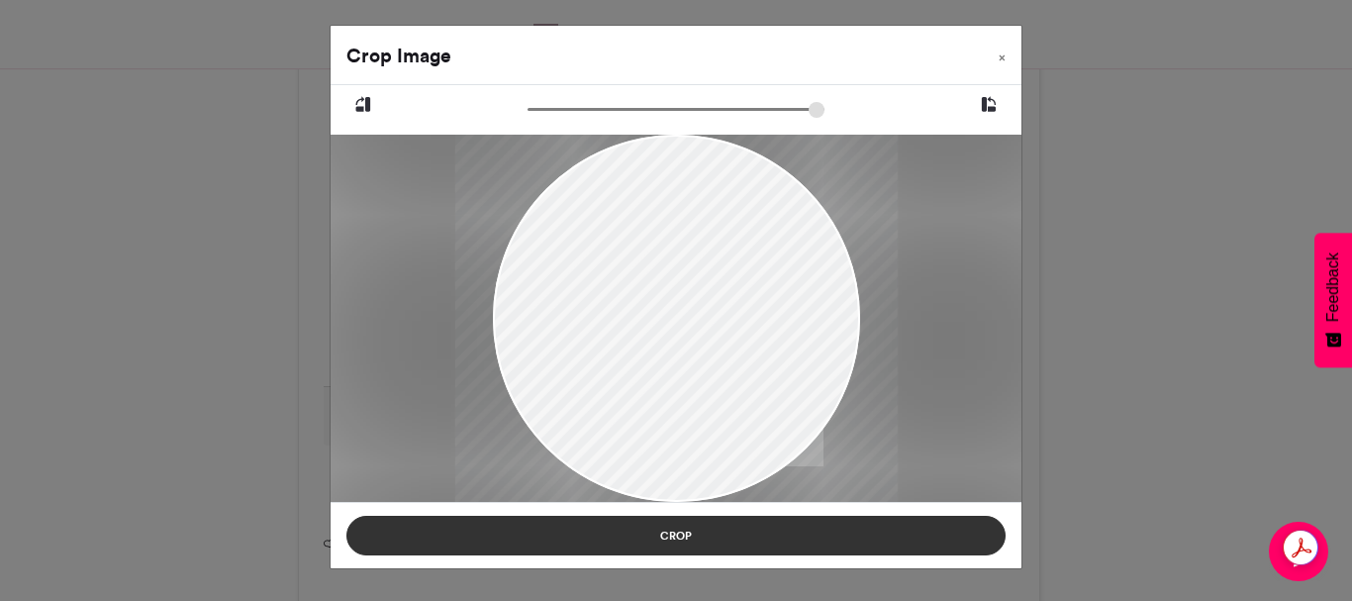
click at [672, 533] on button "Crop" at bounding box center [675, 535] width 659 height 40
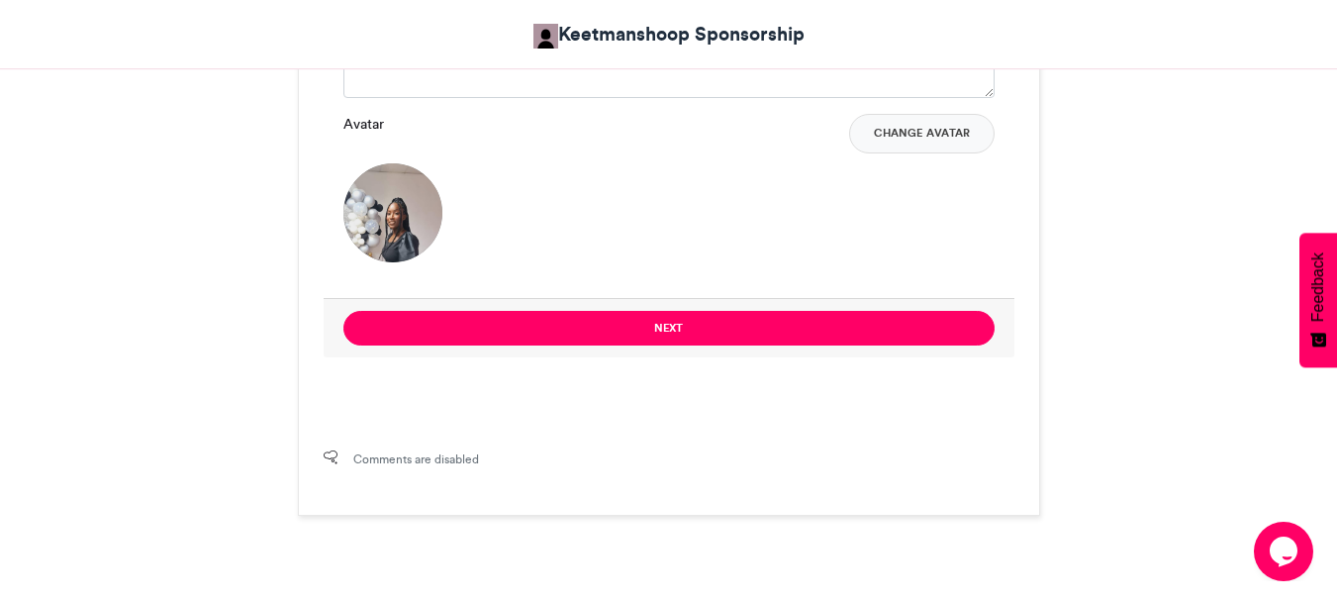
scroll to position [1676, 0]
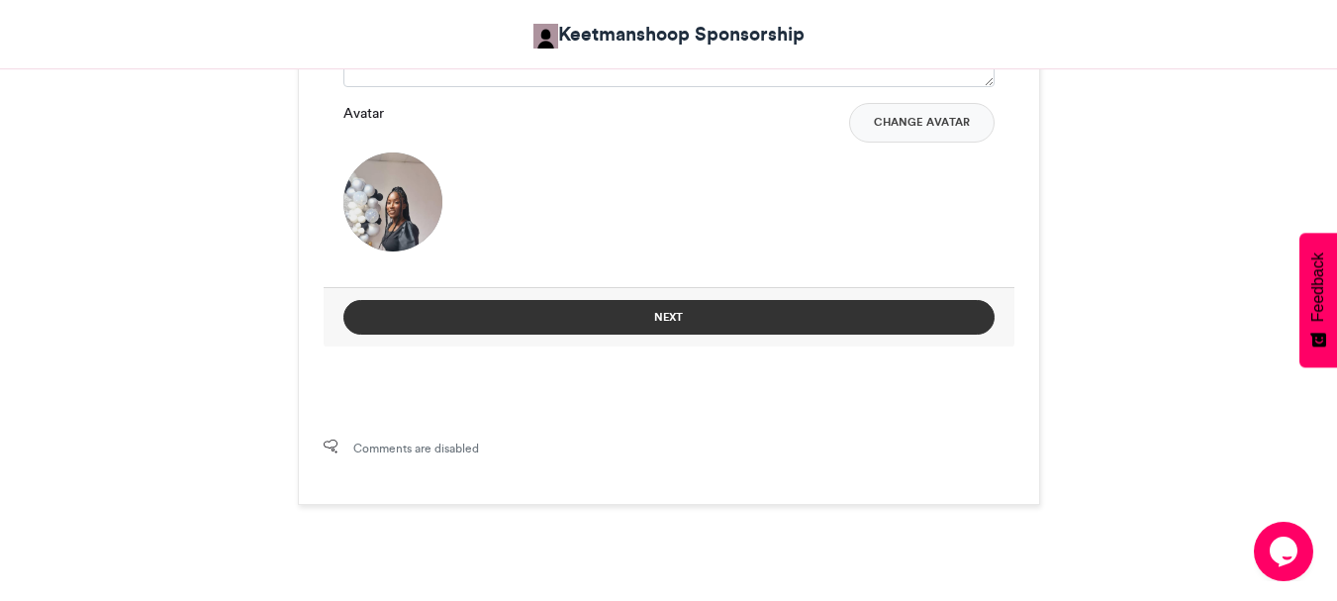
click at [652, 311] on button "Next" at bounding box center [668, 317] width 651 height 35
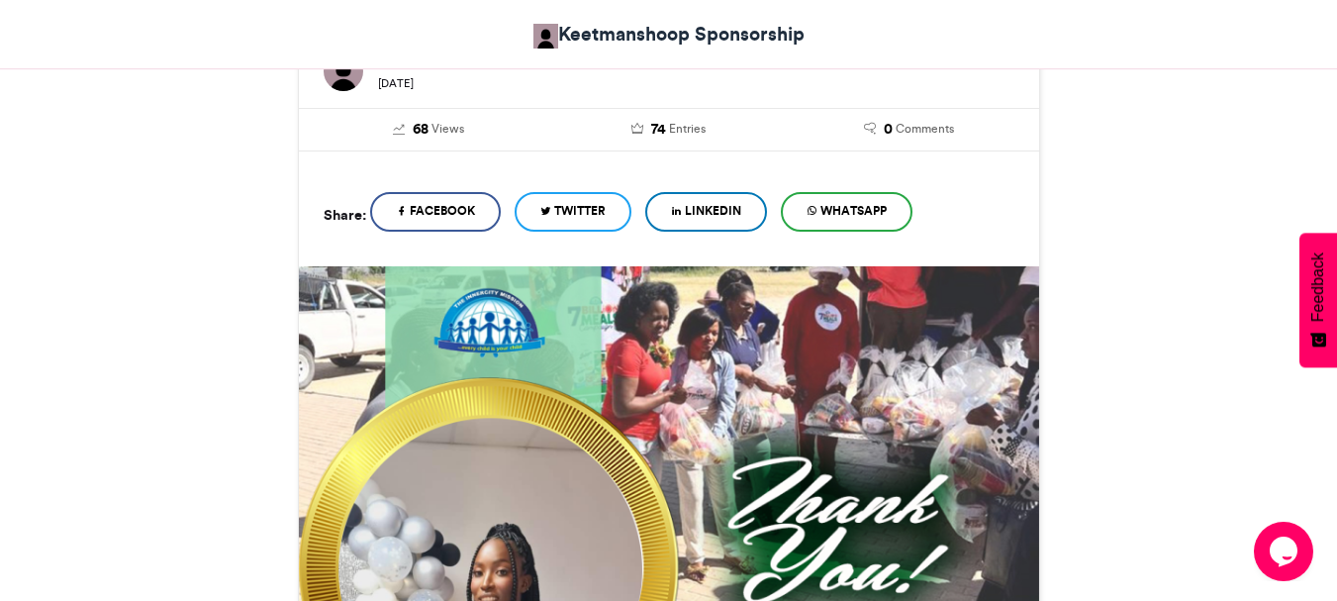
scroll to position [1077, 0]
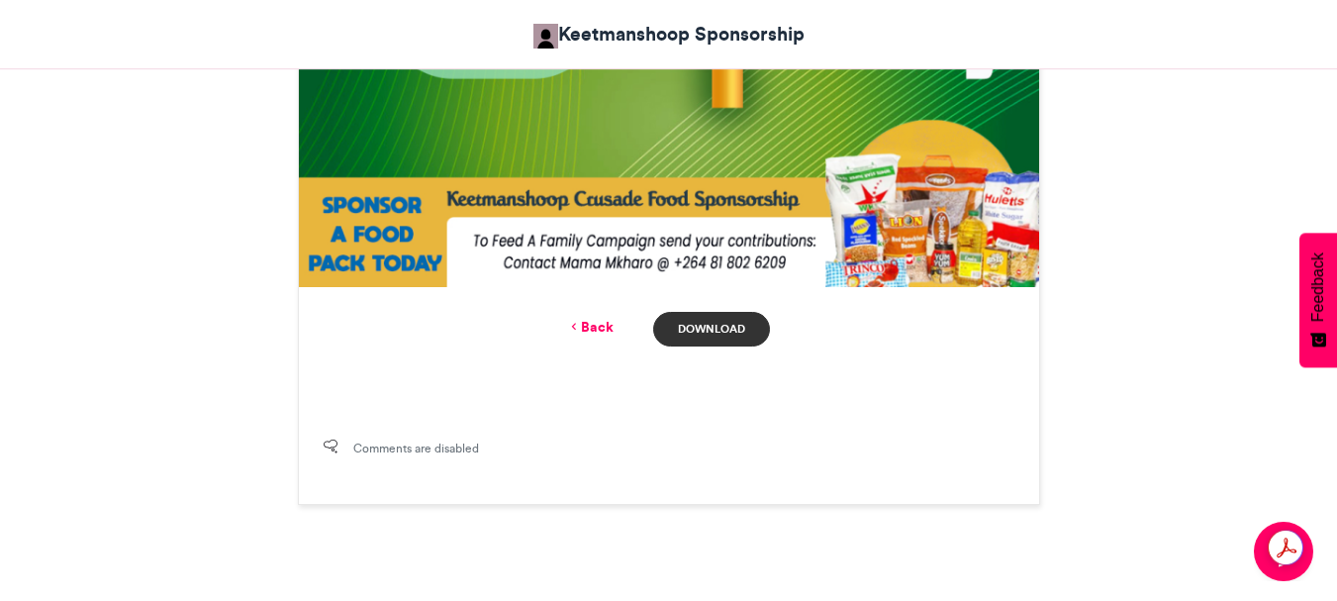
click at [718, 329] on link "Download" at bounding box center [711, 329] width 116 height 35
click at [599, 330] on link "Back" at bounding box center [590, 327] width 47 height 21
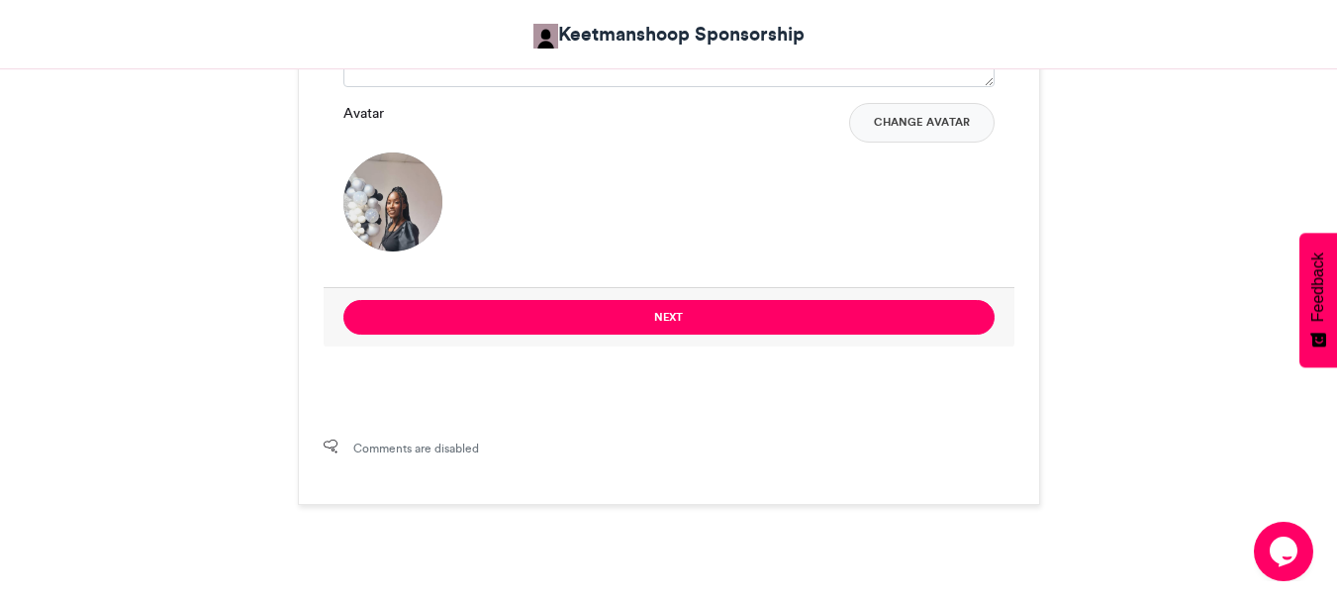
click at [599, 330] on button "Next" at bounding box center [668, 317] width 651 height 35
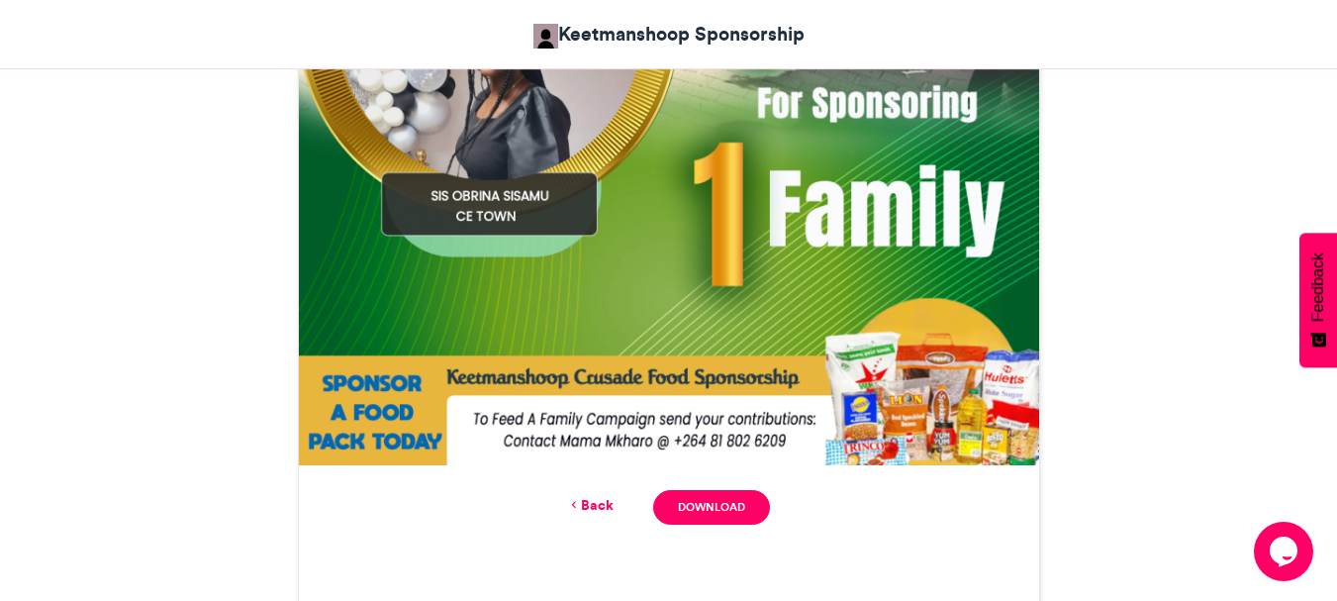
scroll to position [1195, 0]
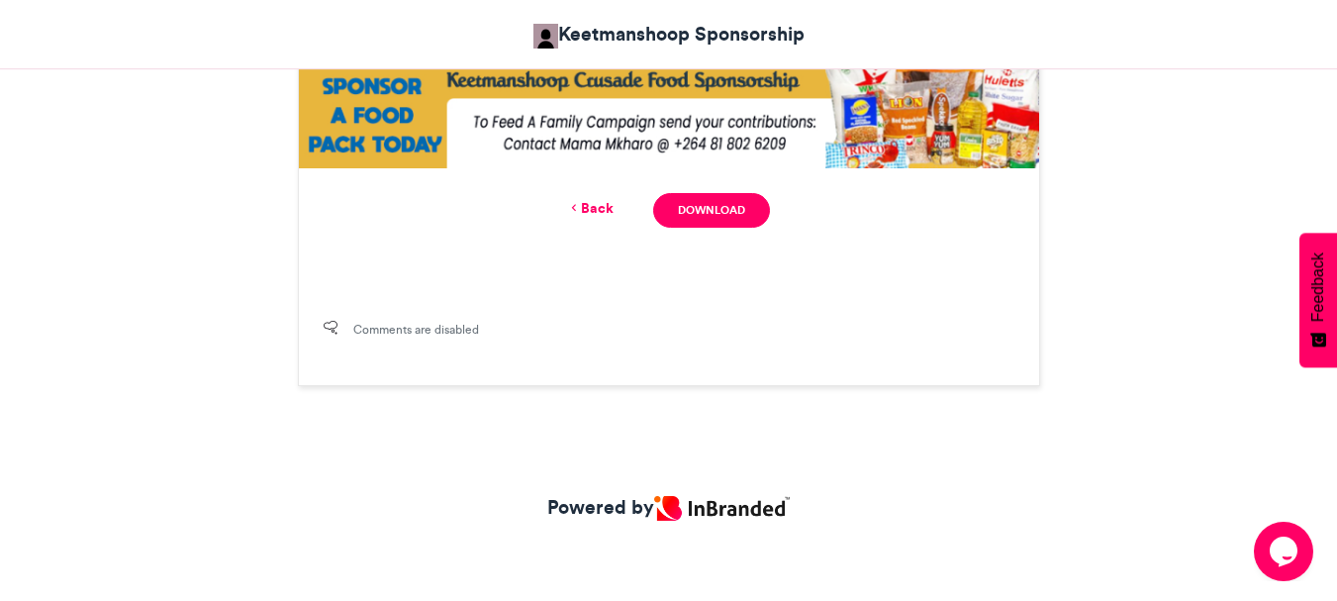
click at [601, 210] on link "Back" at bounding box center [590, 208] width 47 height 21
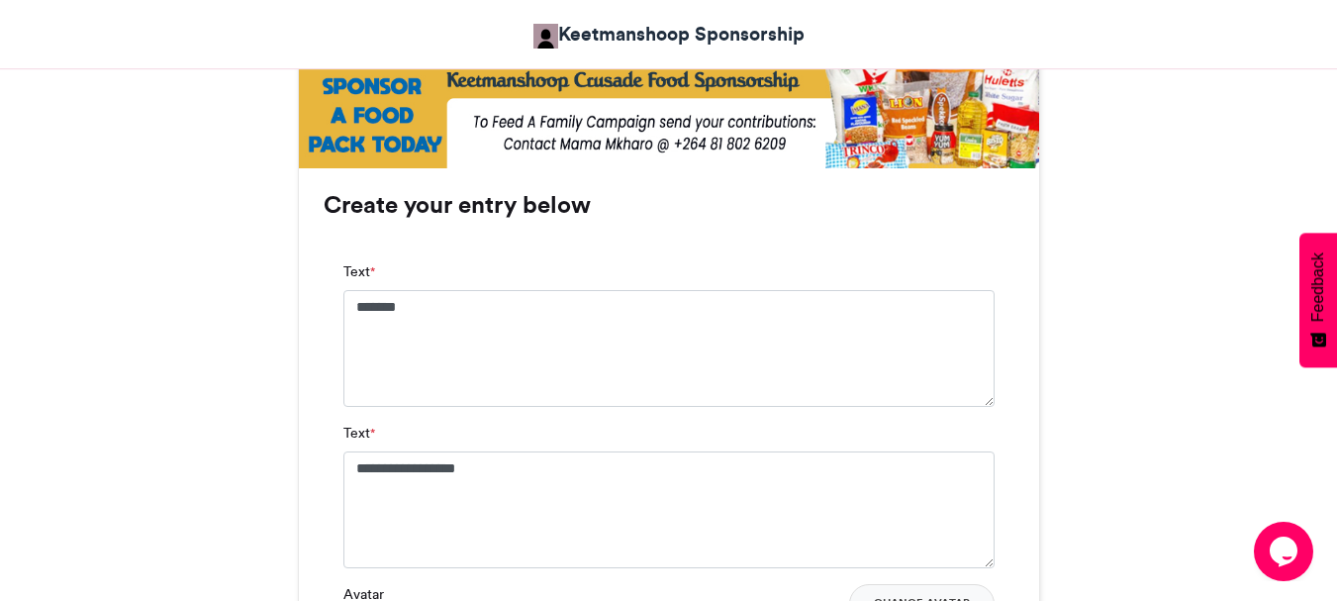
scroll to position [1795, 0]
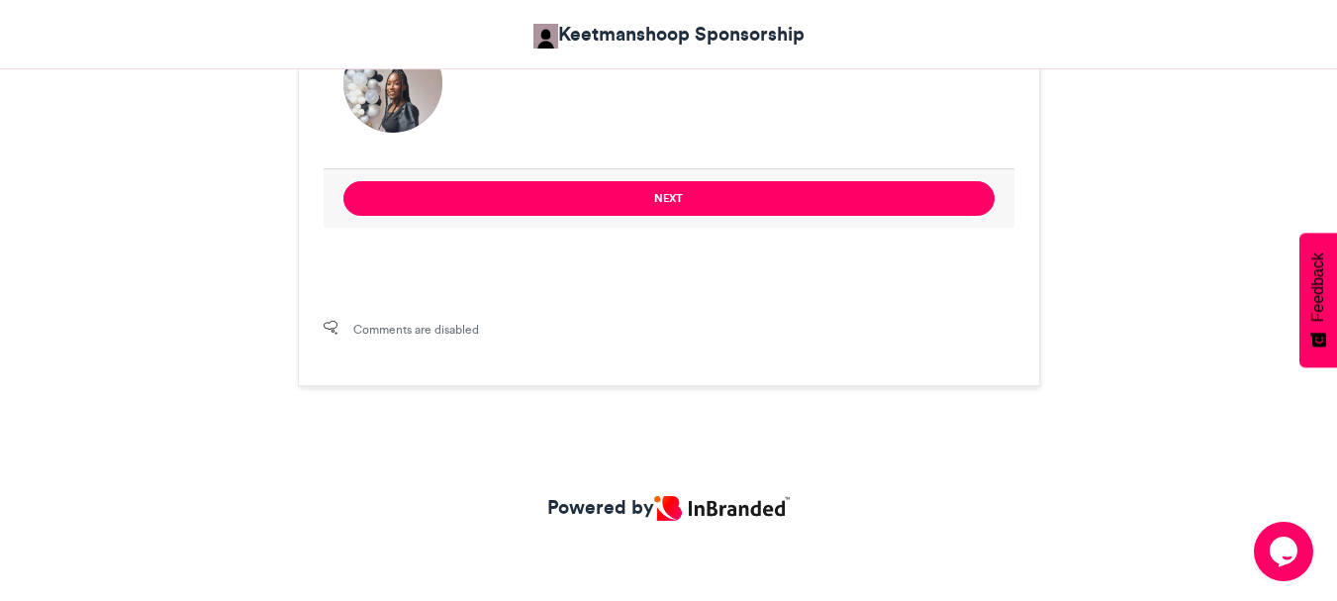
click at [601, 210] on button "Next" at bounding box center [668, 198] width 651 height 35
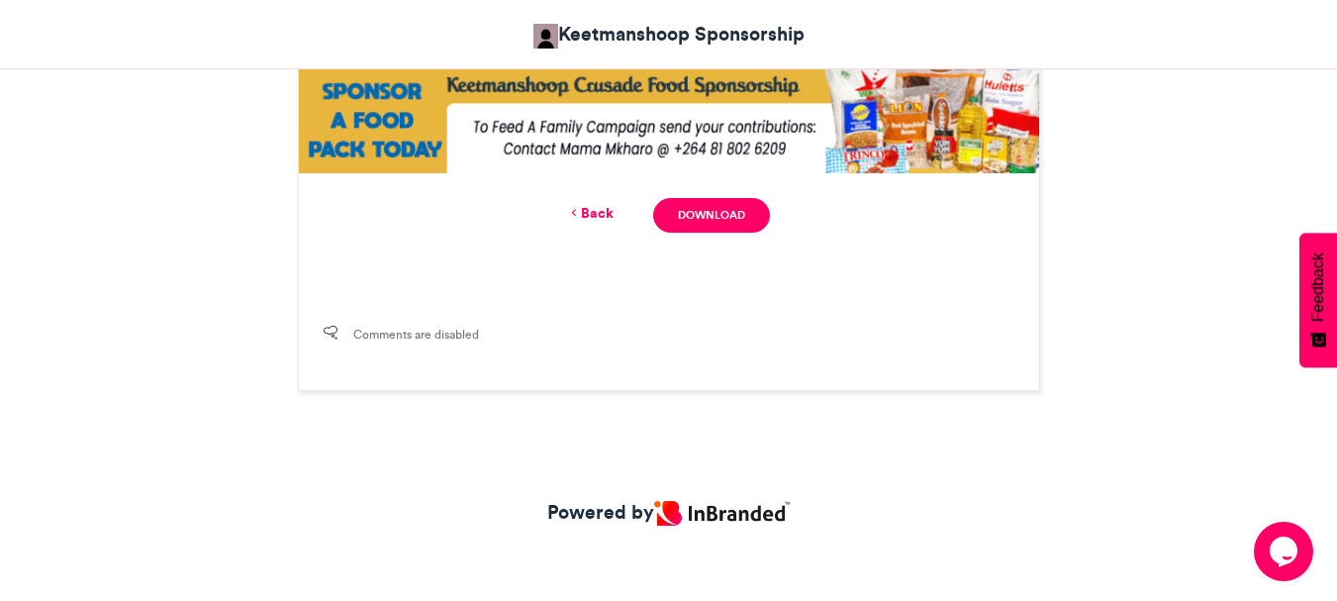
scroll to position [1195, 0]
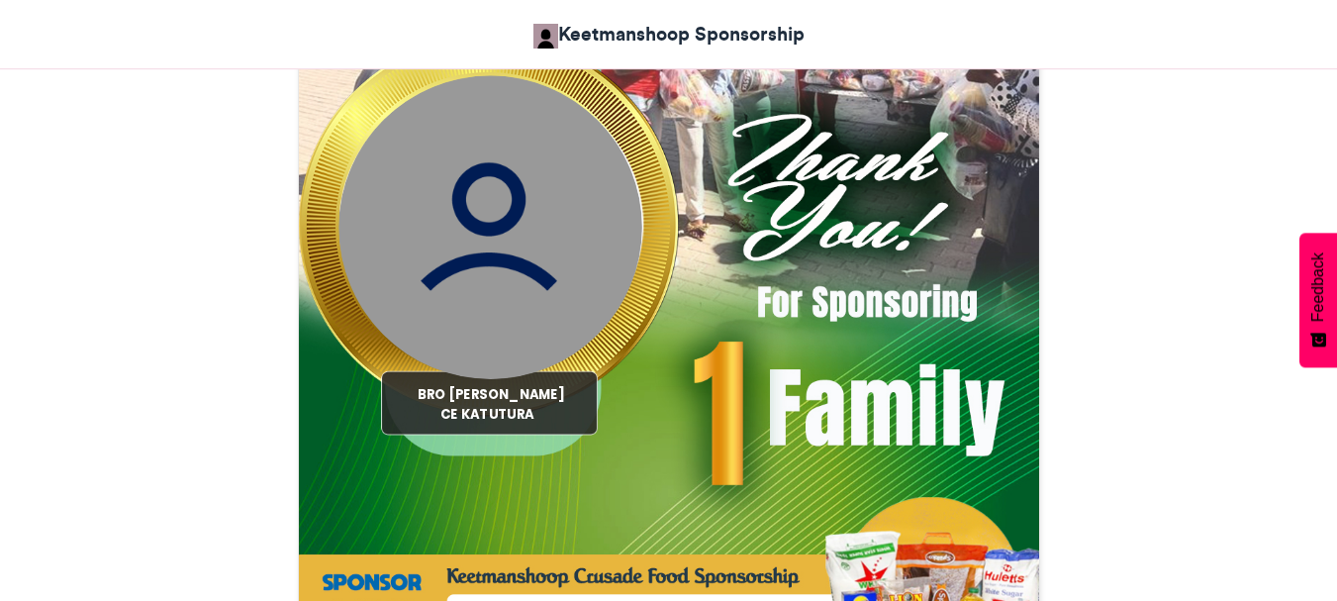
scroll to position [1088, 0]
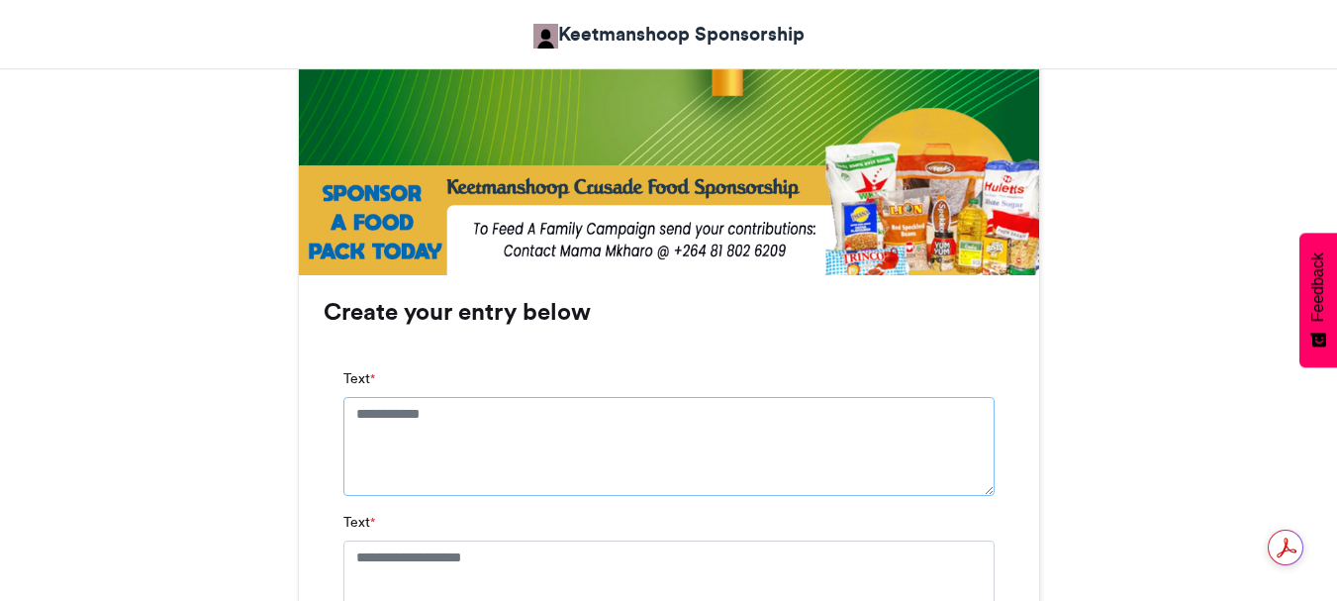
click at [457, 407] on textarea "Text *" at bounding box center [668, 446] width 651 height 99
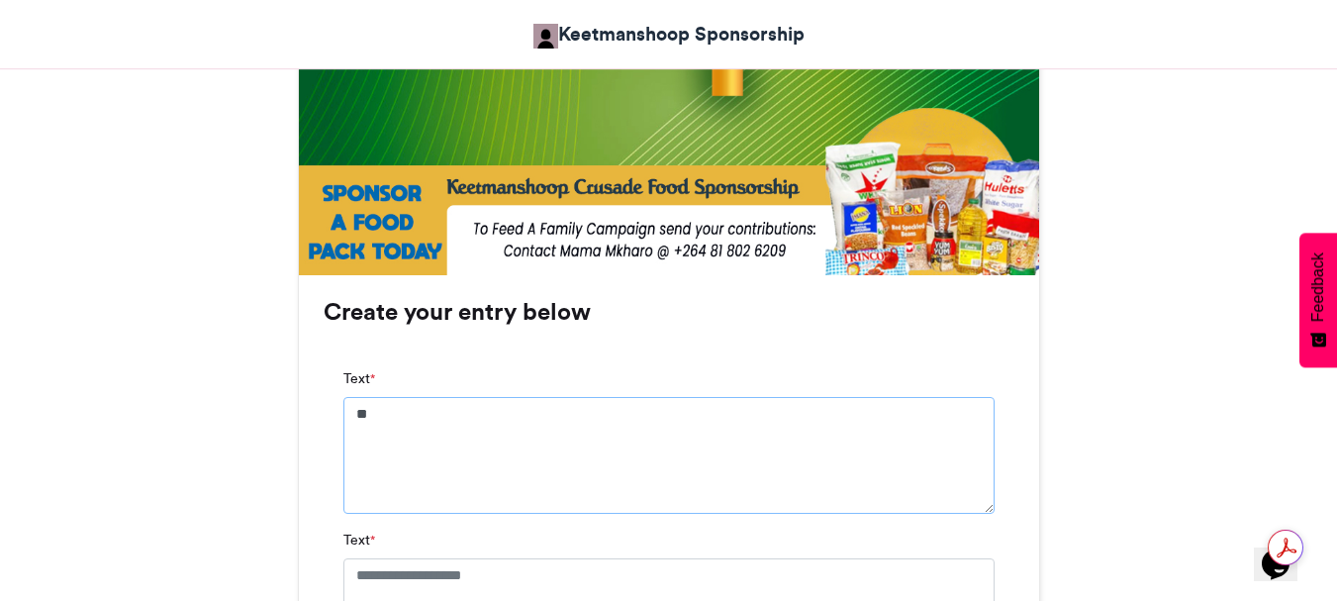
type textarea "*"
type textarea "*******"
click at [535, 582] on textarea "Text *" at bounding box center [668, 607] width 651 height 99
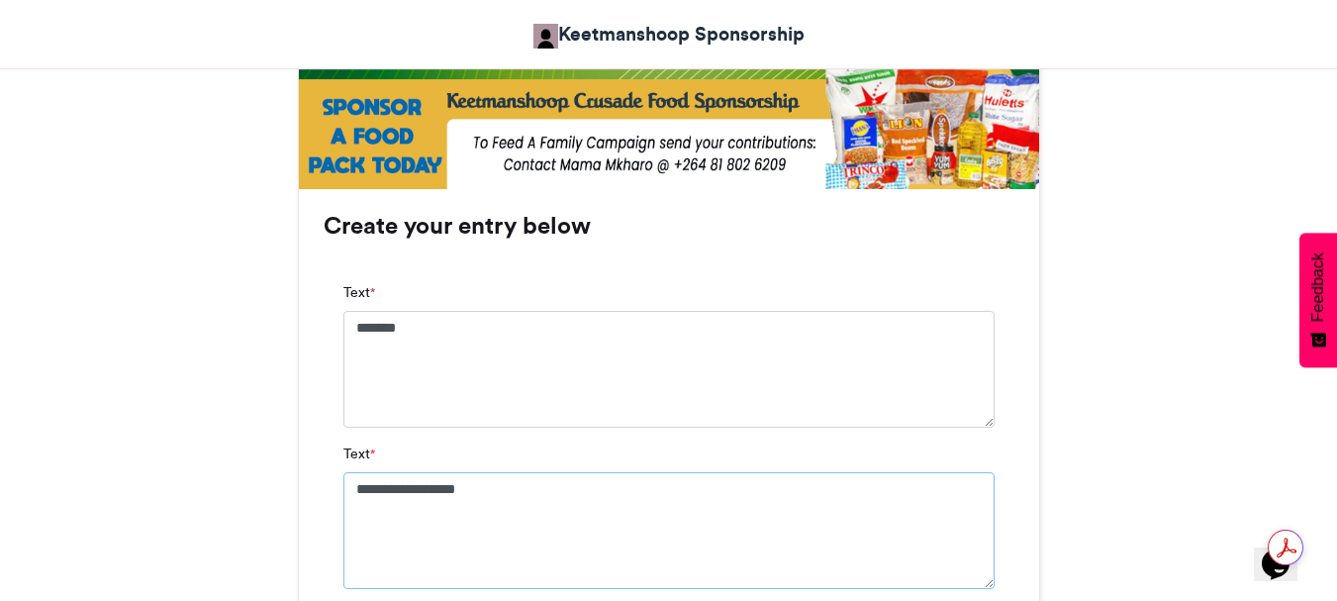
scroll to position [1583, 0]
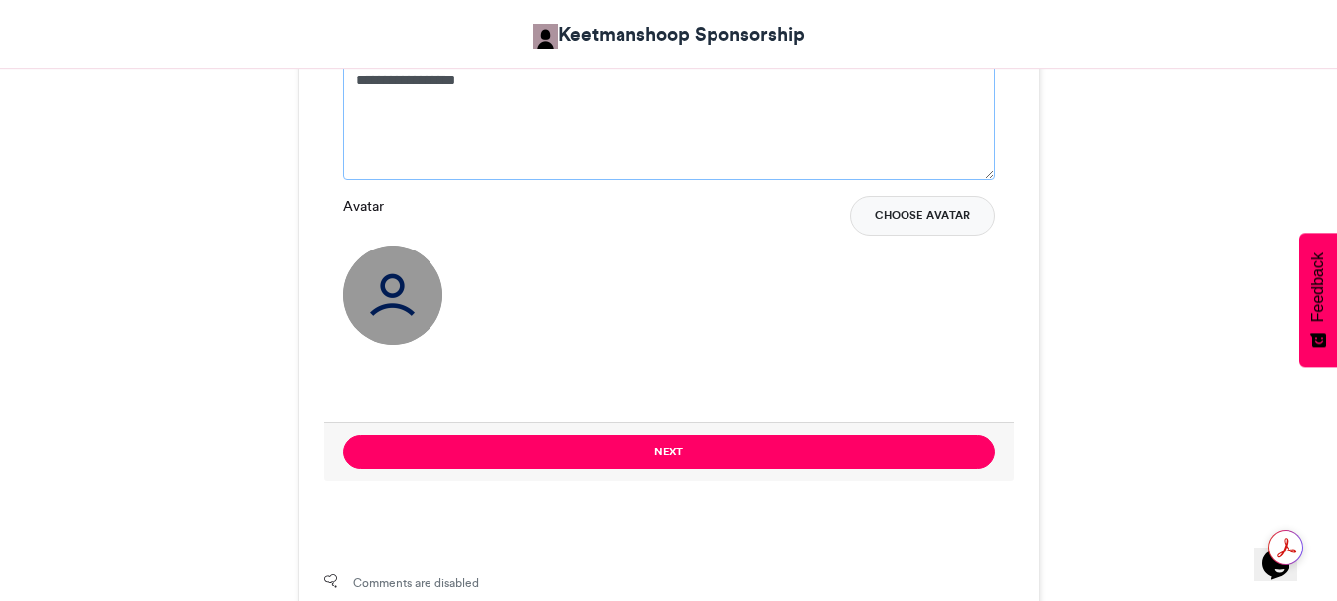
type textarea "**********"
click at [904, 221] on button "Choose Avatar" at bounding box center [922, 216] width 144 height 40
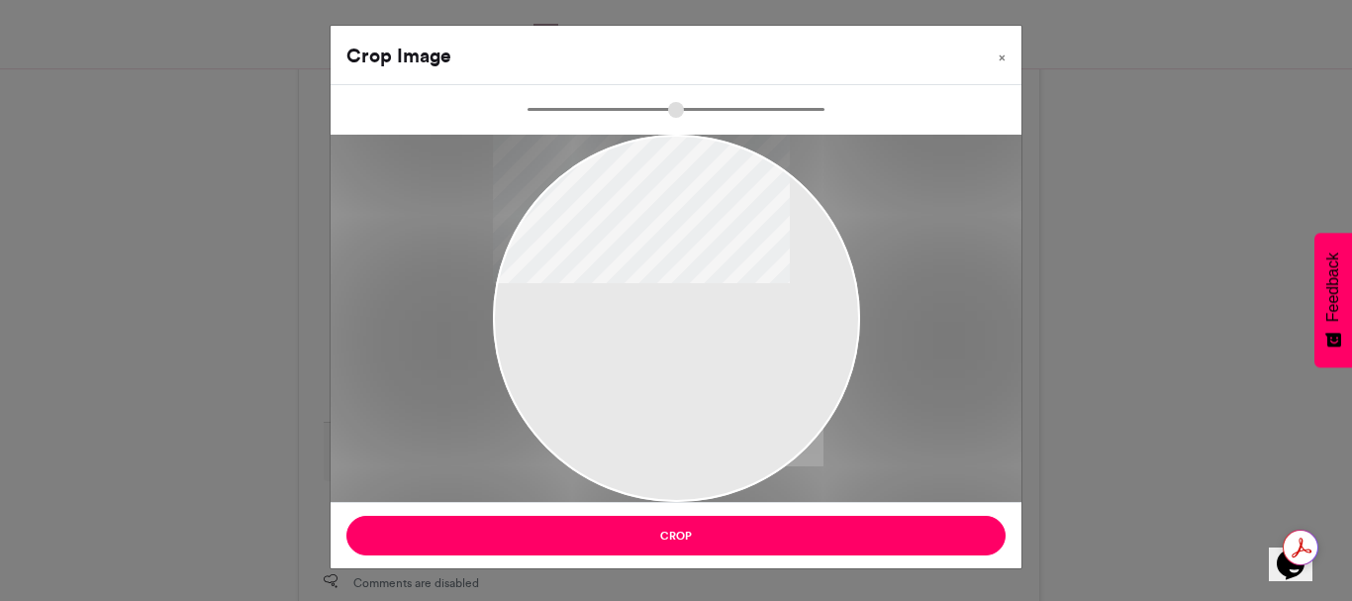
type input "******"
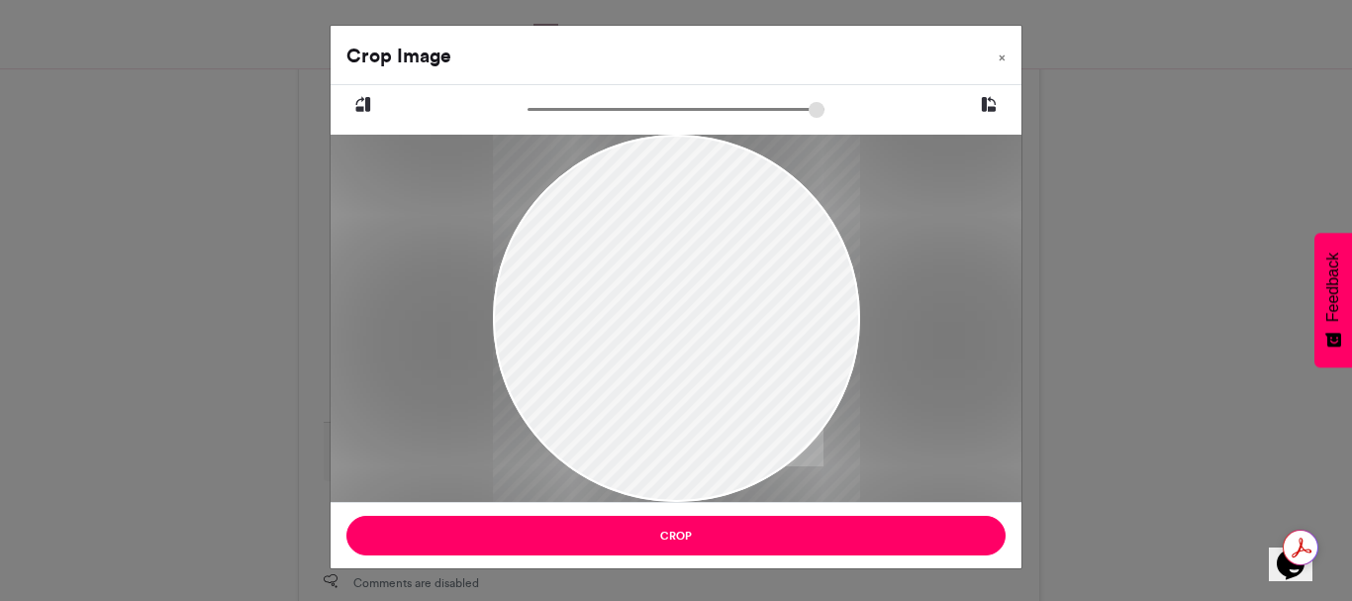
drag, startPoint x: 692, startPoint y: 245, endPoint x: 689, endPoint y: 280, distance: 34.8
click at [689, 279] on div at bounding box center [676, 348] width 367 height 490
click at [688, 280] on div at bounding box center [676, 352] width 367 height 490
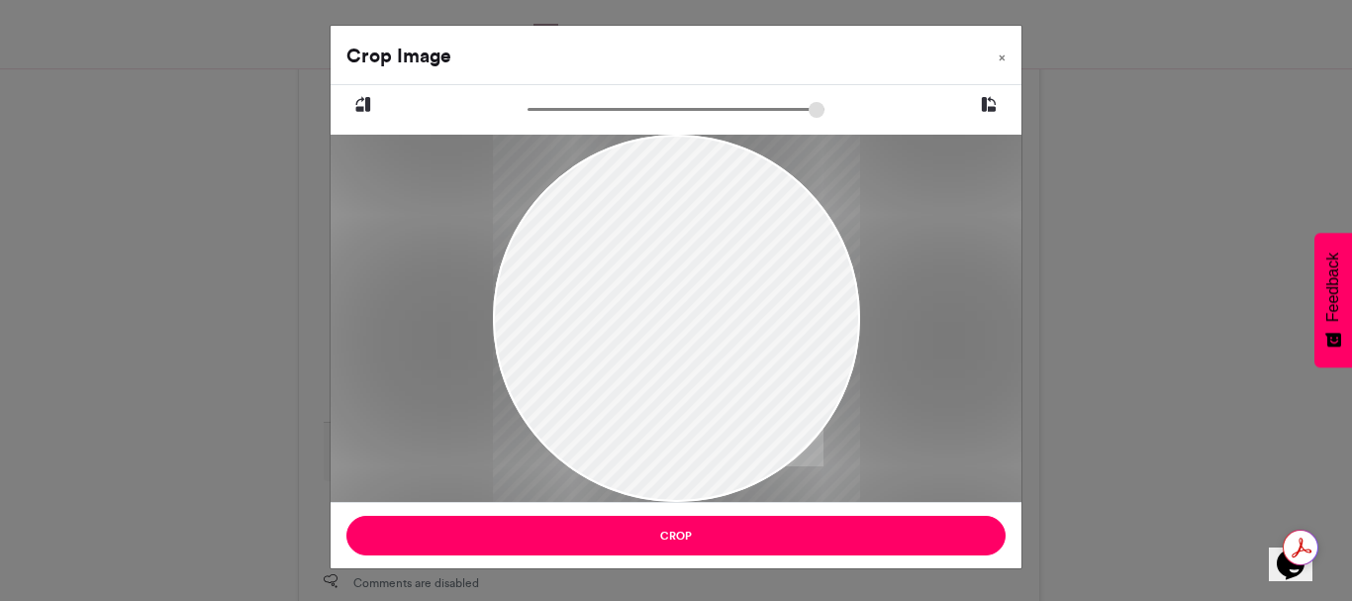
click at [688, 280] on div at bounding box center [676, 352] width 367 height 490
click at [688, 281] on div at bounding box center [676, 352] width 367 height 490
click at [688, 282] on div at bounding box center [676, 352] width 367 height 490
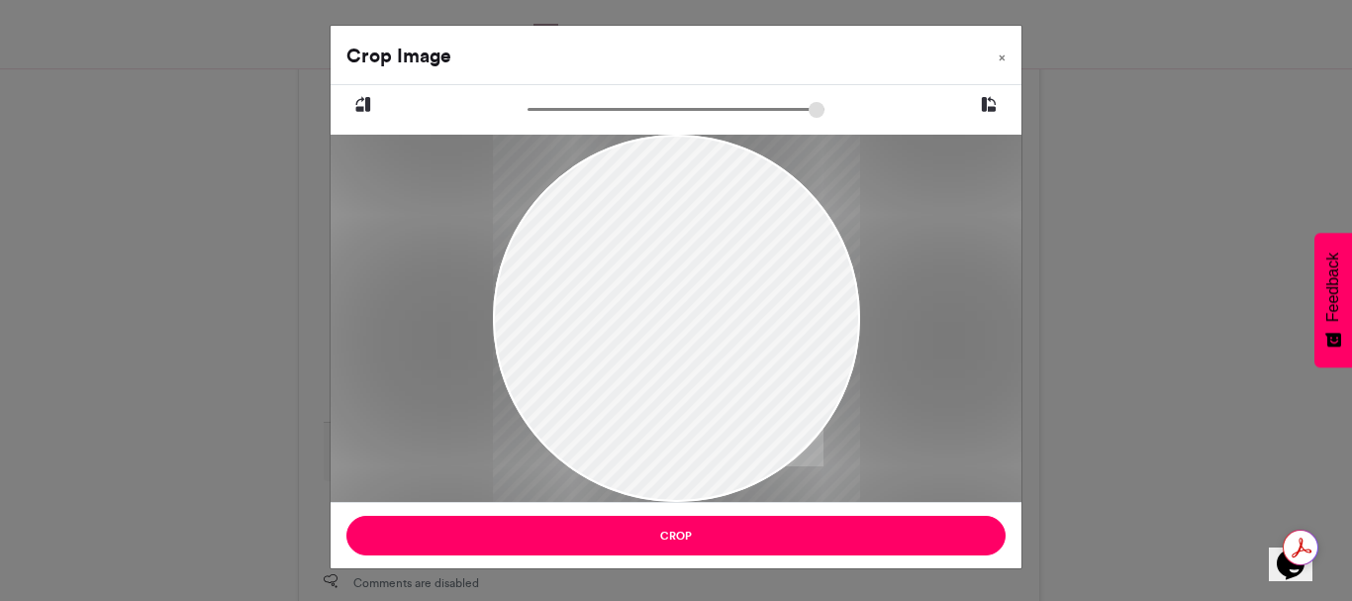
click at [688, 283] on div at bounding box center [676, 352] width 367 height 490
click at [688, 284] on div at bounding box center [676, 352] width 367 height 490
click at [688, 284] on div at bounding box center [676, 354] width 367 height 490
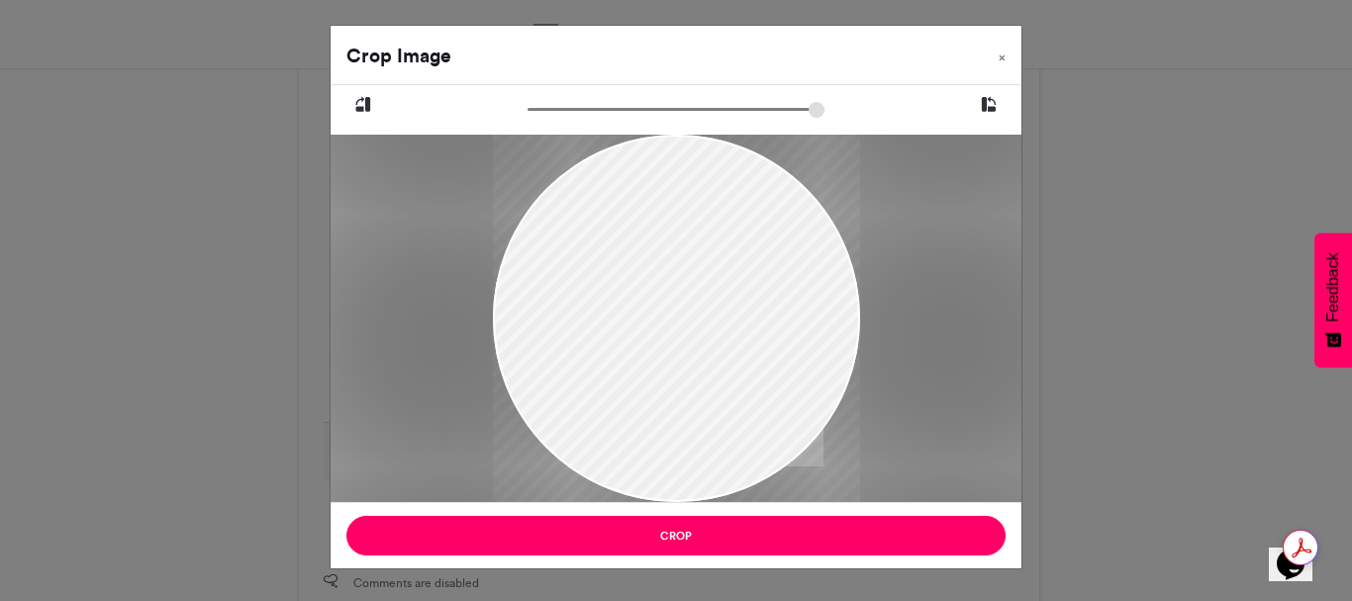
click at [688, 284] on div at bounding box center [676, 354] width 367 height 490
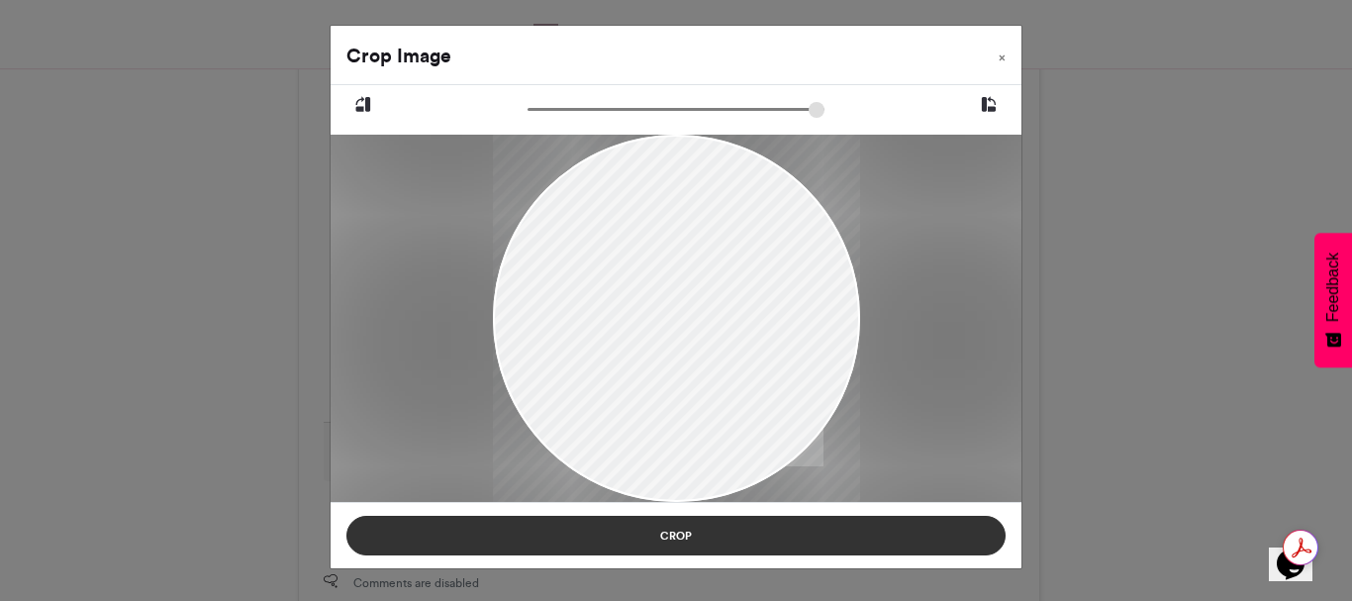
click at [672, 533] on button "Crop" at bounding box center [675, 535] width 659 height 40
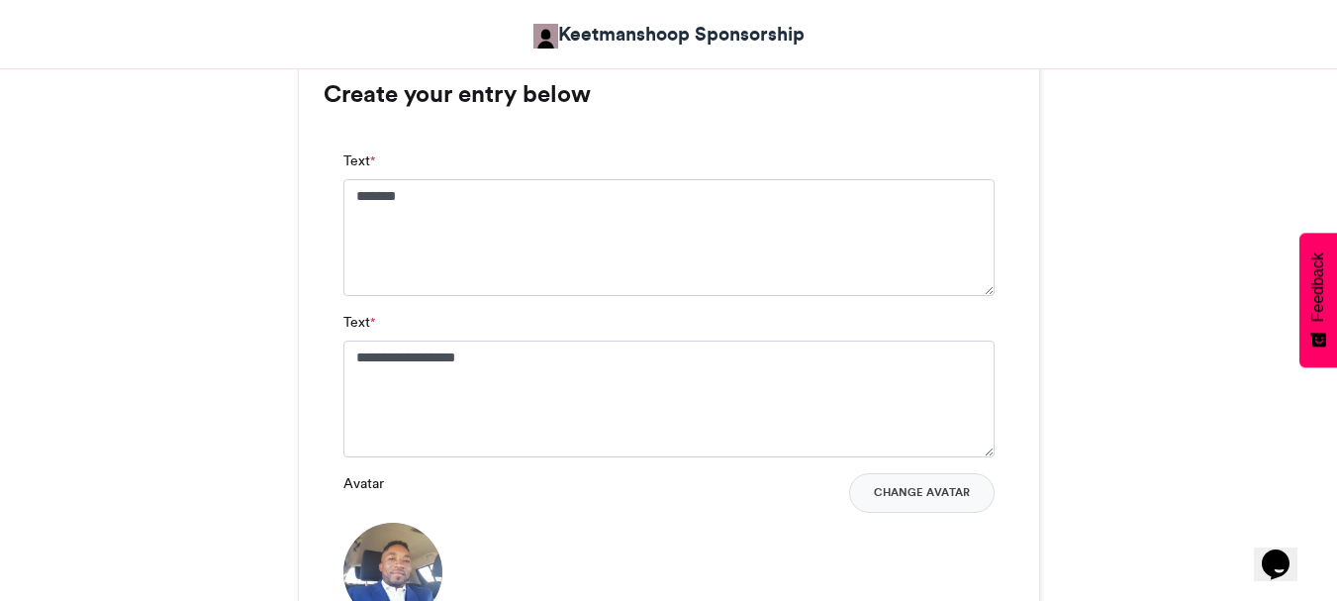
scroll to position [1583, 0]
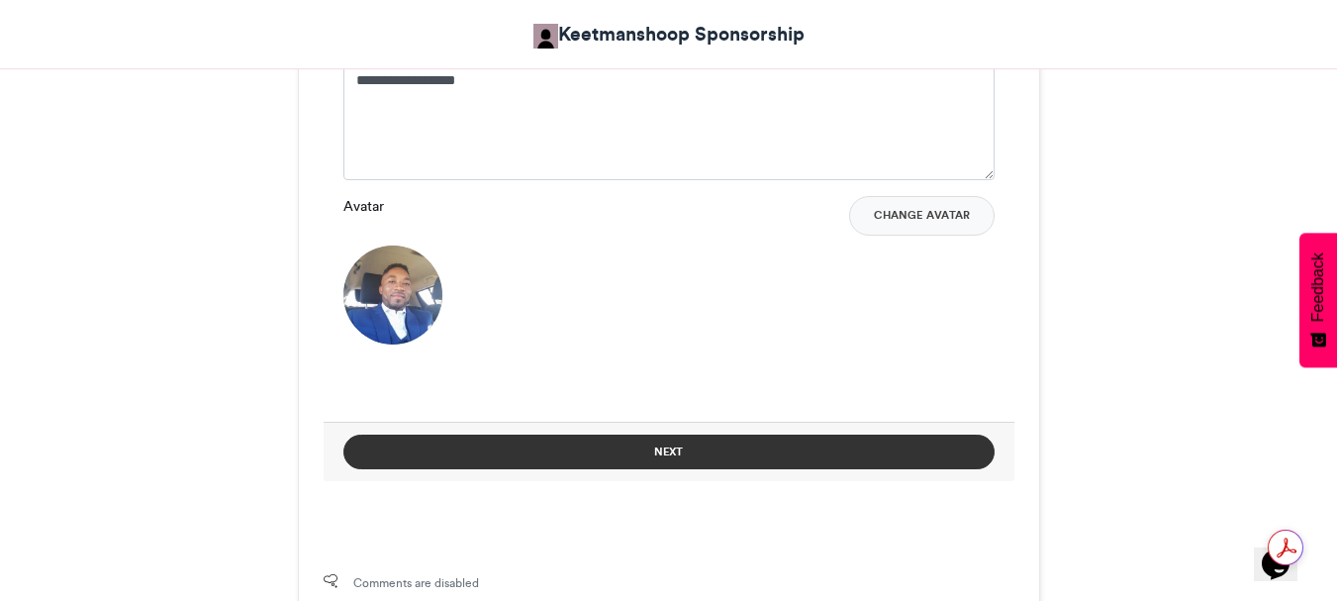
click at [644, 447] on button "Next" at bounding box center [668, 451] width 651 height 35
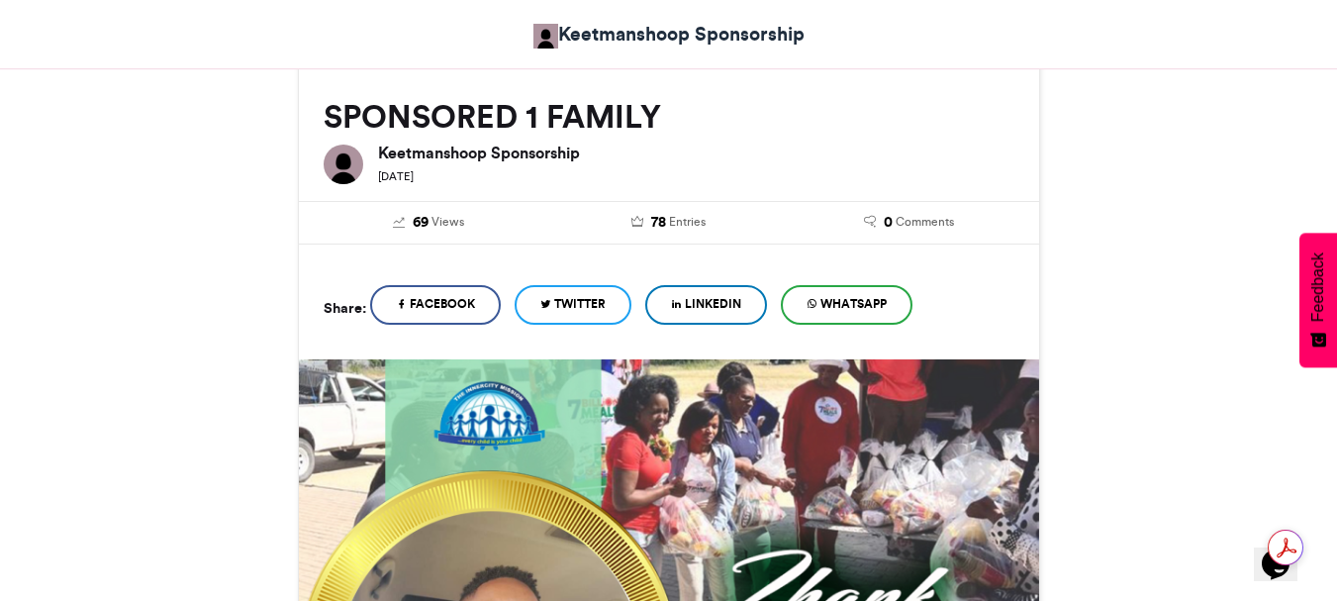
scroll to position [984, 0]
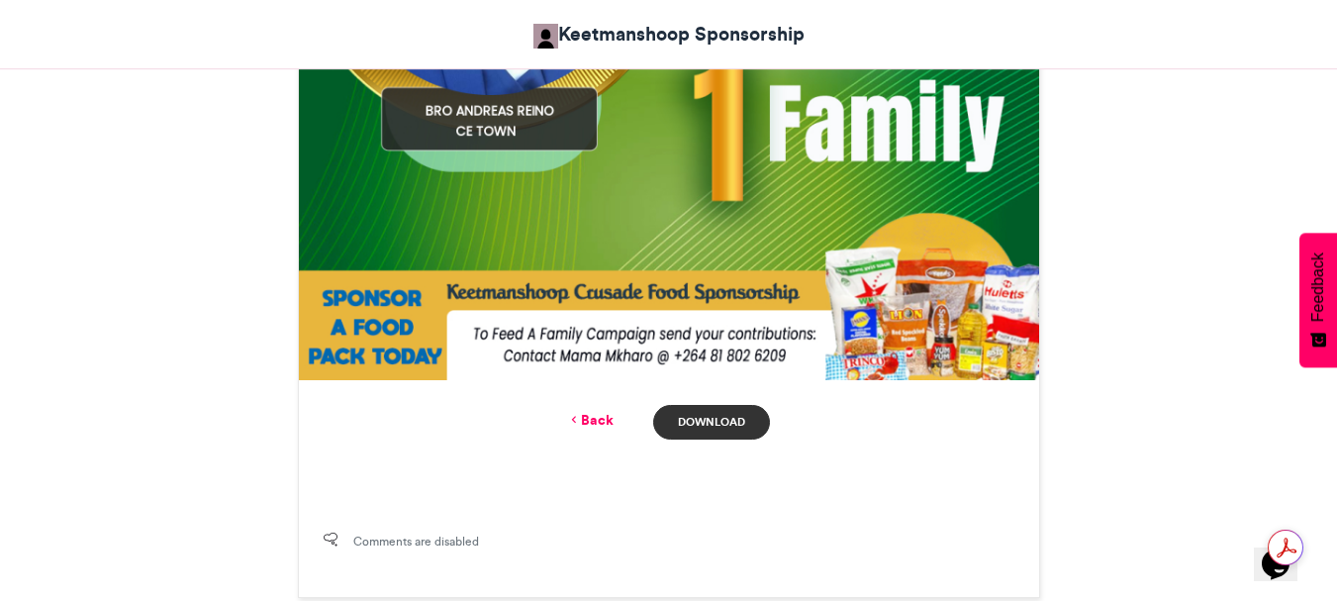
click at [700, 418] on link "Download" at bounding box center [711, 422] width 116 height 35
click at [605, 417] on link "Back" at bounding box center [590, 420] width 47 height 21
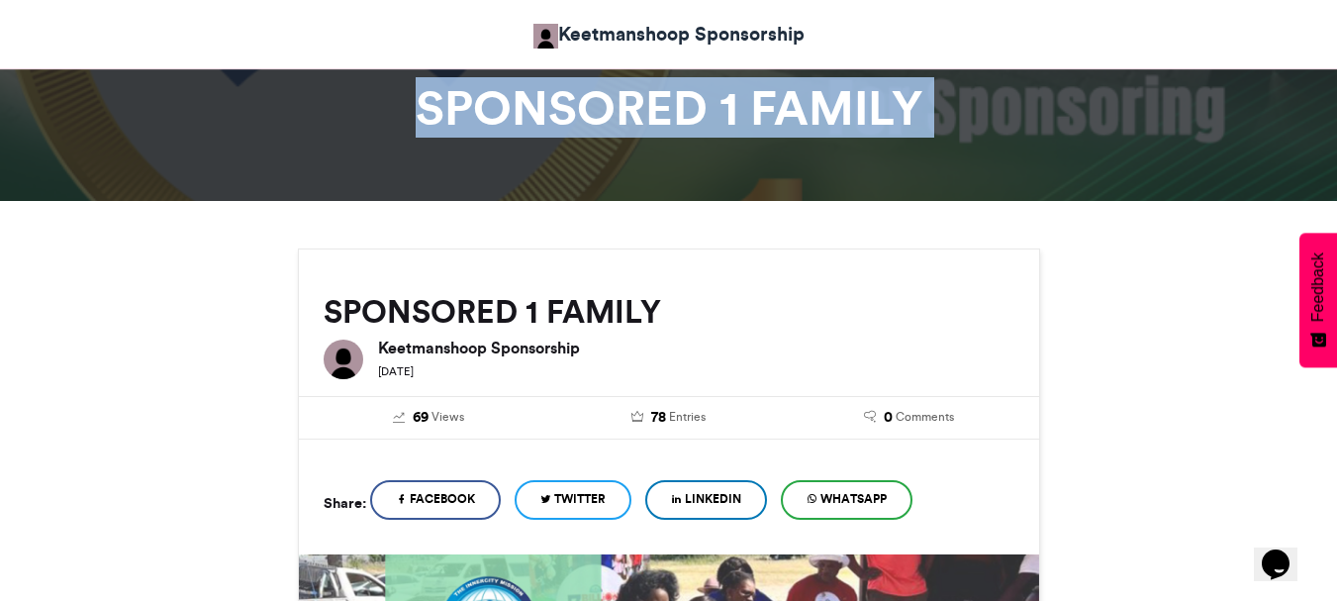
scroll to position [0, 0]
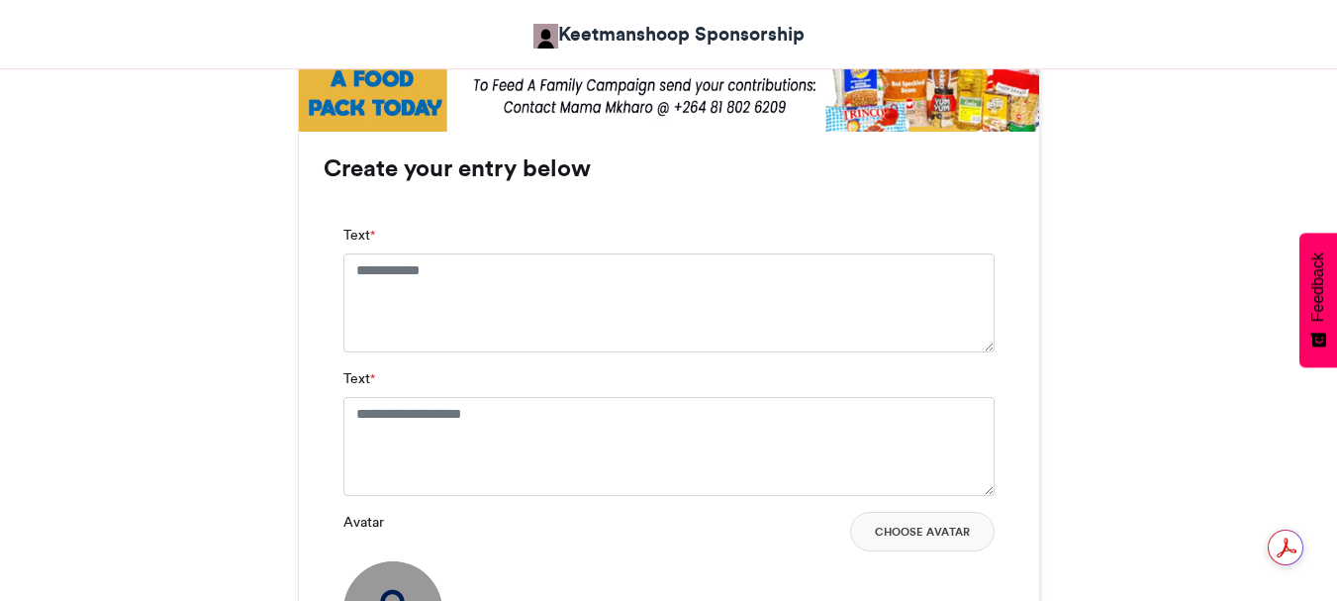
scroll to position [1286, 0]
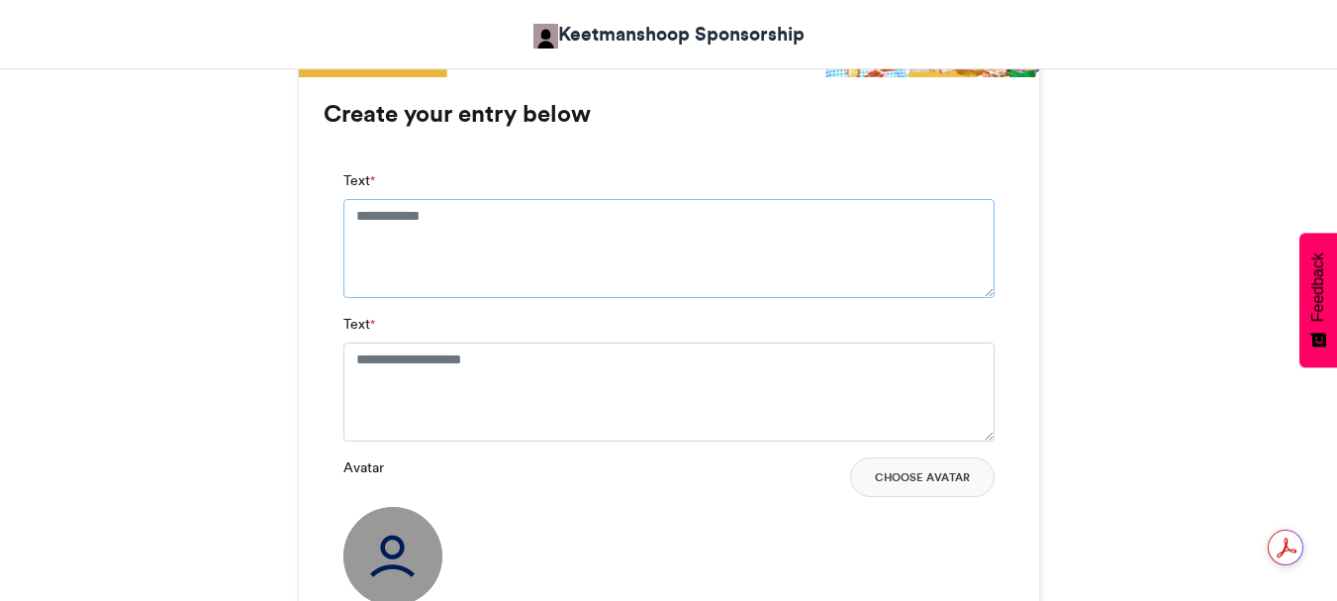
click at [465, 219] on textarea "Text *" at bounding box center [668, 248] width 651 height 99
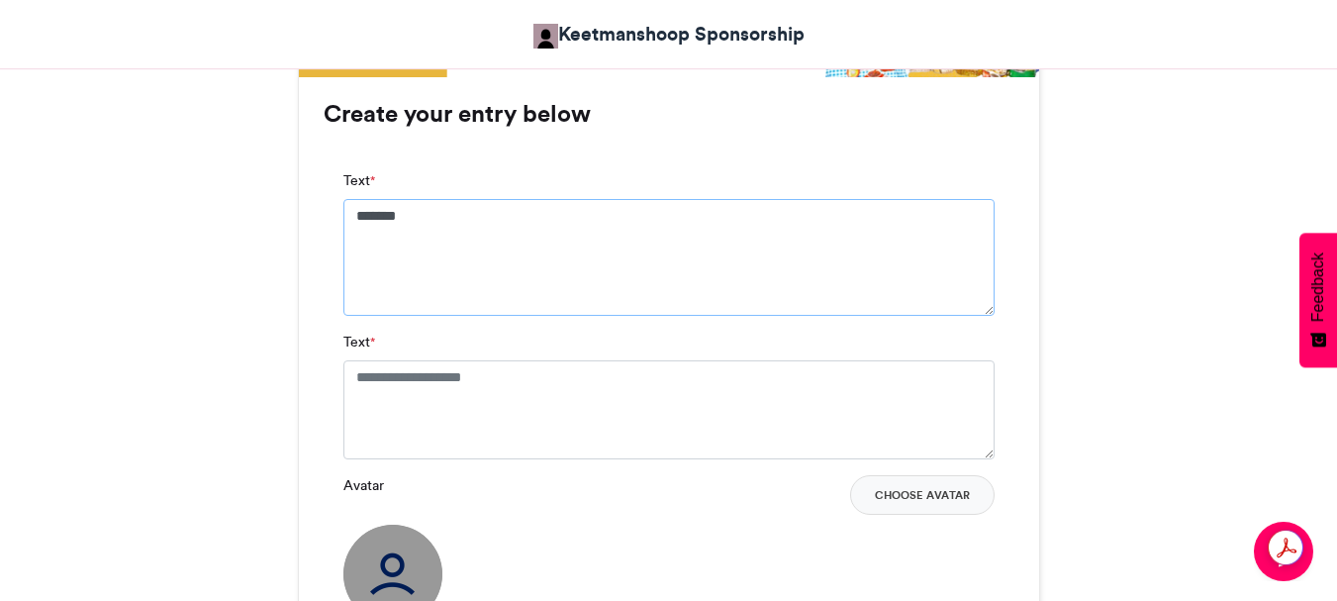
type textarea "*******"
click at [551, 379] on textarea "Text *" at bounding box center [668, 409] width 651 height 99
click at [522, 366] on textarea "Text *" at bounding box center [668, 409] width 651 height 99
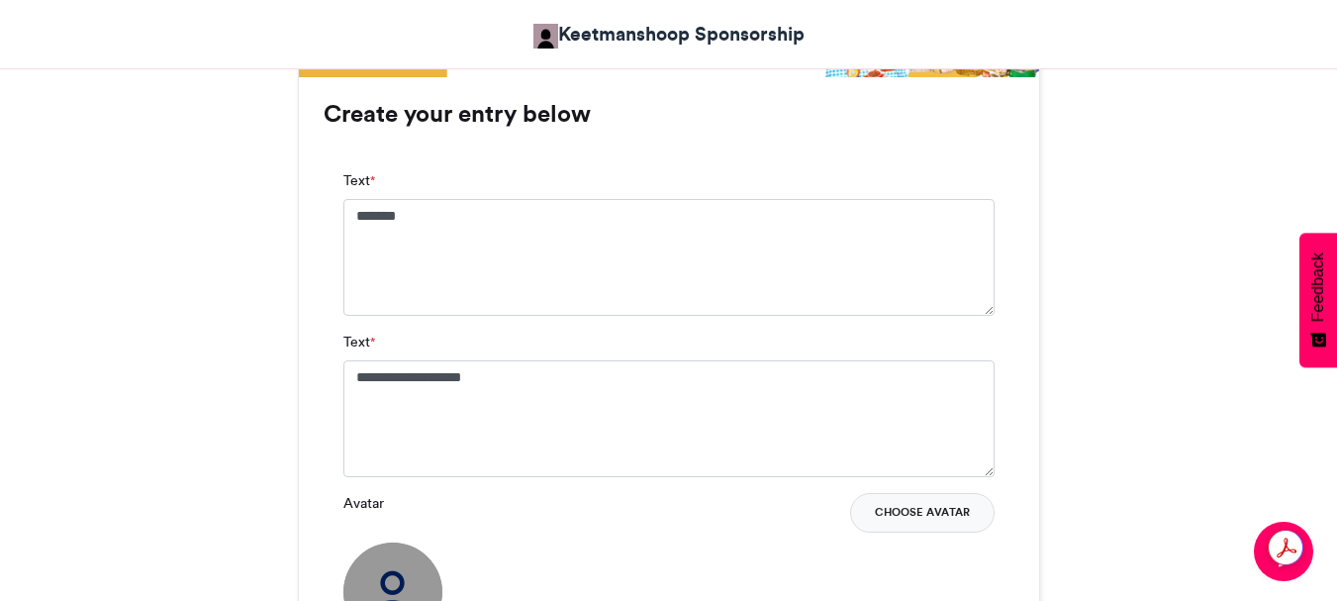
click at [955, 512] on button "Choose Avatar" at bounding box center [922, 513] width 144 height 40
drag, startPoint x: 1336, startPoint y: 16, endPoint x: 1314, endPoint y: 39, distance: 31.5
click at [508, 375] on textarea "**********" at bounding box center [668, 418] width 651 height 117
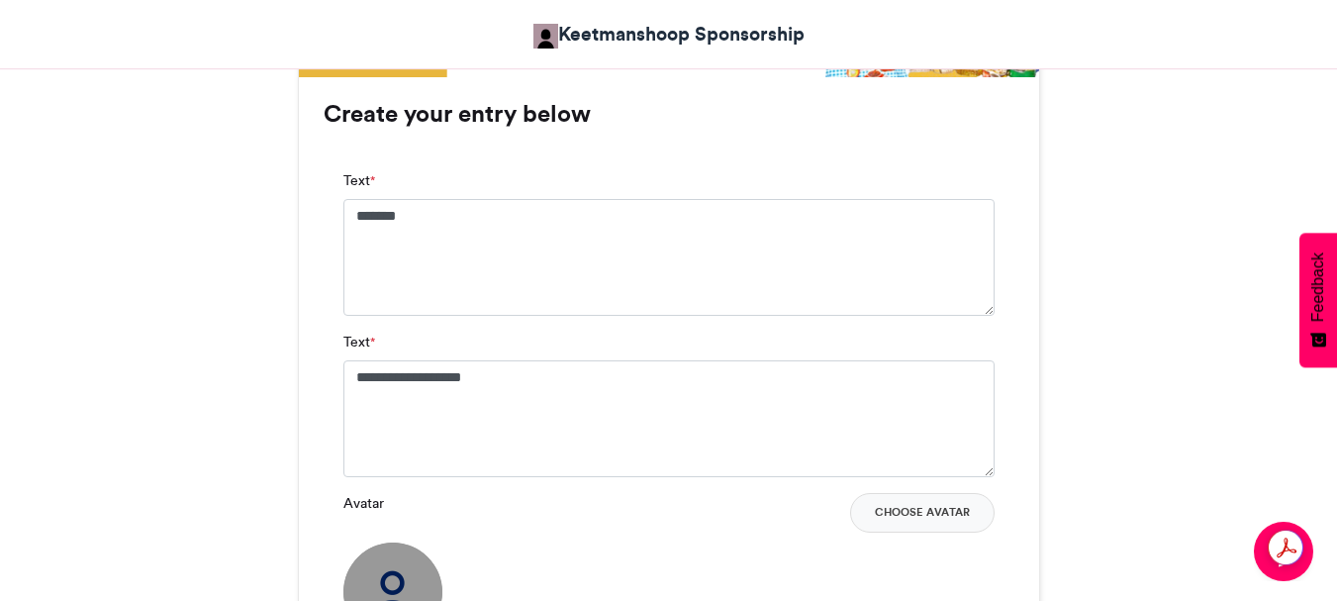
click at [900, 511] on button "Choose Avatar" at bounding box center [922, 513] width 144 height 40
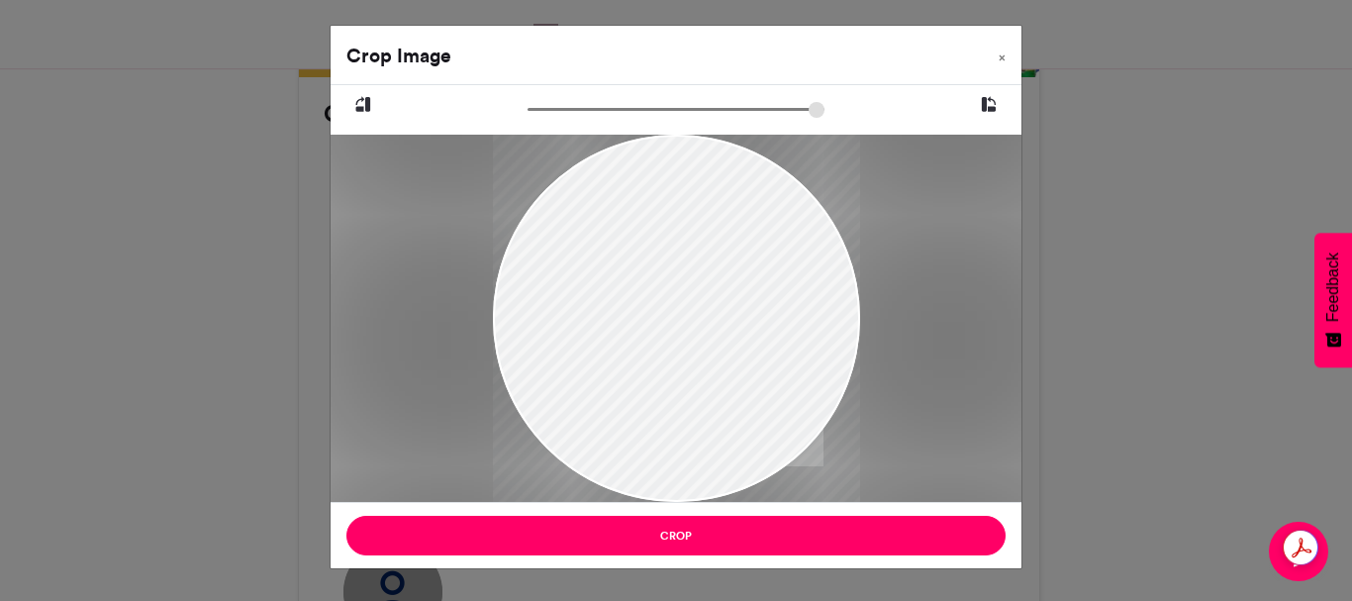
drag, startPoint x: 686, startPoint y: 392, endPoint x: 610, endPoint y: 260, distance: 151.6
click at [610, 260] on div at bounding box center [676, 258] width 367 height 490
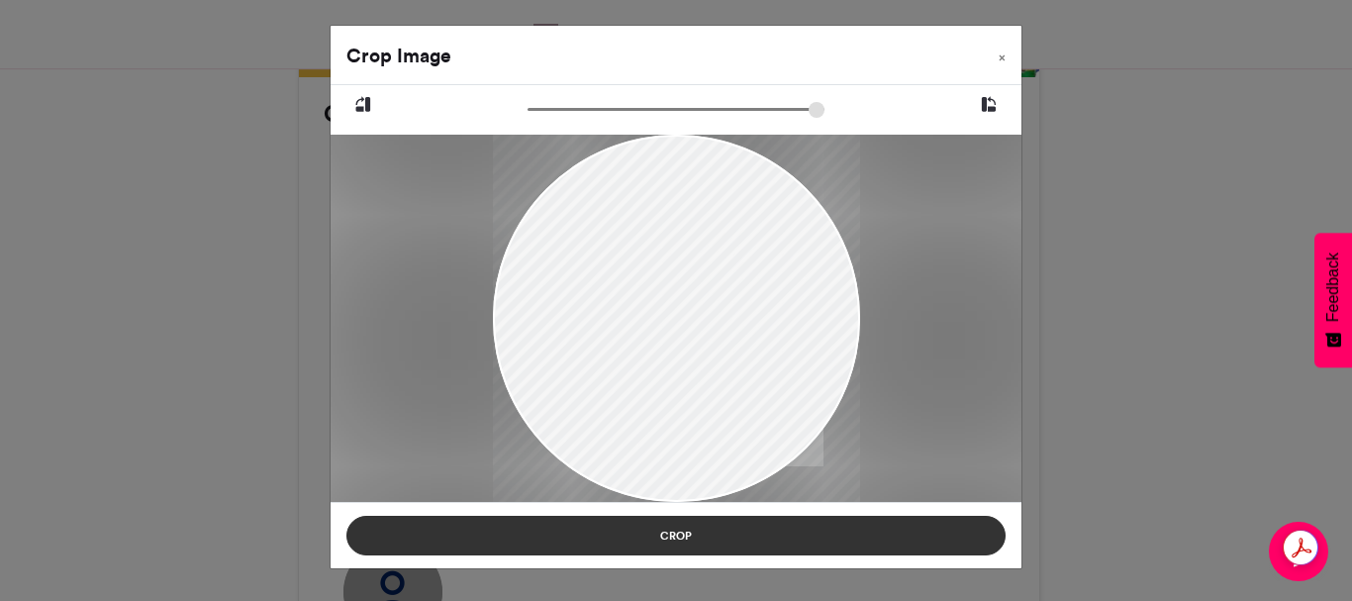
click at [667, 534] on button "Crop" at bounding box center [675, 535] width 659 height 40
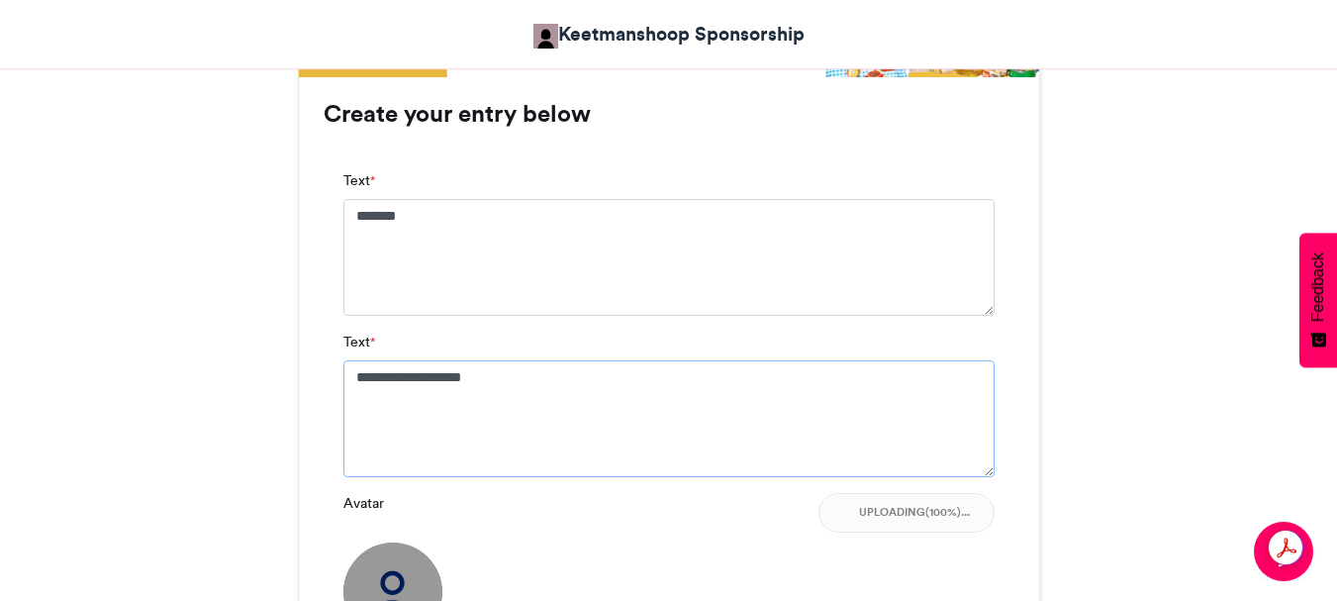
click at [515, 381] on textarea "**********" at bounding box center [668, 418] width 651 height 117
type textarea "*"
type textarea "**********"
click at [432, 221] on textarea "*******" at bounding box center [668, 257] width 651 height 117
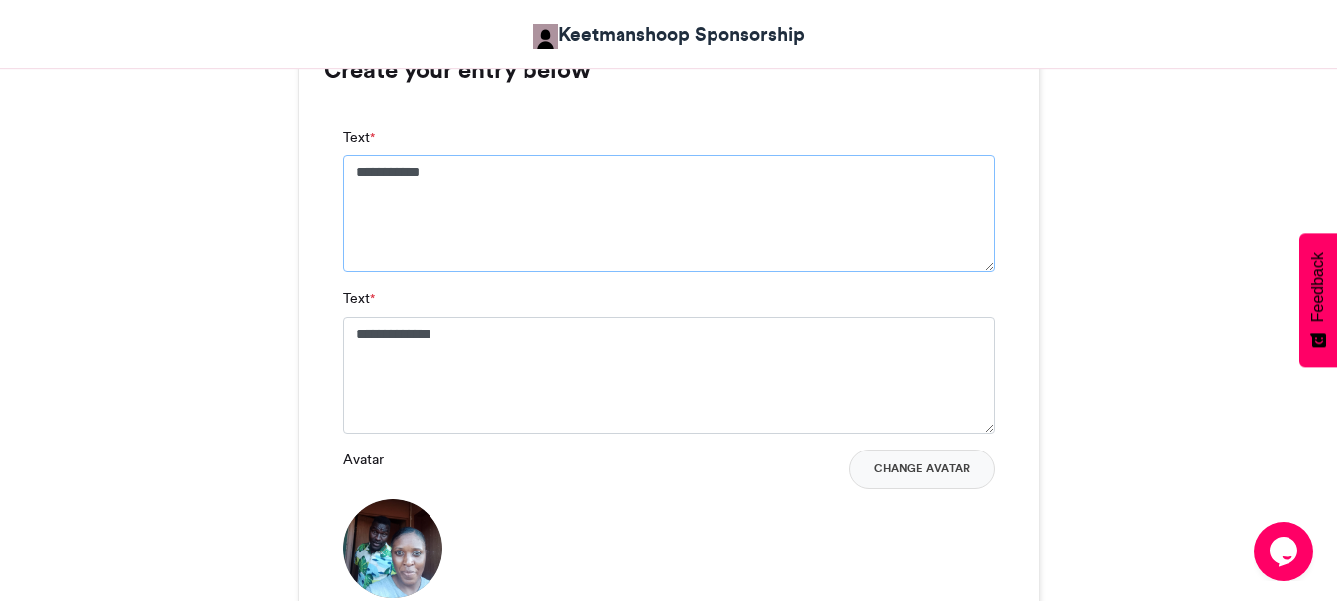
scroll to position [1781, 0]
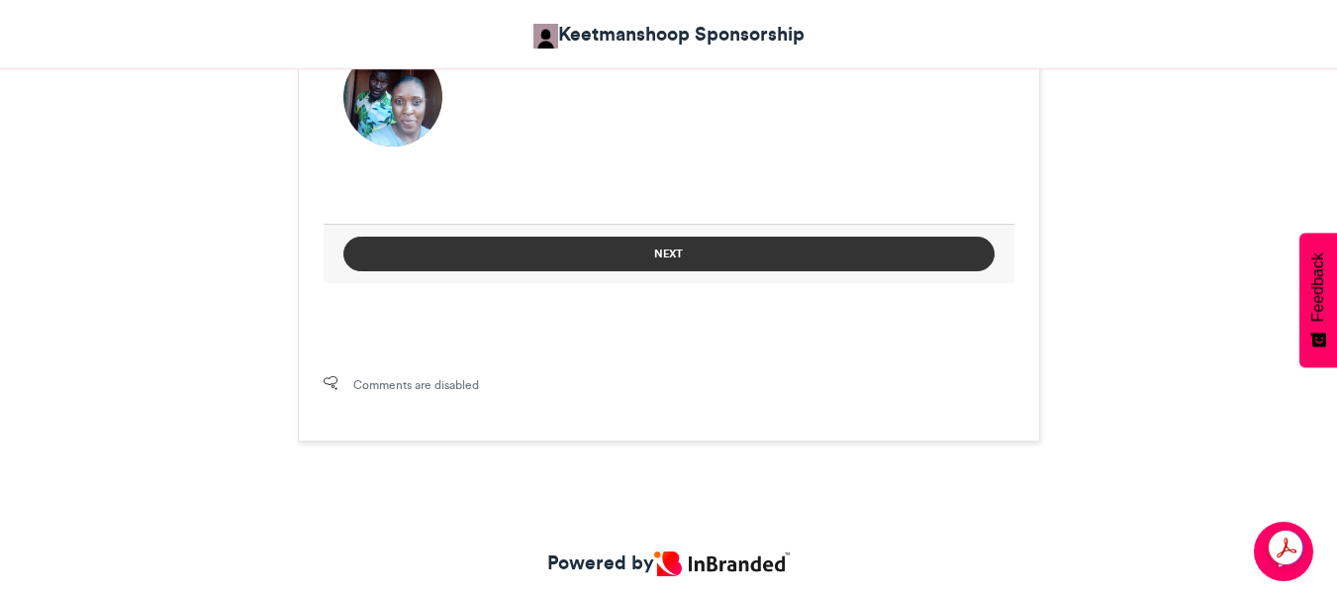
type textarea "**********"
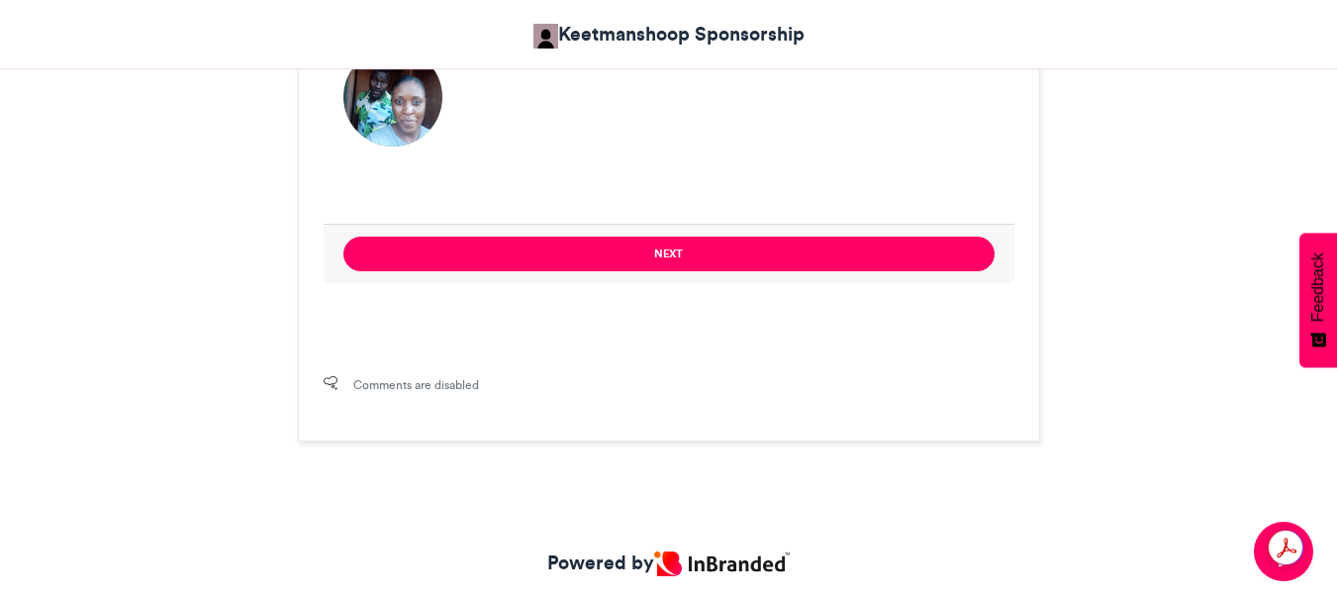
drag, startPoint x: 692, startPoint y: 249, endPoint x: 698, endPoint y: 264, distance: 16.0
click at [698, 264] on button "Next" at bounding box center [668, 253] width 651 height 35
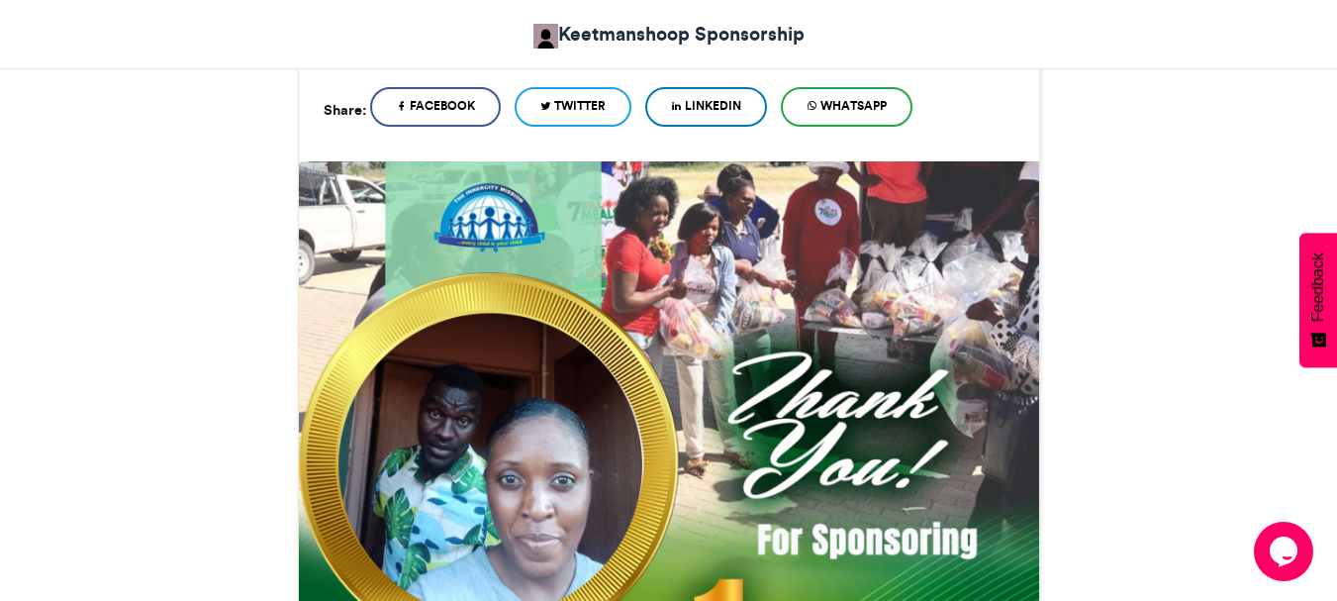
scroll to position [1181, 0]
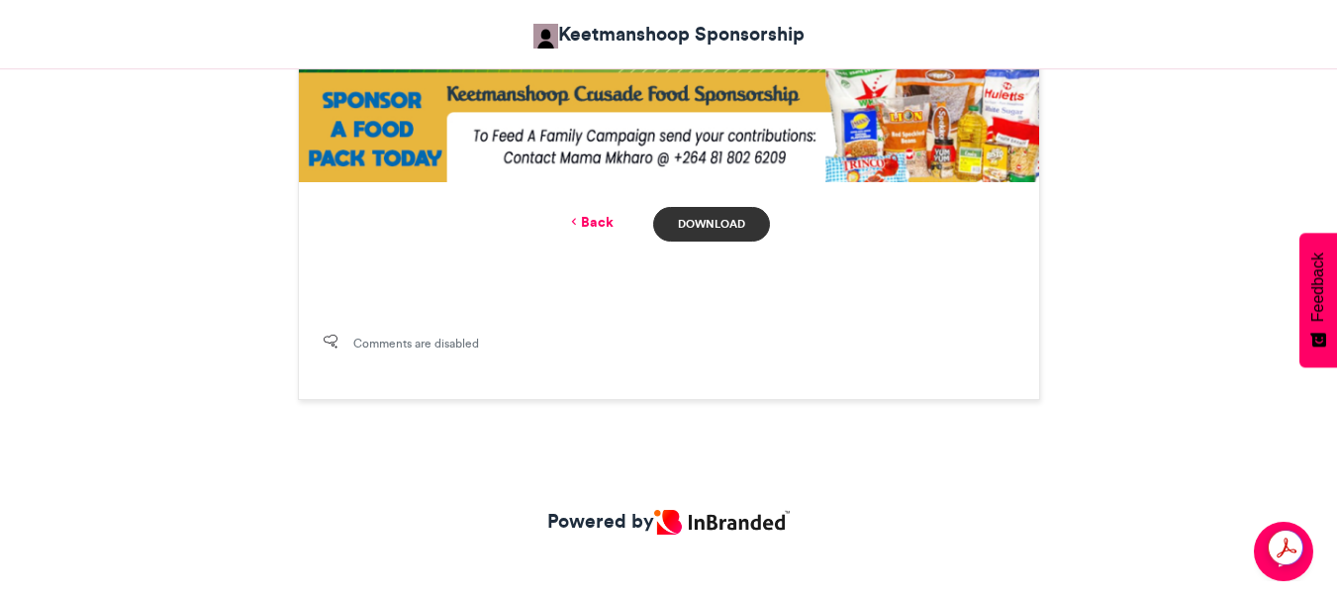
click at [701, 220] on link "Download" at bounding box center [711, 224] width 116 height 35
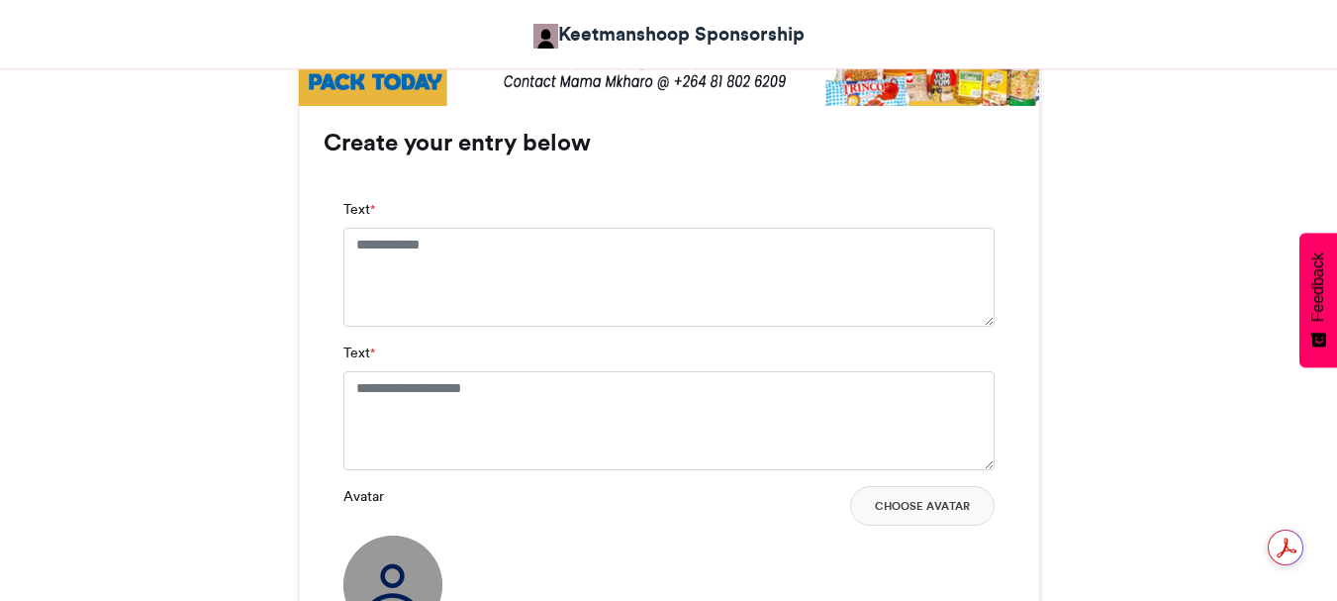
scroll to position [1286, 0]
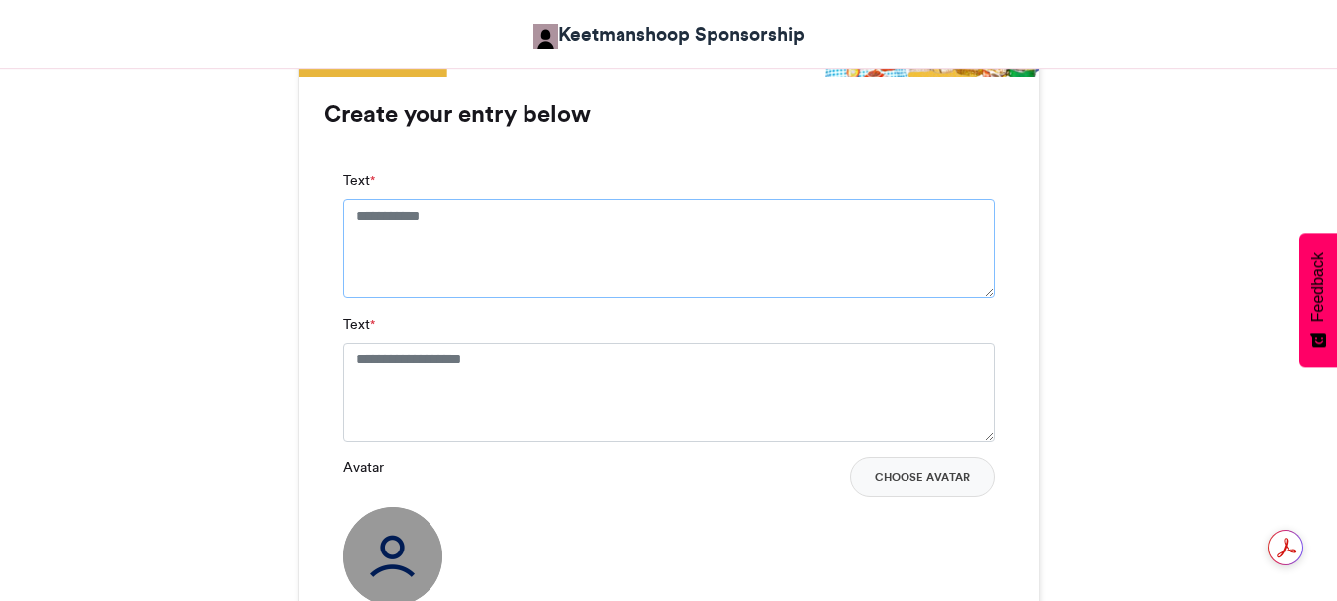
click at [356, 213] on textarea "Text *" at bounding box center [668, 248] width 651 height 99
click at [356, 215] on textarea "Text *" at bounding box center [668, 248] width 651 height 99
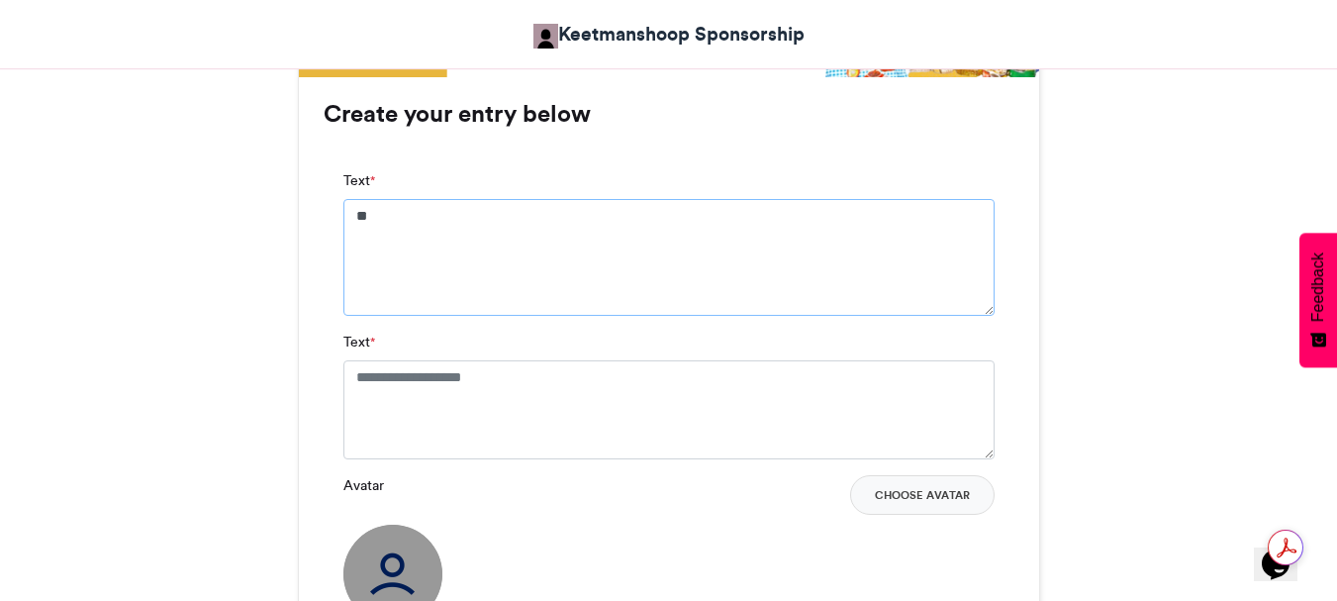
type textarea "*"
type textarea "**********"
click at [358, 375] on textarea "Text *" at bounding box center [668, 409] width 651 height 99
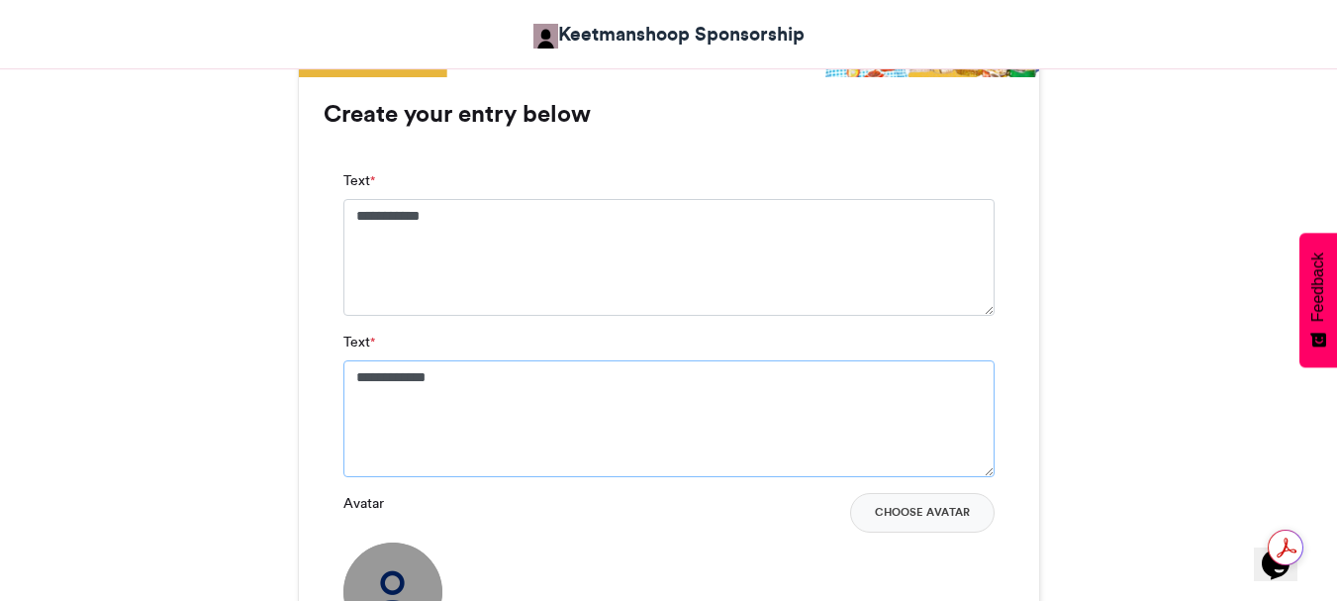
click at [467, 373] on textarea "**********" at bounding box center [668, 418] width 651 height 117
type textarea "**********"
click at [907, 509] on button "Choose Avatar" at bounding box center [922, 513] width 144 height 40
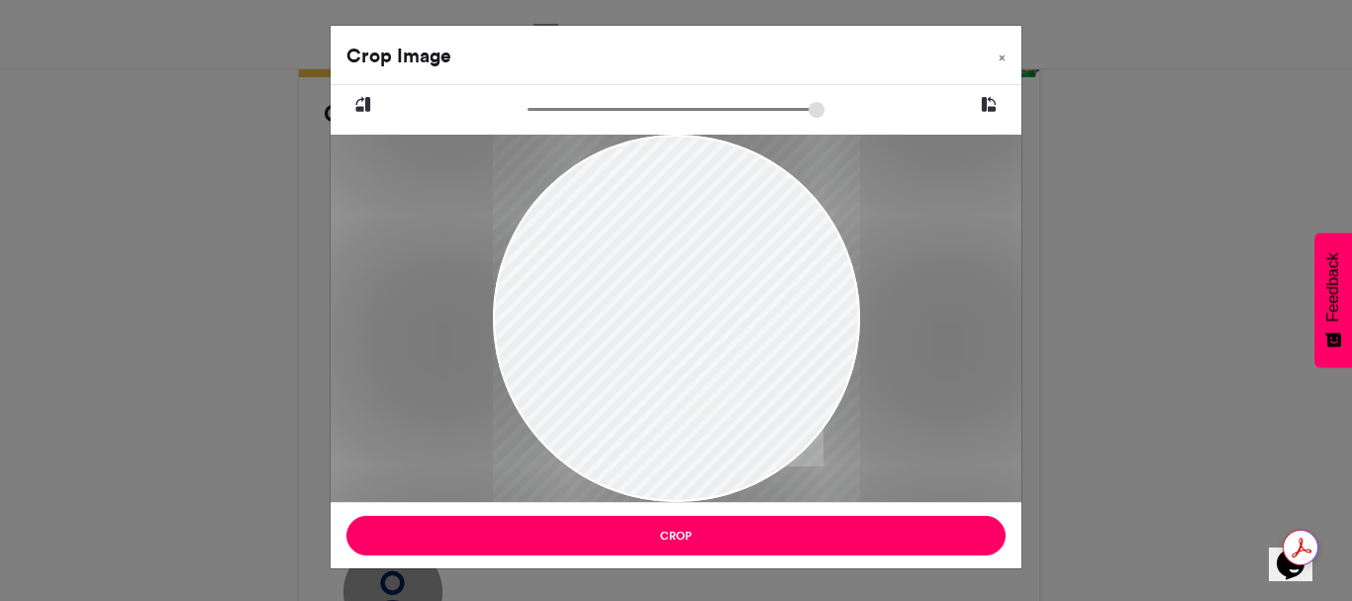
drag, startPoint x: 672, startPoint y: 210, endPoint x: 676, endPoint y: 259, distance: 49.6
click at [676, 259] on div at bounding box center [676, 342] width 367 height 415
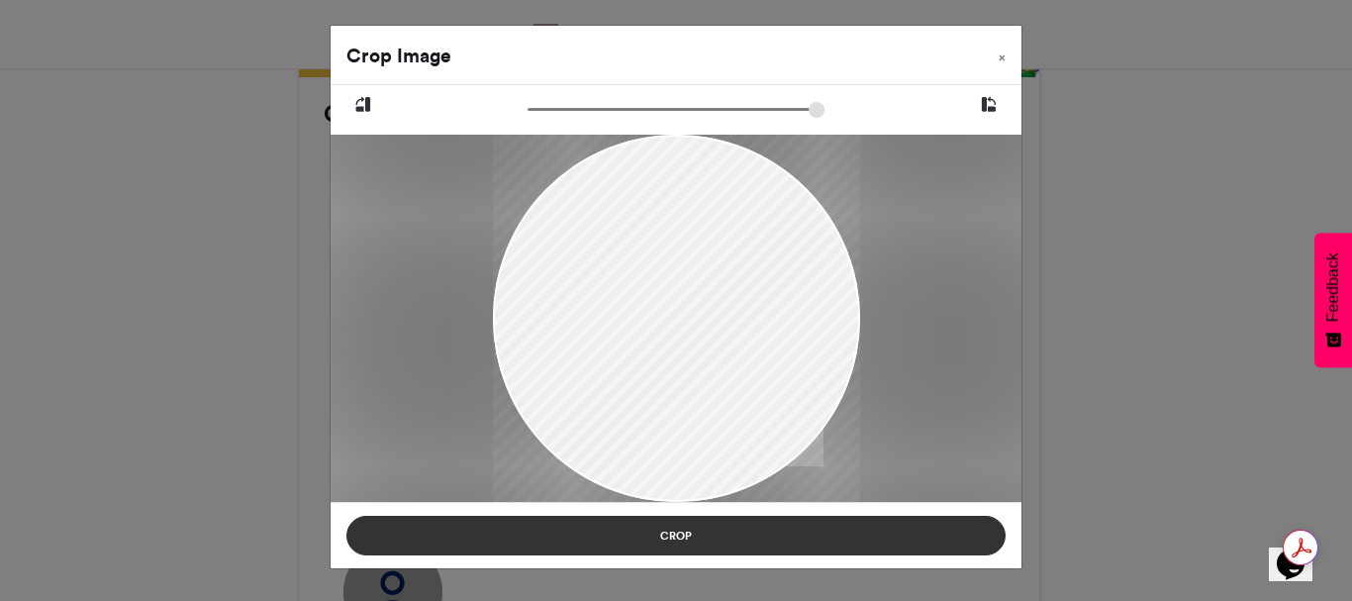
click at [669, 527] on button "Crop" at bounding box center [675, 535] width 659 height 40
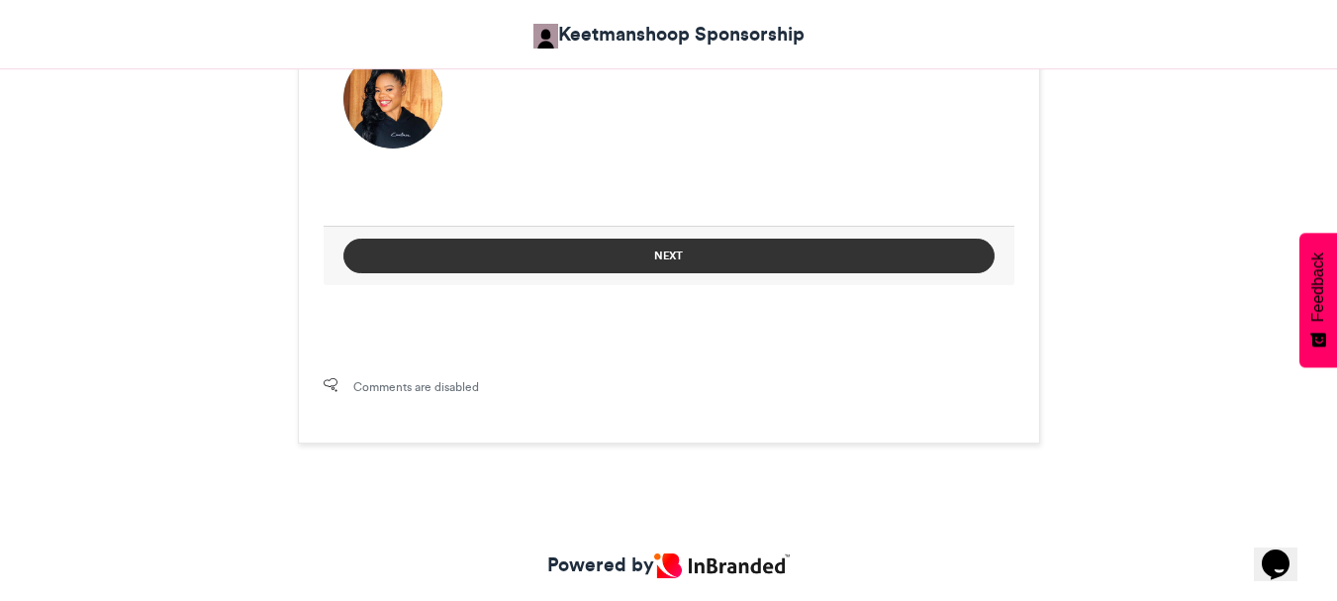
scroll to position [1737, 0]
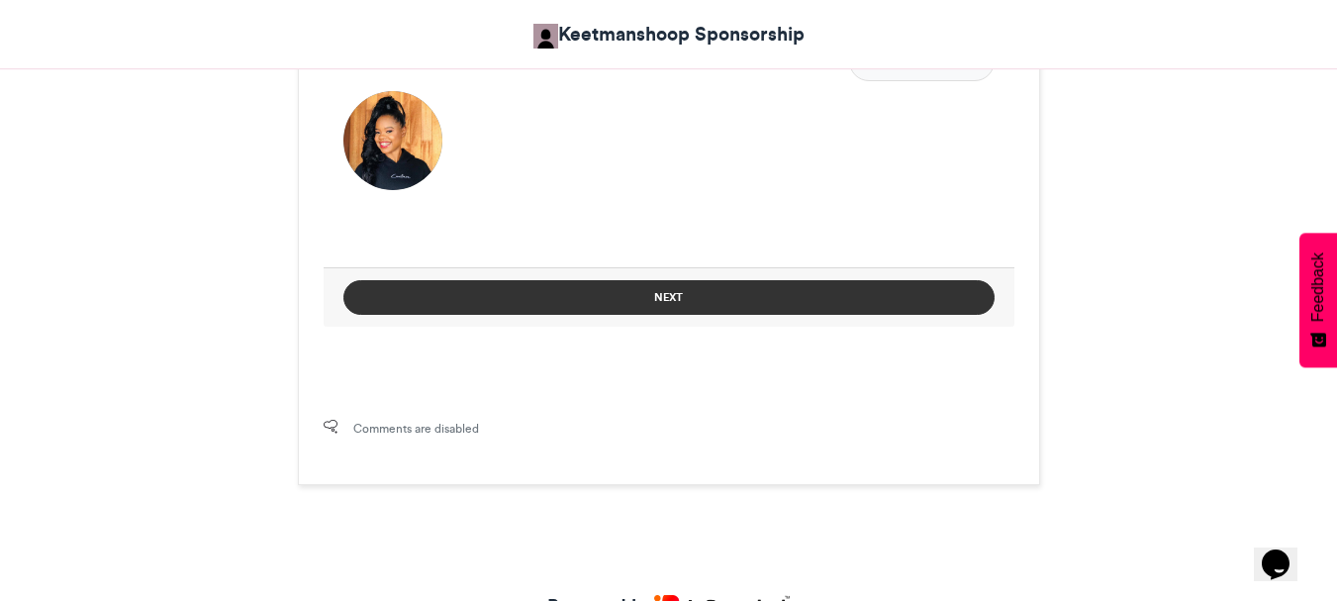
click at [684, 296] on button "Next" at bounding box center [668, 297] width 651 height 35
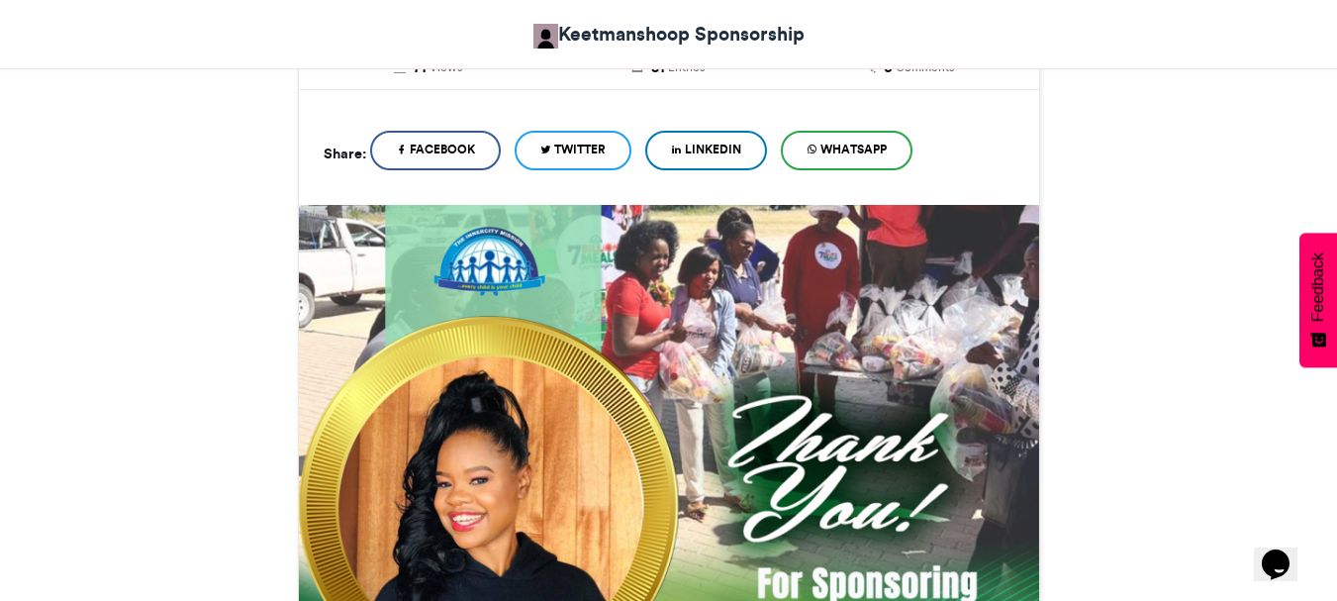
scroll to position [1138, 0]
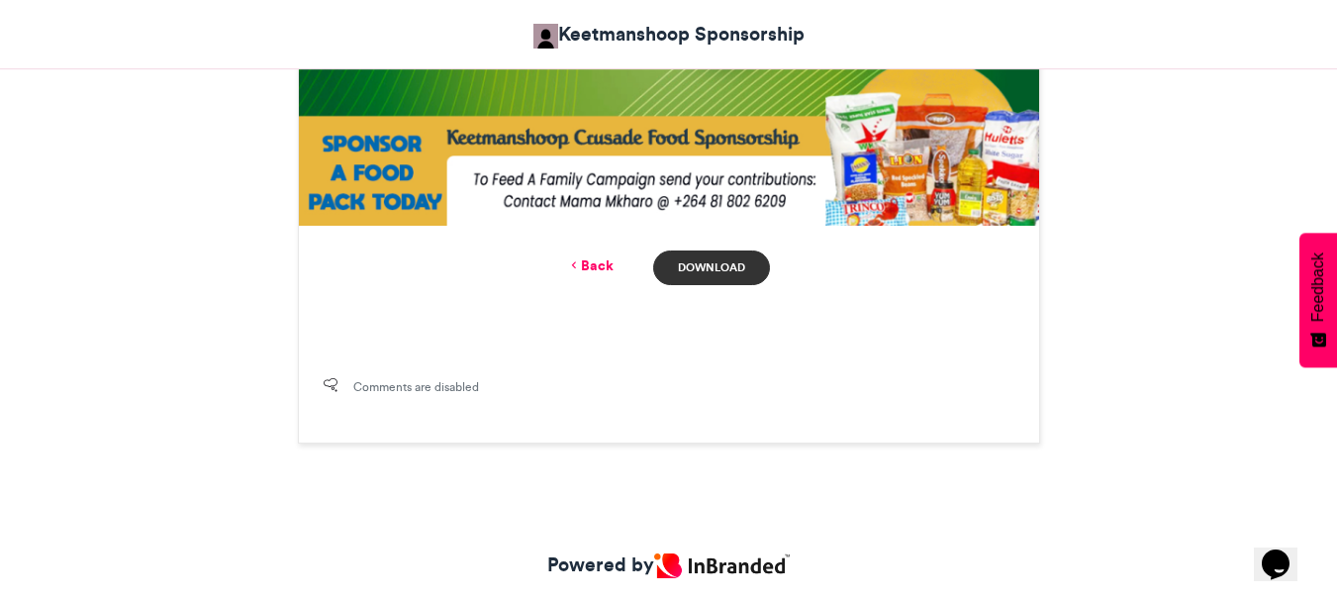
click at [680, 265] on link "Download" at bounding box center [711, 267] width 116 height 35
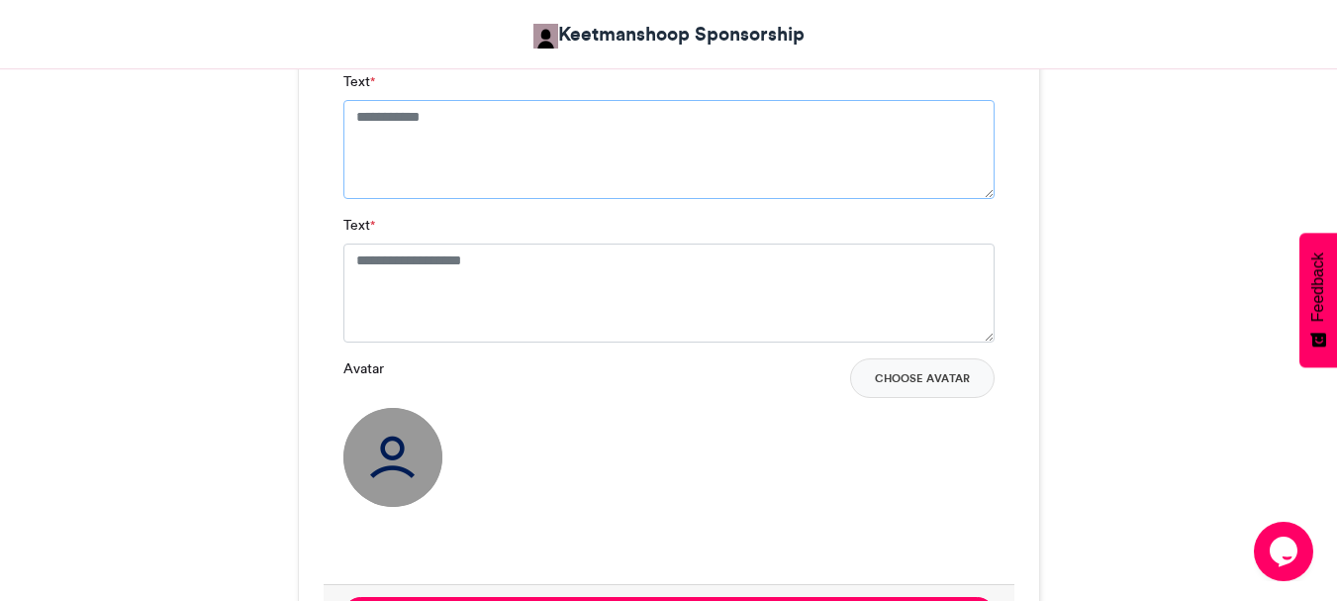
click at [455, 121] on textarea "Text *" at bounding box center [668, 149] width 651 height 99
drag, startPoint x: 455, startPoint y: 121, endPoint x: 466, endPoint y: 120, distance: 10.9
click at [455, 121] on textarea "Text *" at bounding box center [668, 149] width 651 height 99
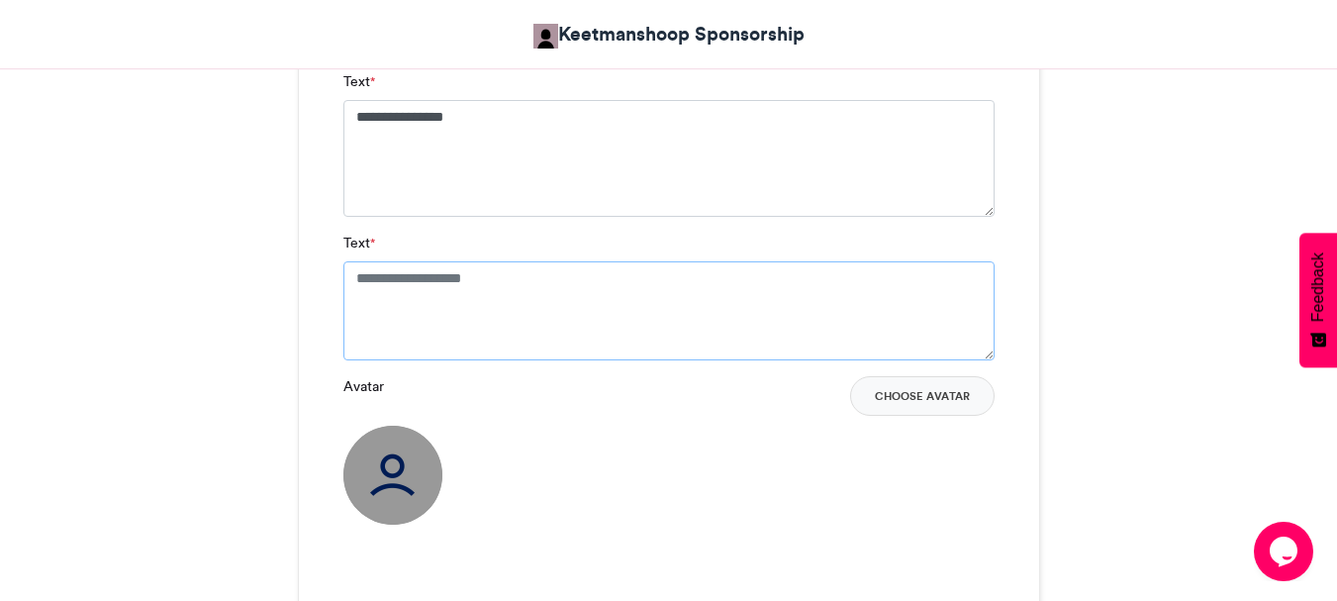
click at [536, 285] on textarea "Text *" at bounding box center [668, 310] width 651 height 99
drag, startPoint x: 456, startPoint y: 199, endPoint x: 858, endPoint y: 173, distance: 402.5
click at [858, 173] on textarea "**********" at bounding box center [668, 158] width 651 height 117
type textarea "**********"
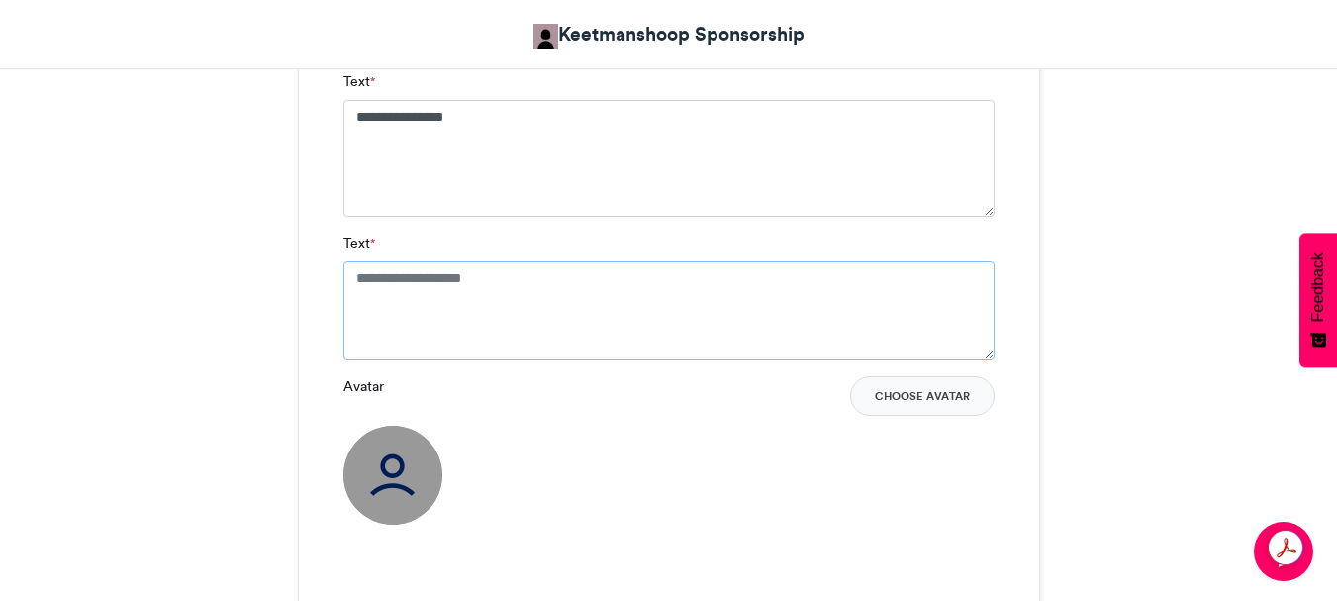
click at [364, 278] on textarea "Text *" at bounding box center [668, 310] width 651 height 99
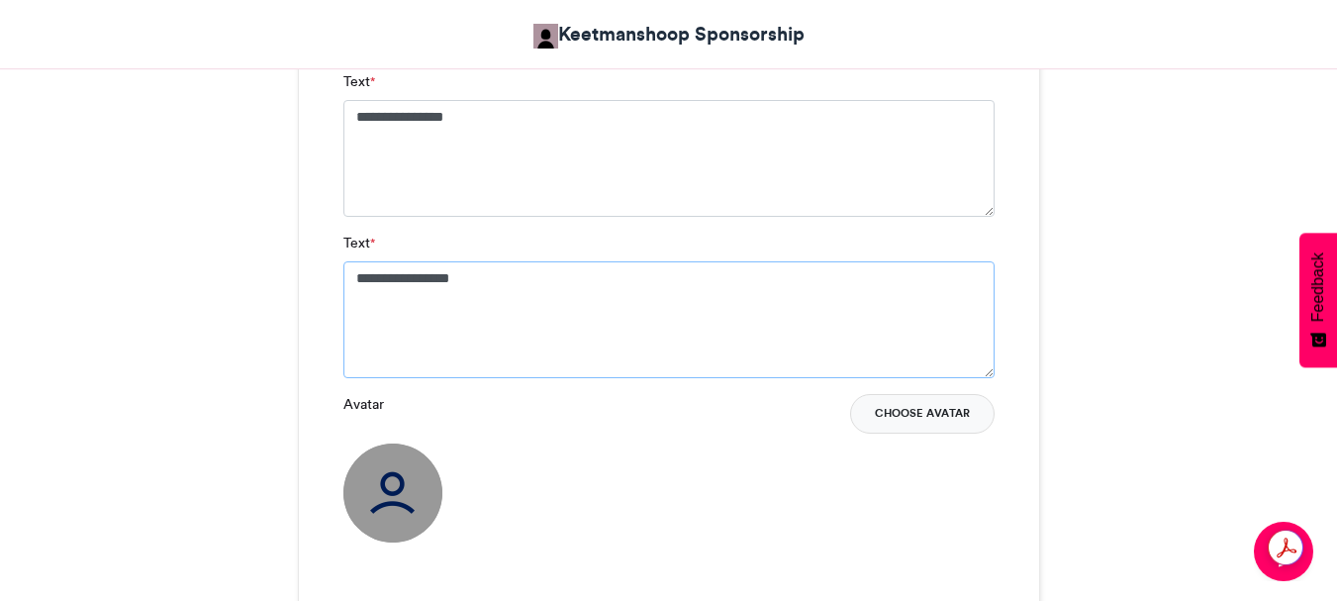
type textarea "**********"
click at [911, 412] on button "Choose Avatar" at bounding box center [922, 414] width 144 height 40
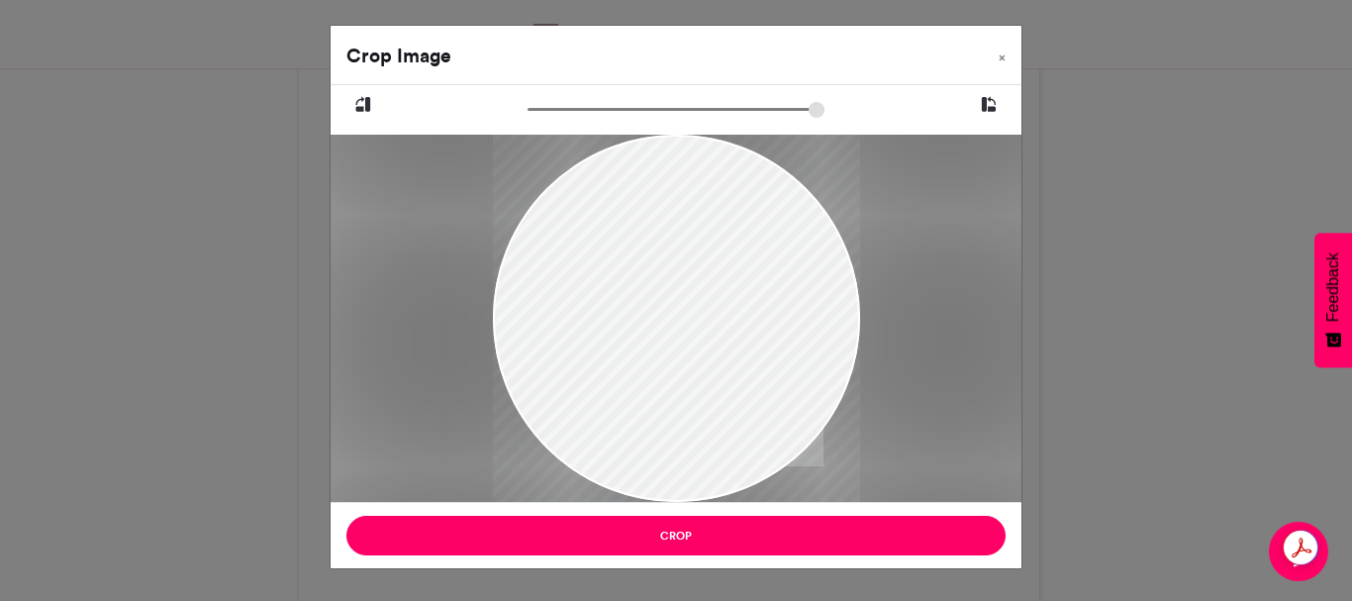
click at [589, 232] on div at bounding box center [676, 318] width 367 height 551
drag, startPoint x: 589, startPoint y: 232, endPoint x: 664, endPoint y: 308, distance: 107.0
click at [664, 308] on div at bounding box center [676, 394] width 367 height 551
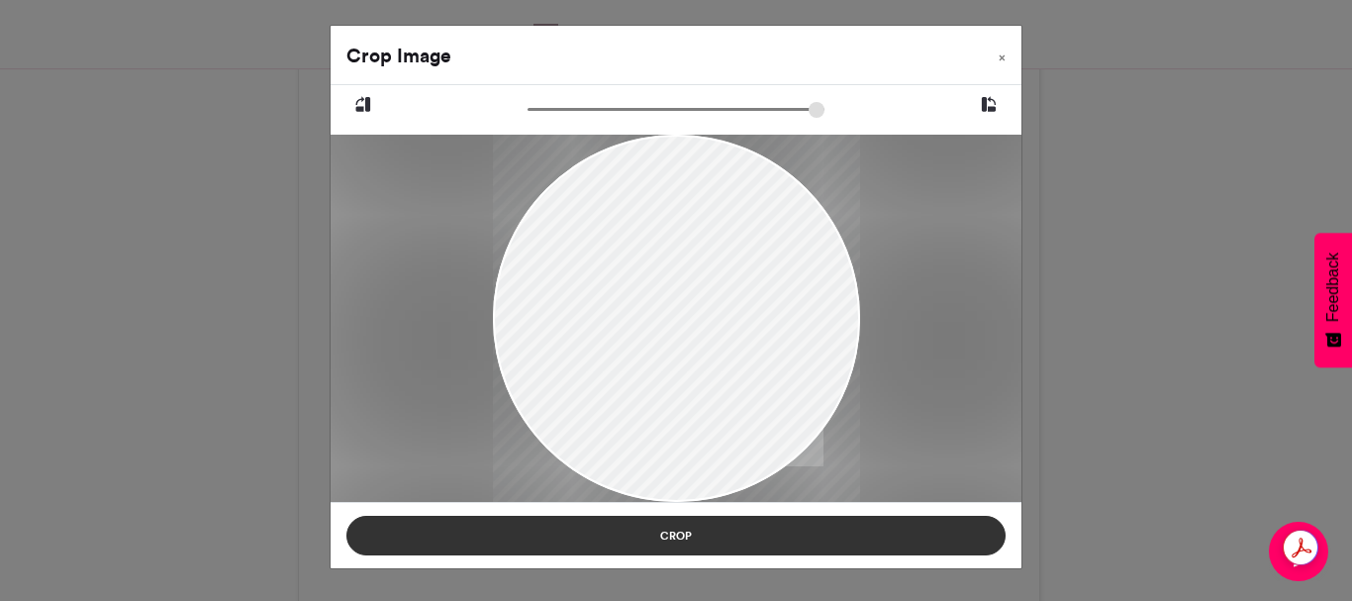
click at [667, 529] on button "Crop" at bounding box center [675, 535] width 659 height 40
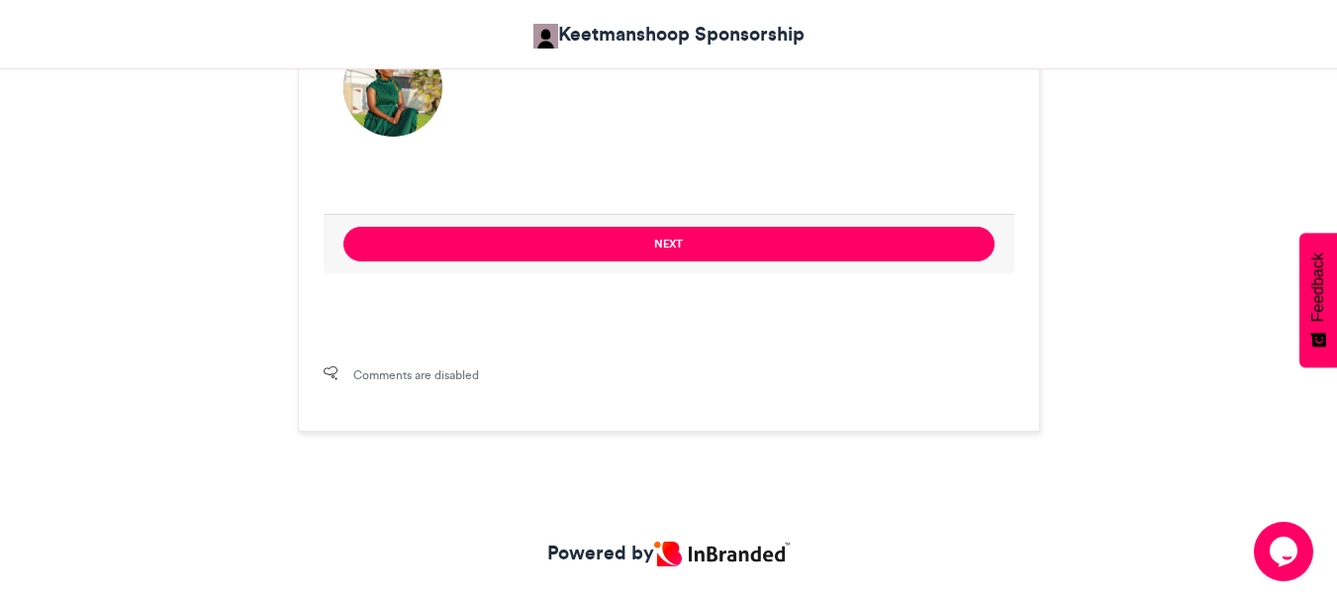
scroll to position [1836, 0]
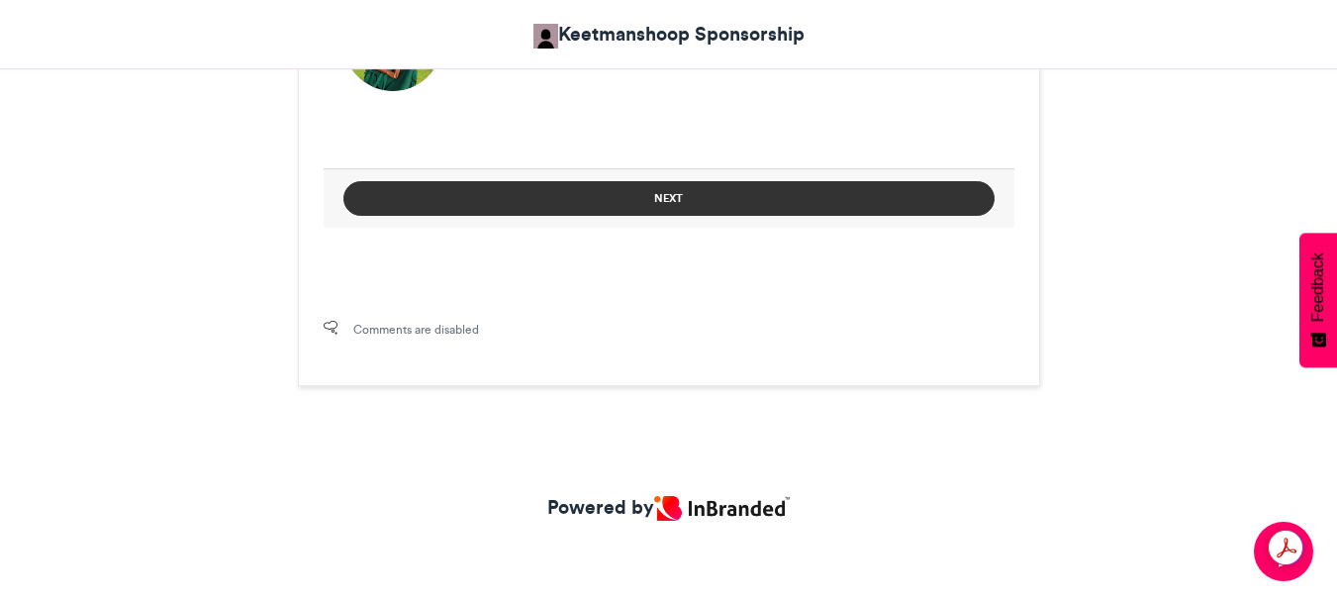
click at [671, 197] on button "Next" at bounding box center [668, 198] width 651 height 35
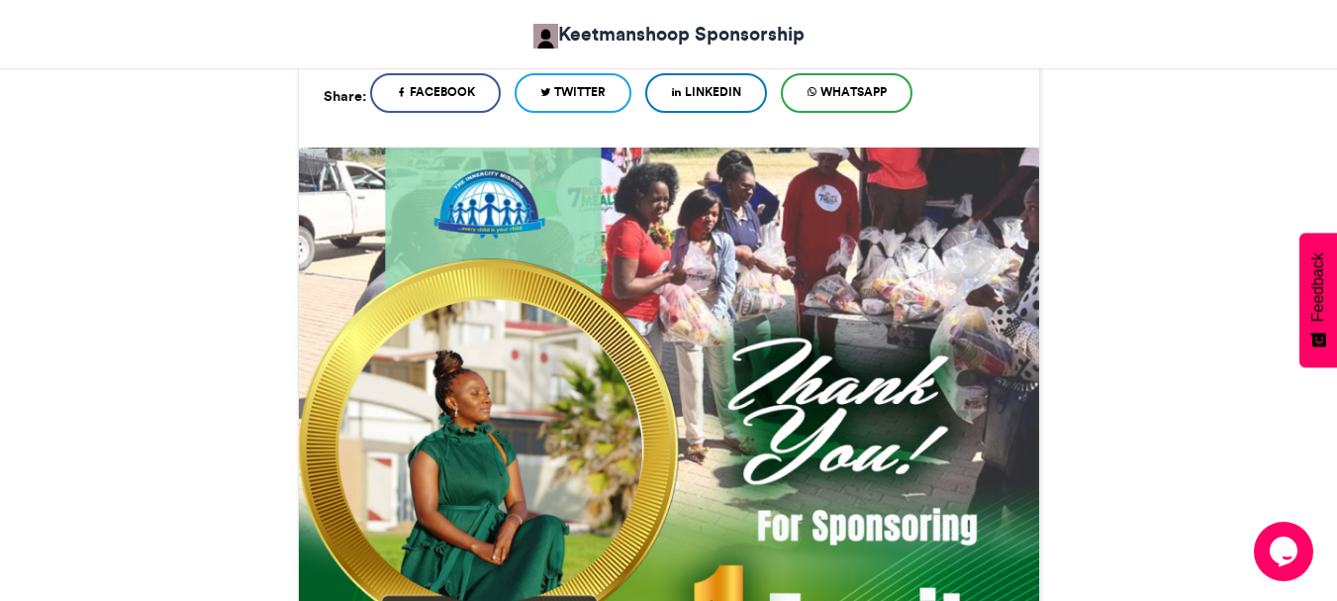
scroll to position [1195, 0]
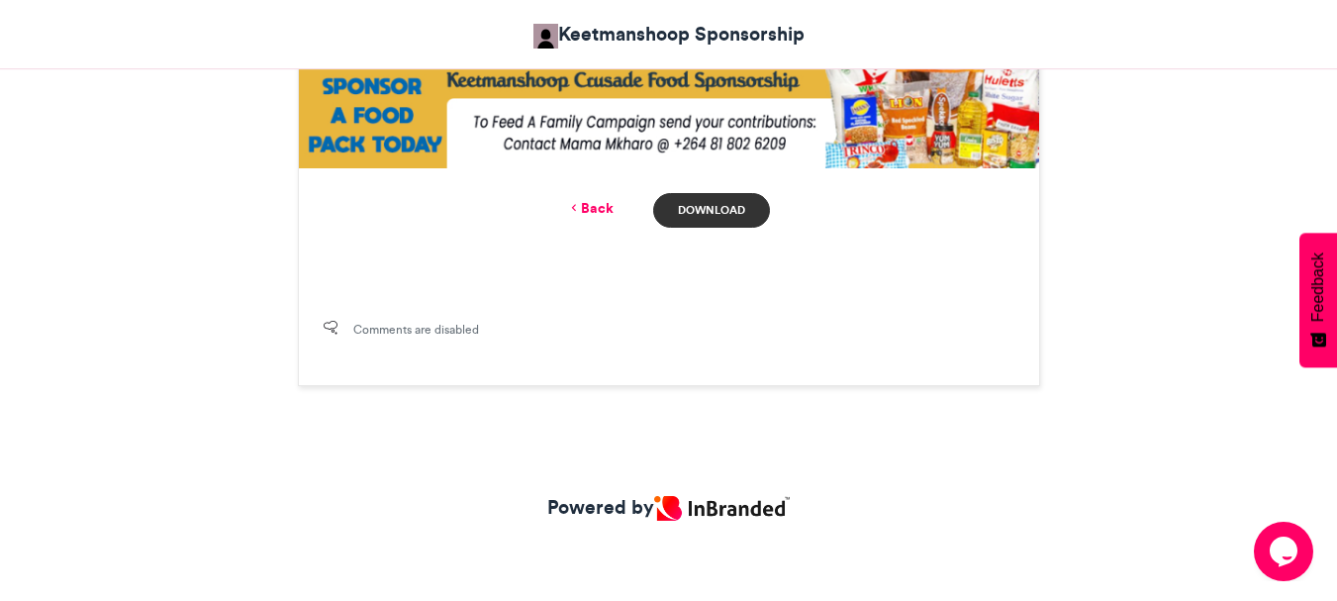
click at [705, 214] on link "Download" at bounding box center [711, 210] width 116 height 35
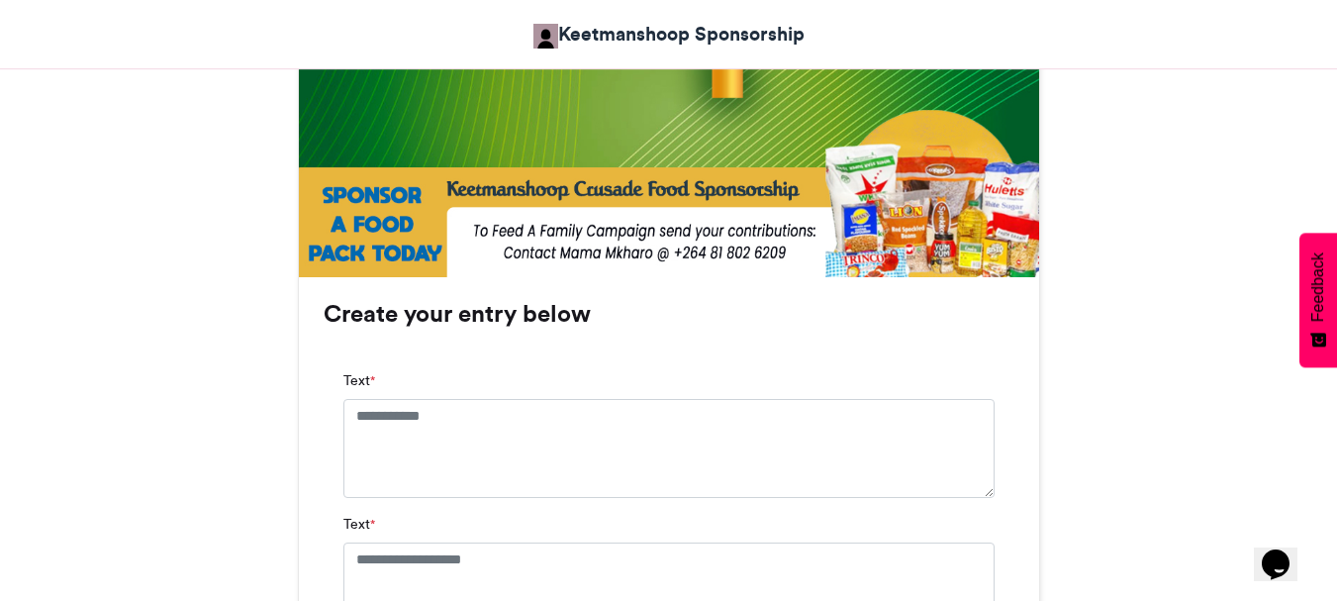
scroll to position [1088, 0]
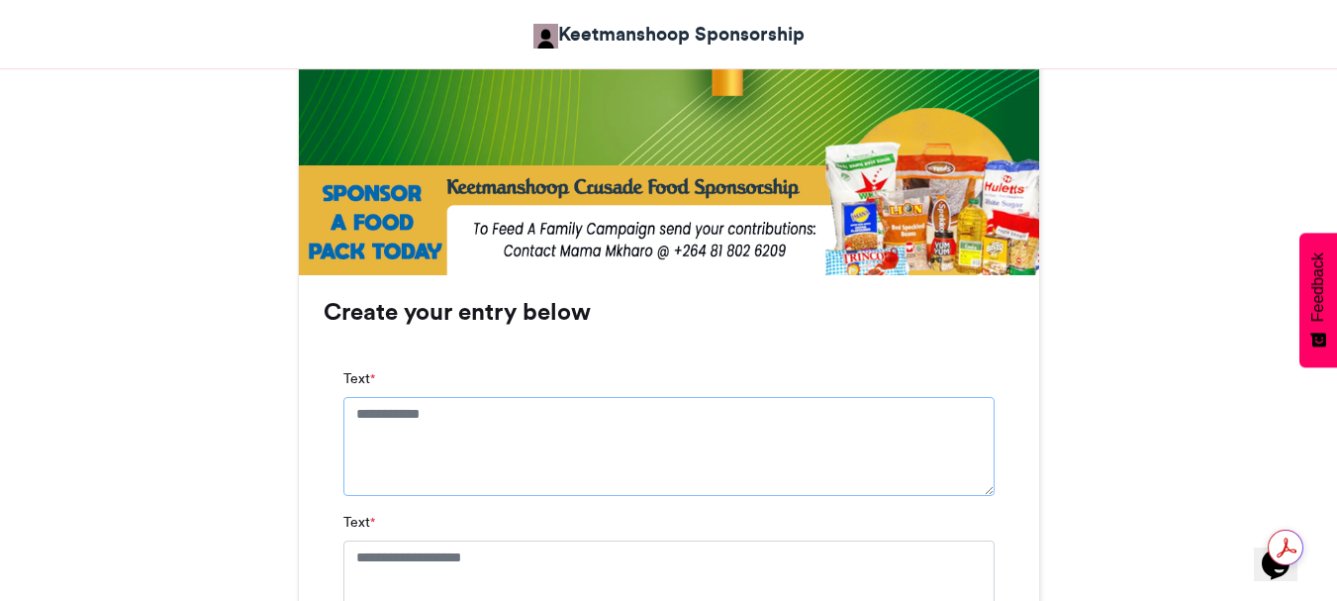
click at [353, 421] on textarea "Text *" at bounding box center [668, 446] width 651 height 99
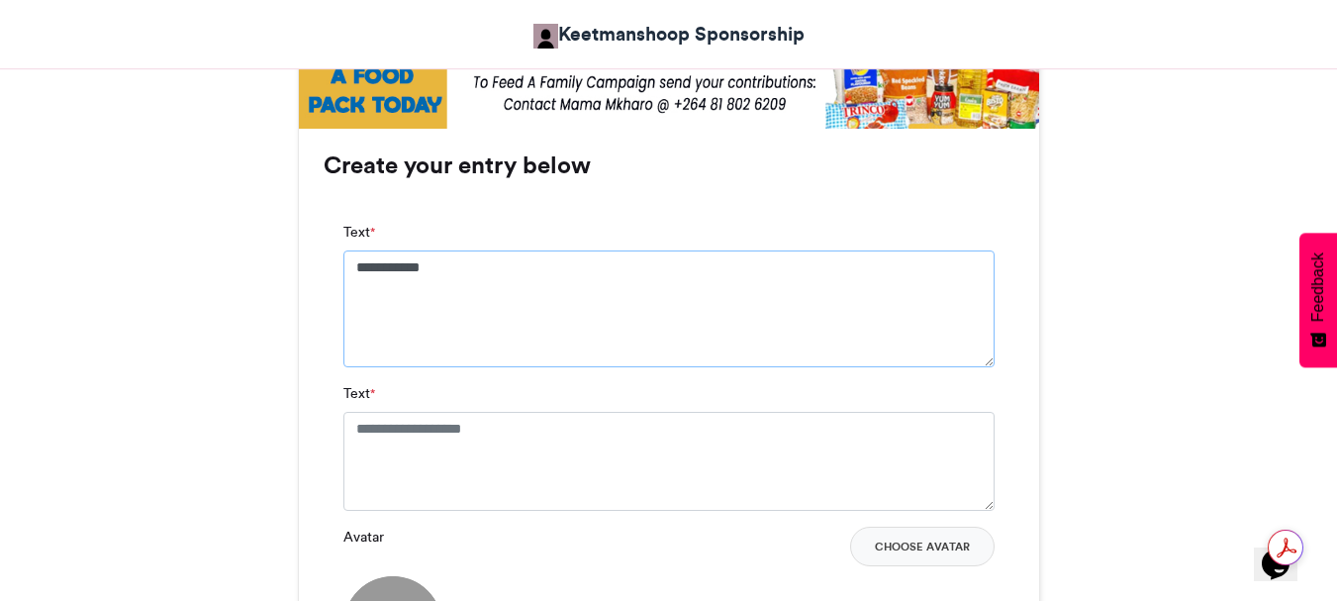
scroll to position [1286, 0]
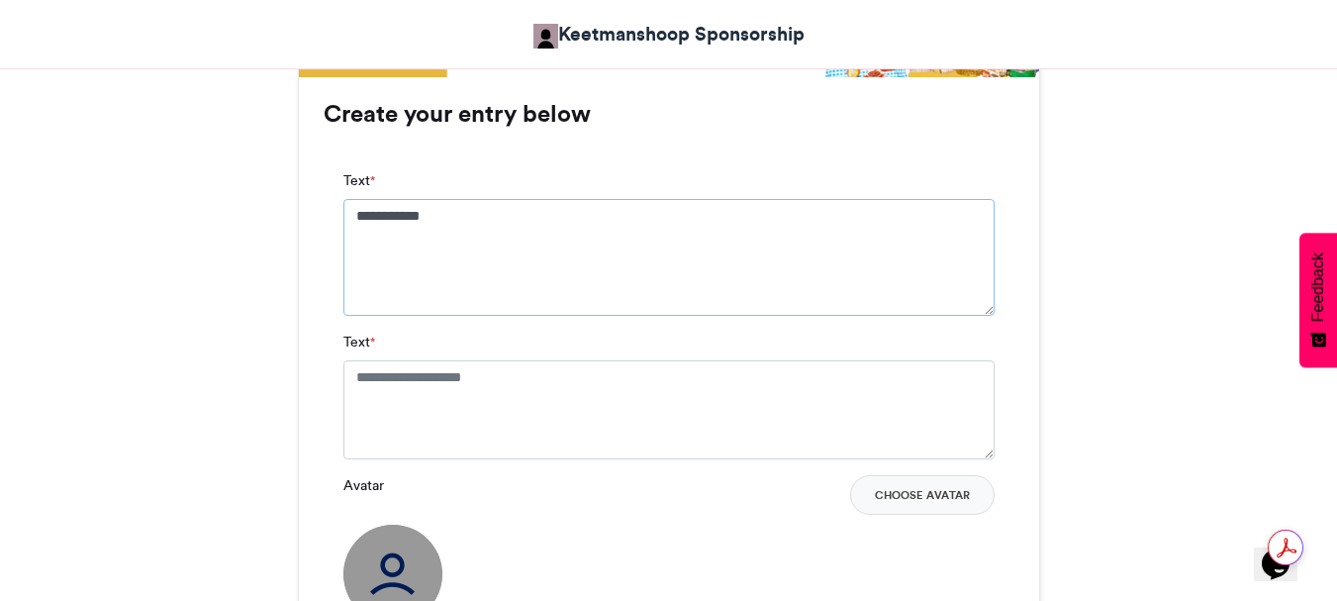
type textarea "**********"
click at [358, 374] on textarea "Text *" at bounding box center [668, 409] width 651 height 99
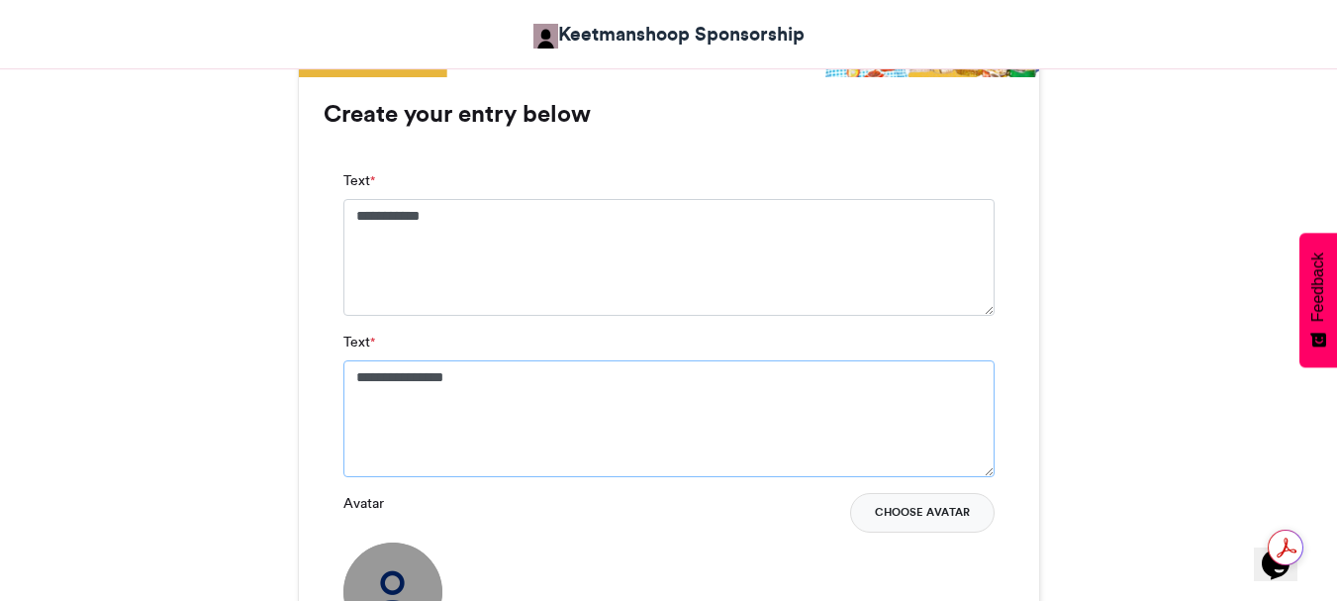
type textarea "**********"
click at [906, 505] on button "Choose Avatar" at bounding box center [922, 513] width 144 height 40
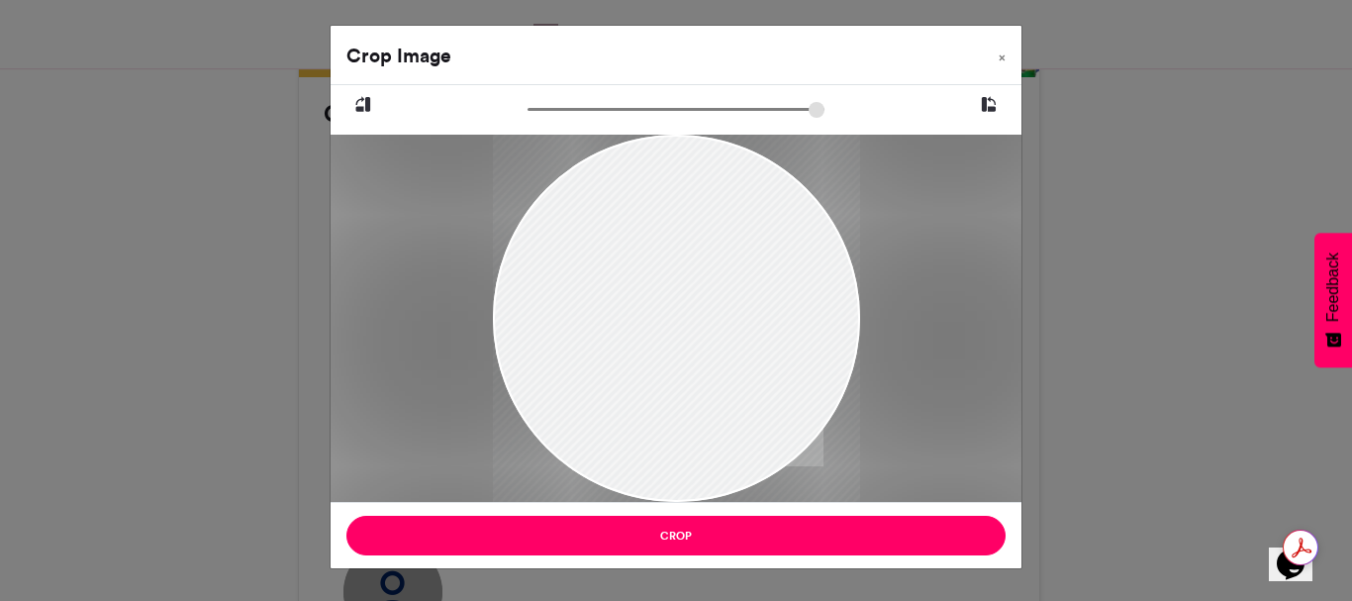
drag, startPoint x: 647, startPoint y: 225, endPoint x: 632, endPoint y: 306, distance: 82.5
click at [632, 306] on div at bounding box center [676, 399] width 367 height 652
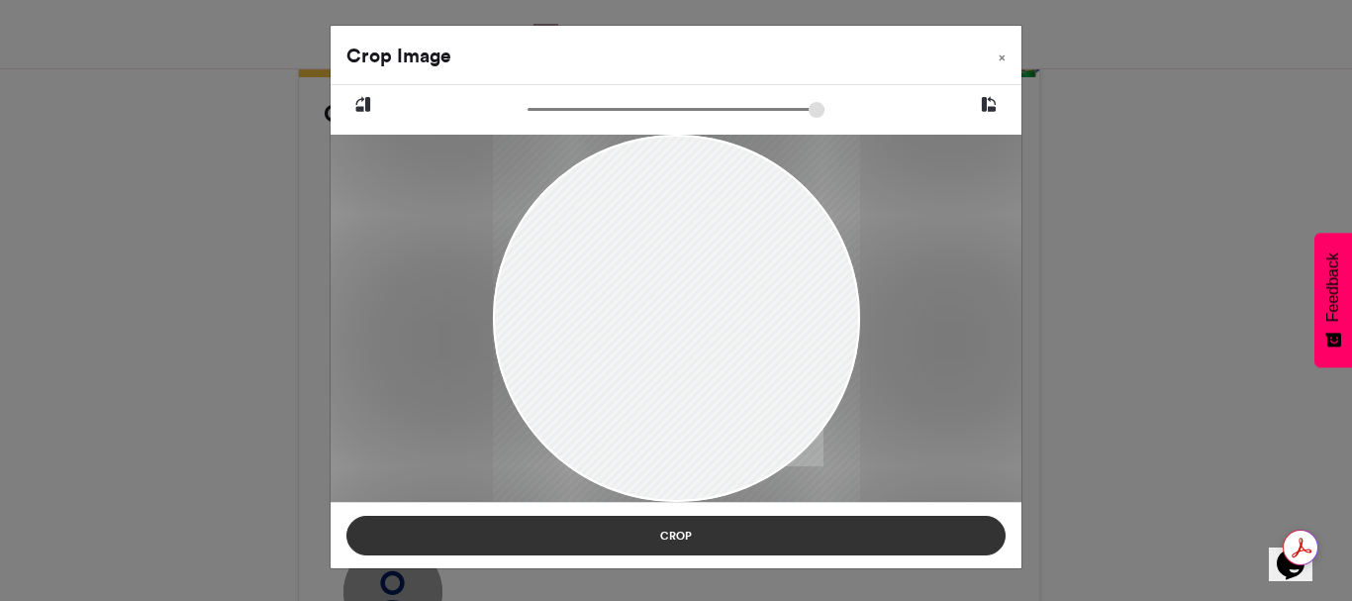
click at [663, 525] on button "Crop" at bounding box center [675, 535] width 659 height 40
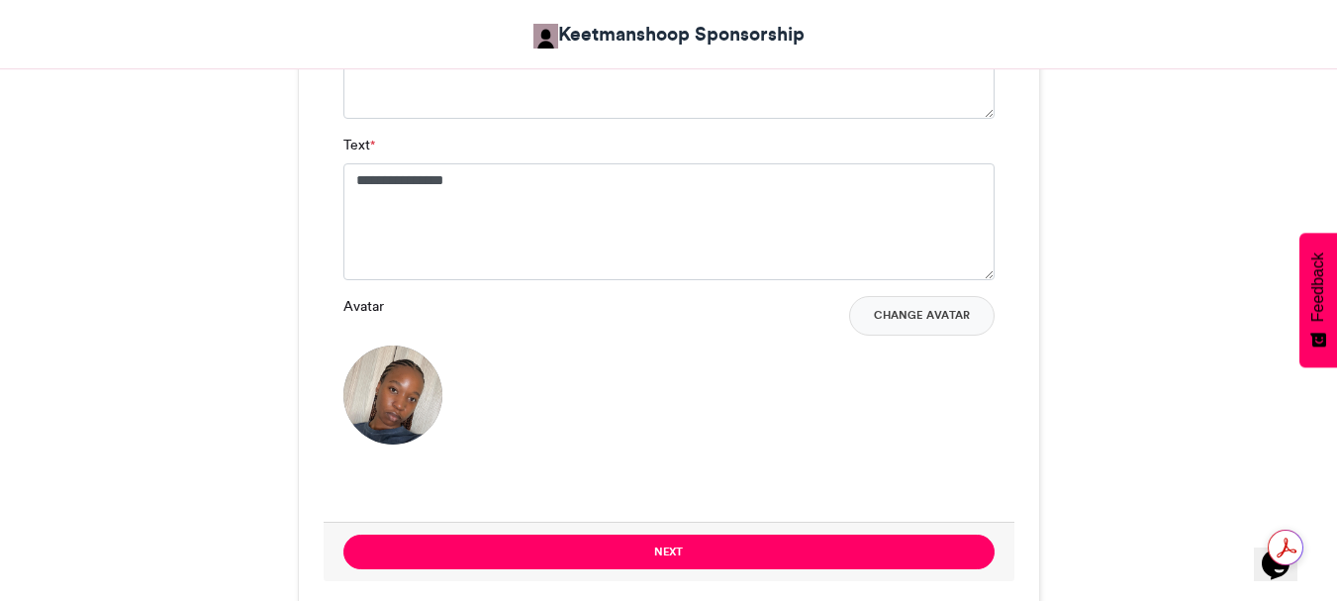
scroll to position [1484, 0]
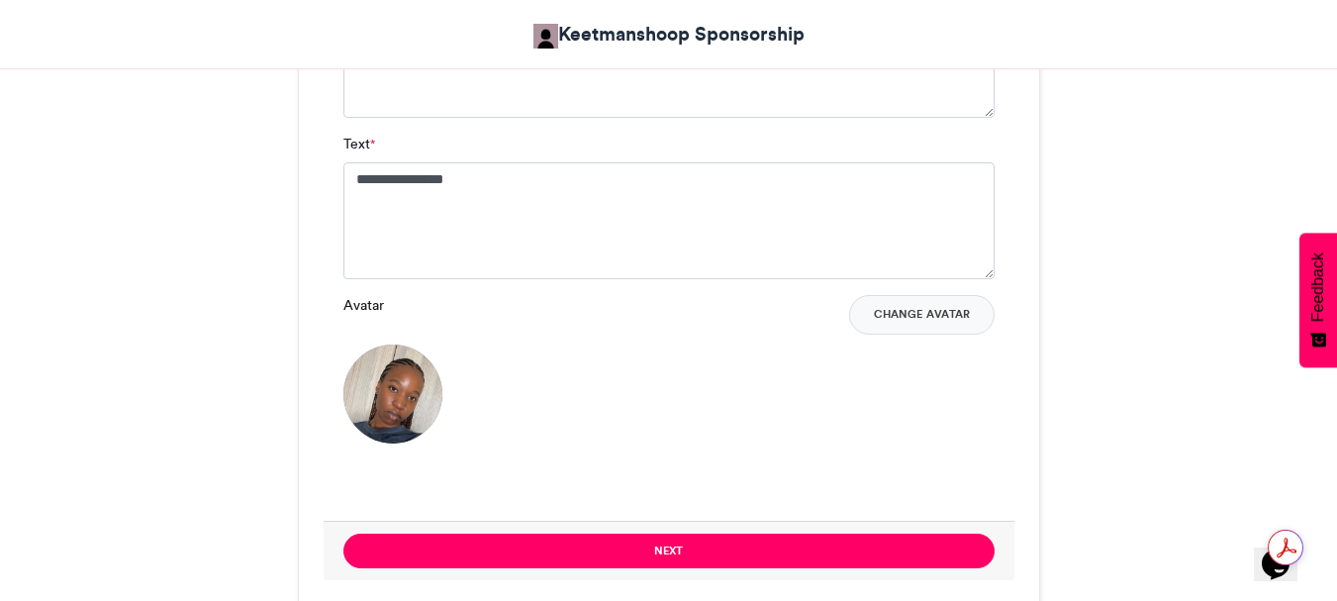
click at [654, 543] on button "Next" at bounding box center [668, 550] width 651 height 35
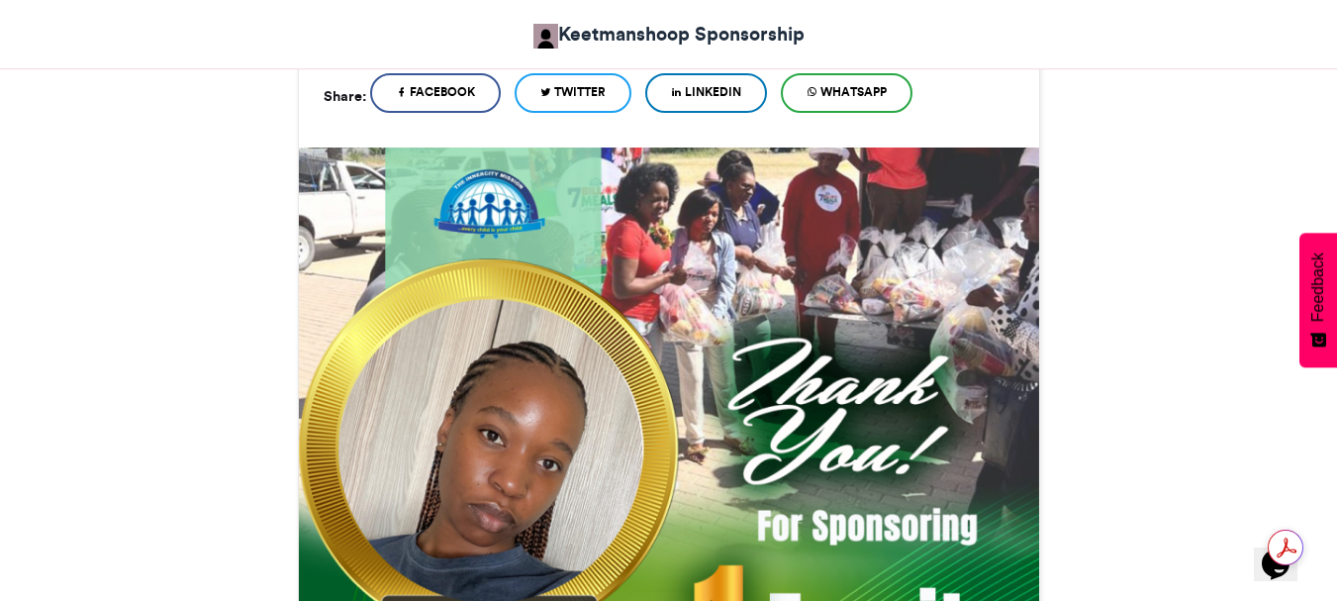
scroll to position [1195, 0]
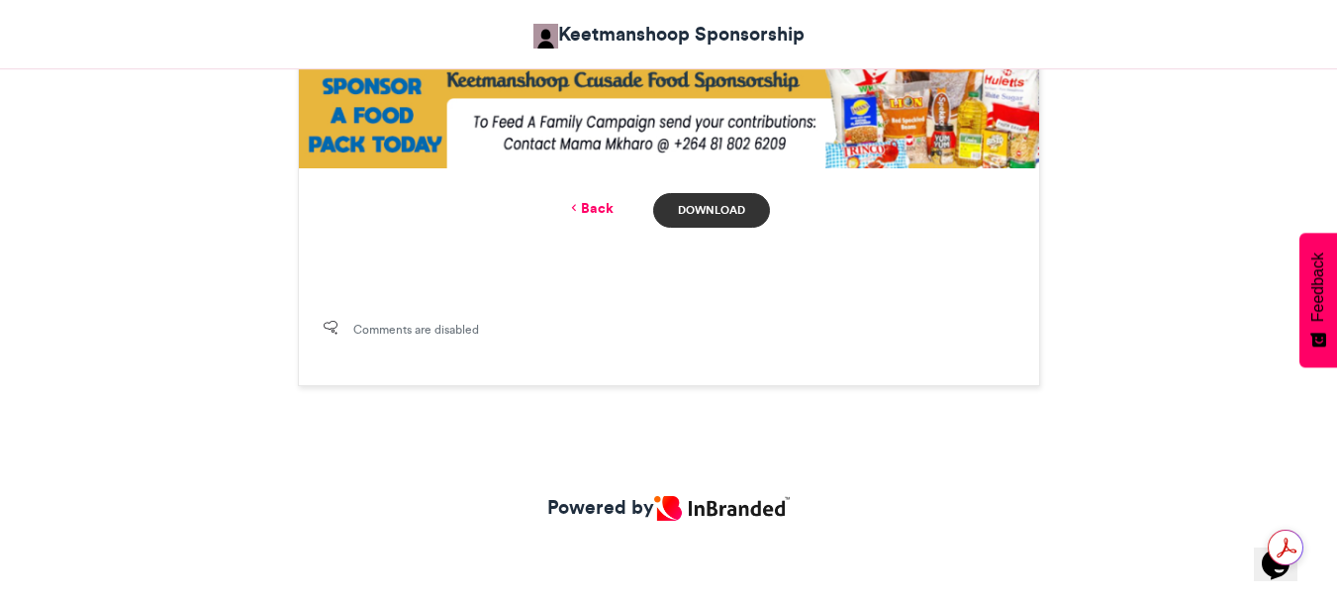
click at [680, 207] on link "Download" at bounding box center [711, 210] width 116 height 35
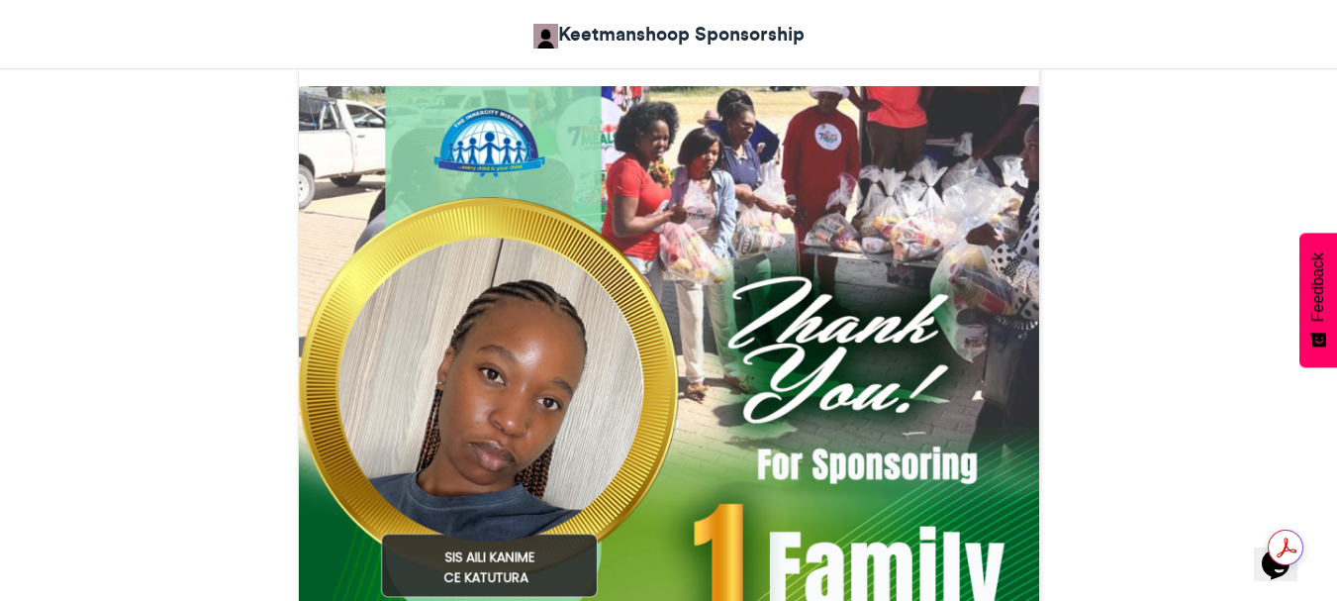
scroll to position [503, 0]
